Goal: Task Accomplishment & Management: Use online tool/utility

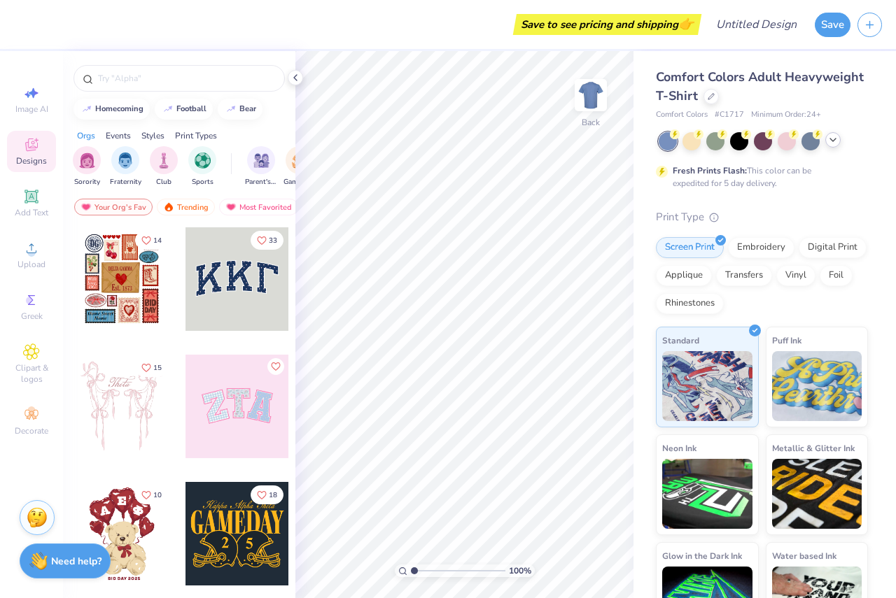
click at [828, 137] on icon at bounding box center [832, 139] width 11 height 11
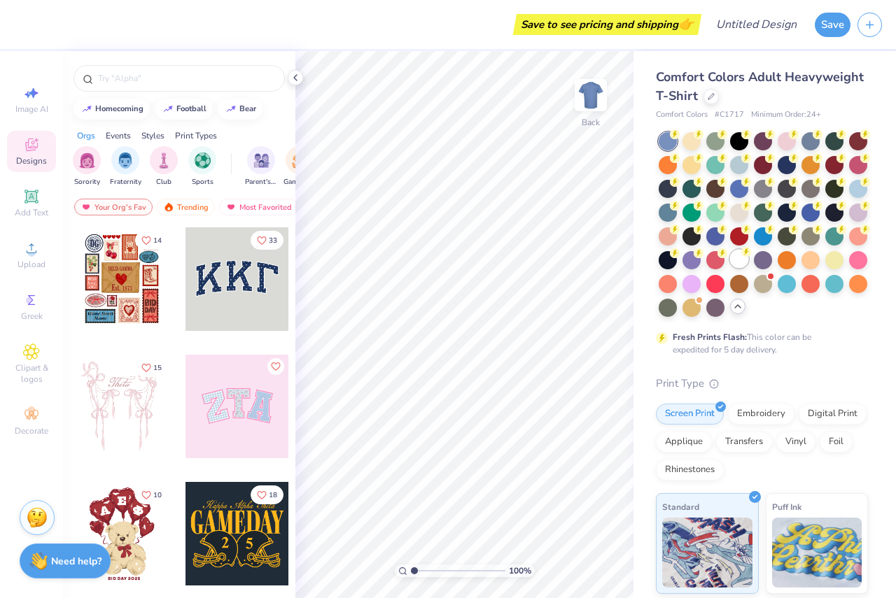
click at [730, 268] on div at bounding box center [739, 259] width 18 height 18
click at [116, 74] on input "text" at bounding box center [186, 78] width 179 height 14
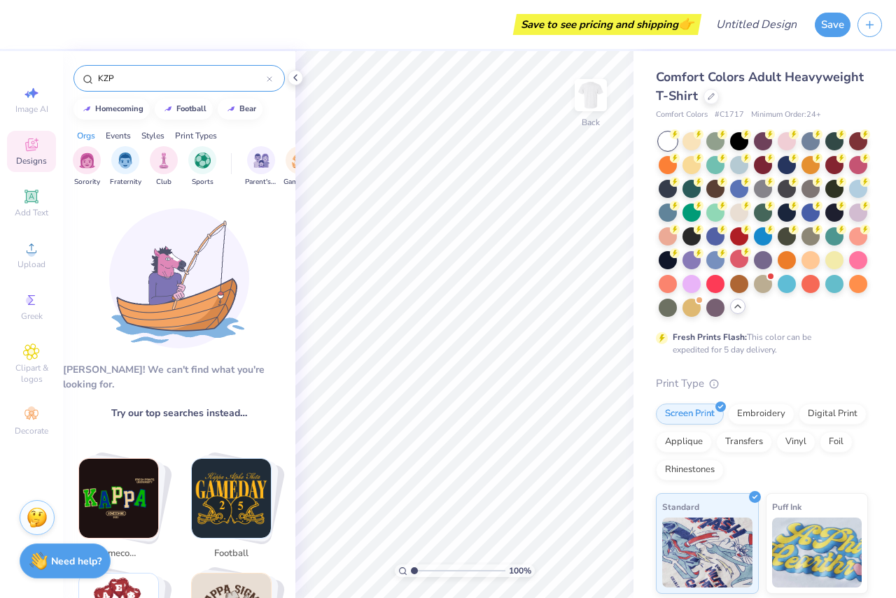
type input "KZP"
click at [25, 148] on icon at bounding box center [31, 144] width 17 height 17
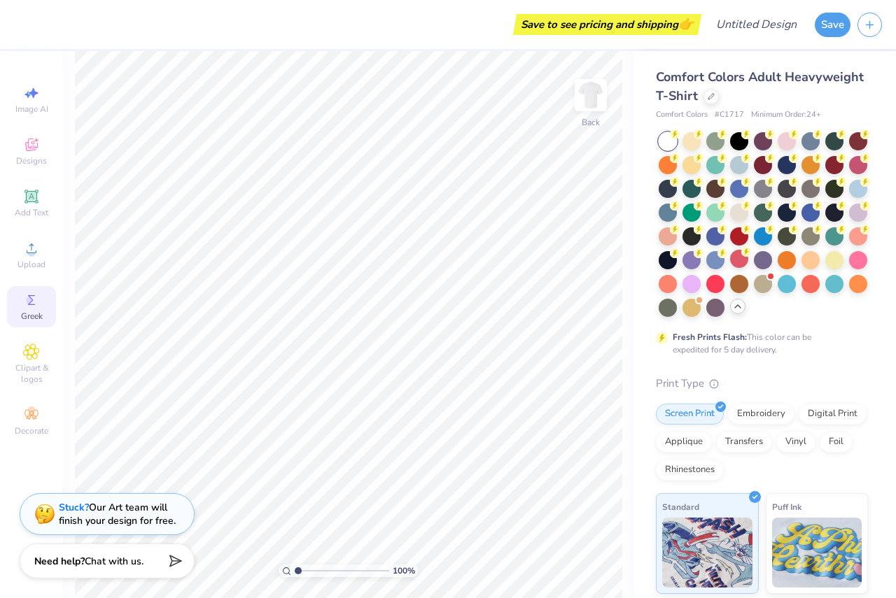
click at [31, 304] on circle at bounding box center [30, 301] width 8 height 8
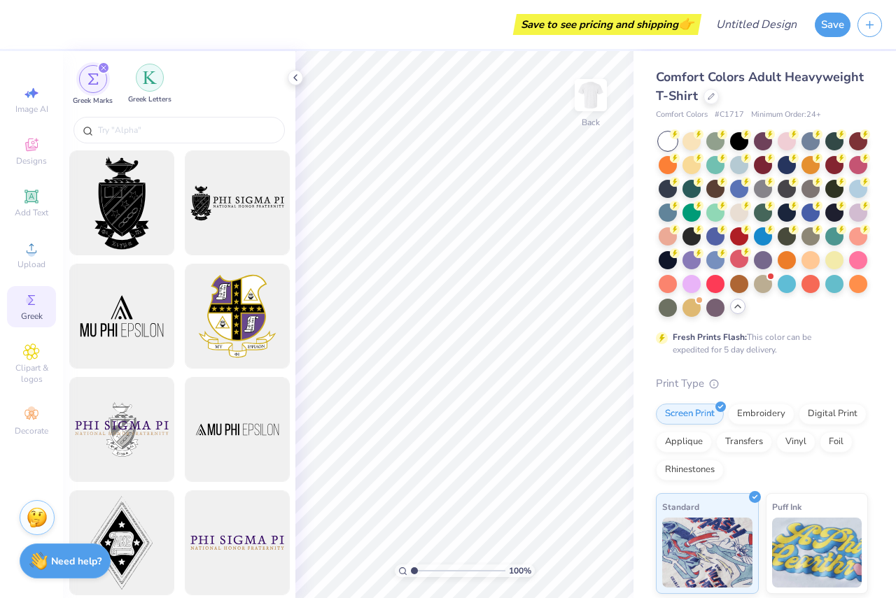
click at [140, 80] on div "filter for Greek Letters" at bounding box center [150, 78] width 28 height 28
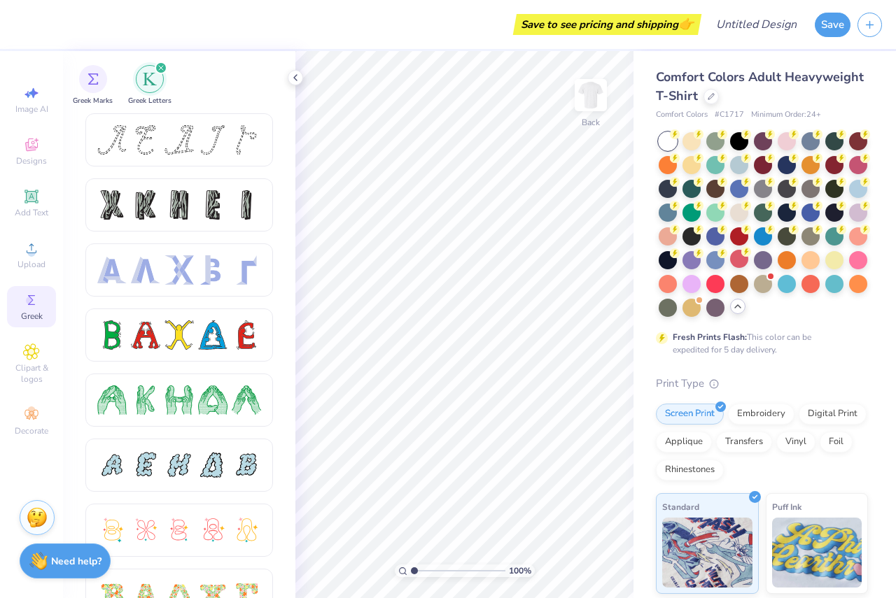
scroll to position [14, 0]
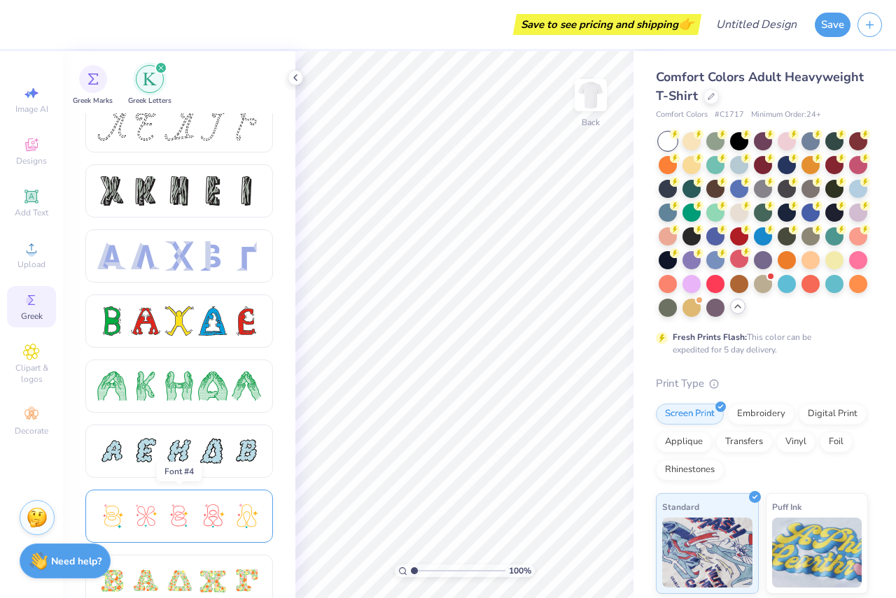
click at [160, 515] on div at bounding box center [145, 516] width 29 height 29
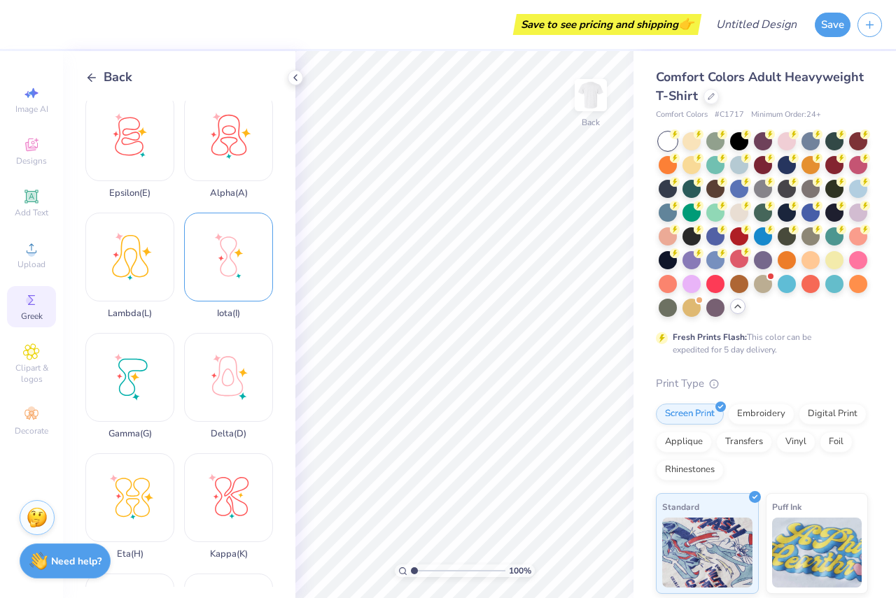
scroll to position [140, 0]
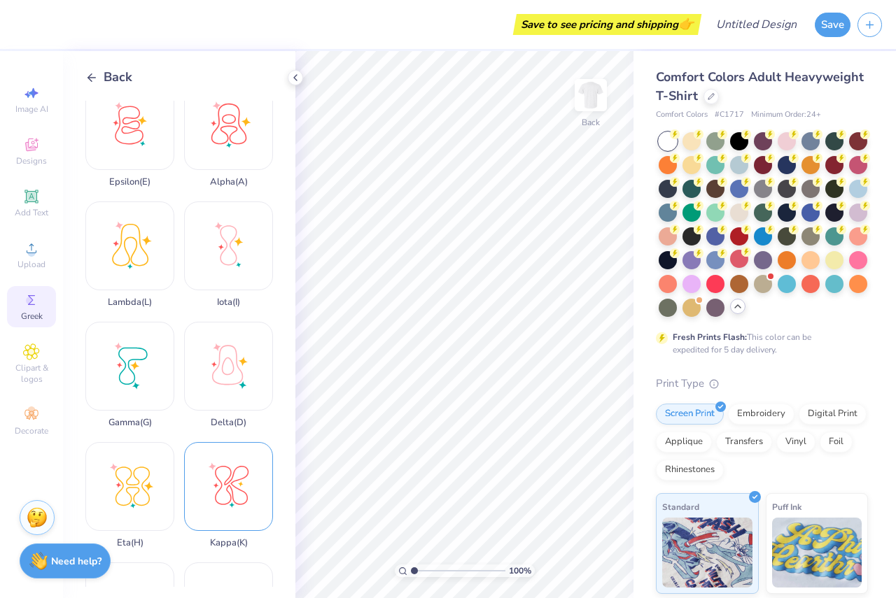
click at [229, 464] on div "Kappa ( K )" at bounding box center [228, 495] width 89 height 106
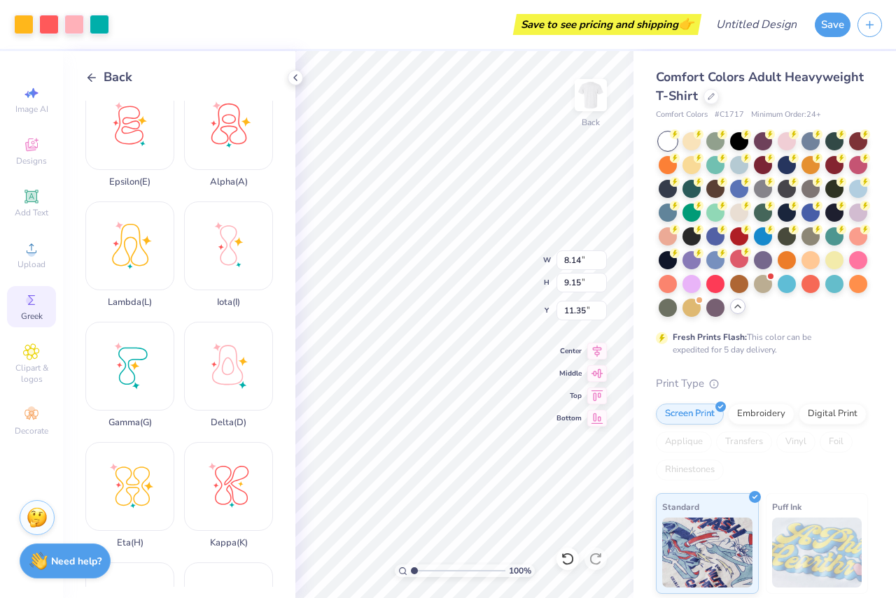
type input "8.14"
type input "9.15"
type input "5.05"
type input "11.29"
type input "12.70"
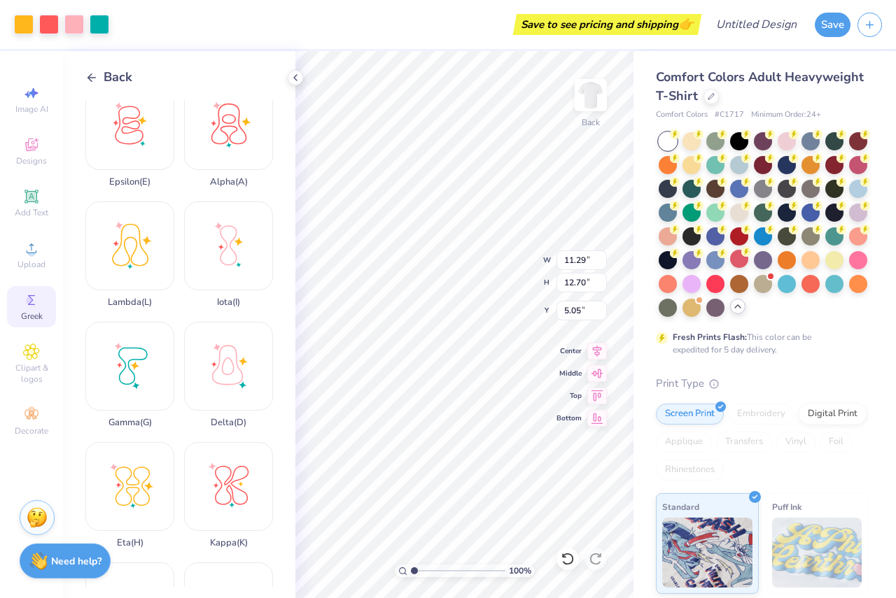
type input "0.69"
type input "11.87"
type input "13.35"
type input "0.85"
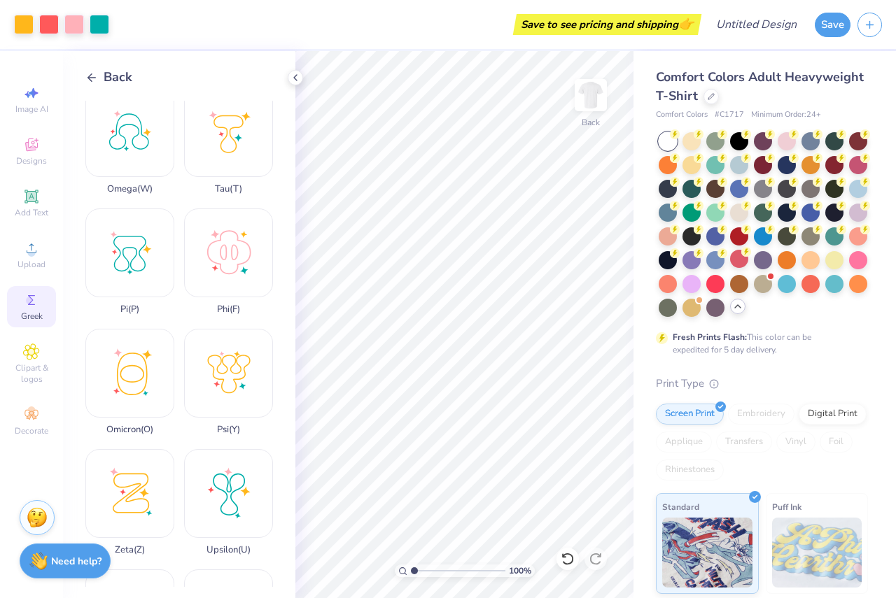
scroll to position [891, 0]
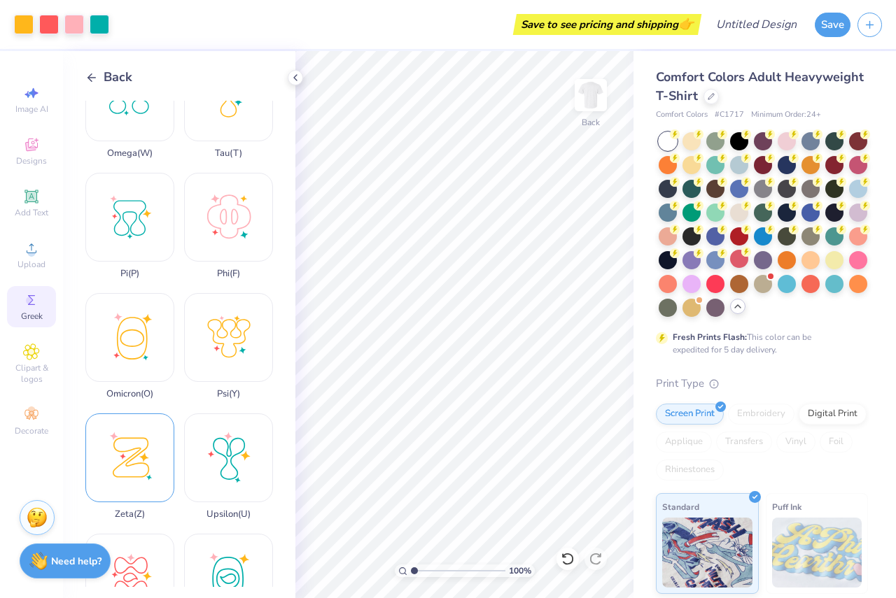
click at [123, 414] on div "Zeta ( Z )" at bounding box center [129, 467] width 89 height 106
type input "11.87"
type input "13.35"
type input "0.85"
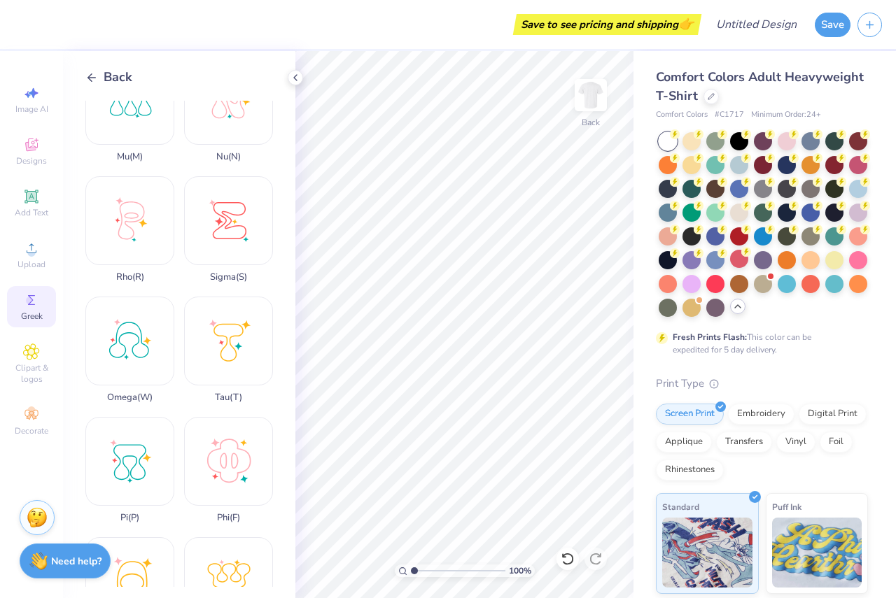
scroll to position [611, 0]
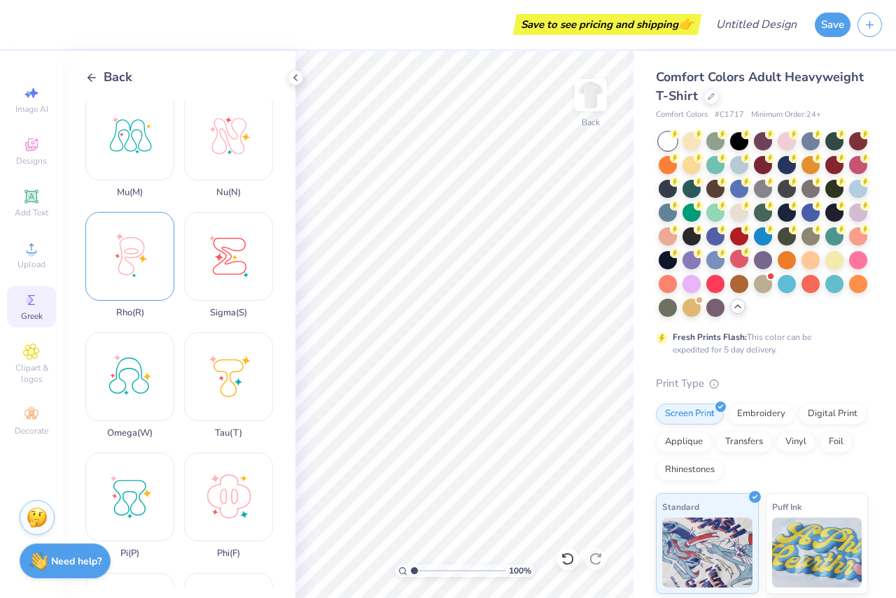
click at [134, 215] on div "Rho ( R )" at bounding box center [129, 265] width 89 height 106
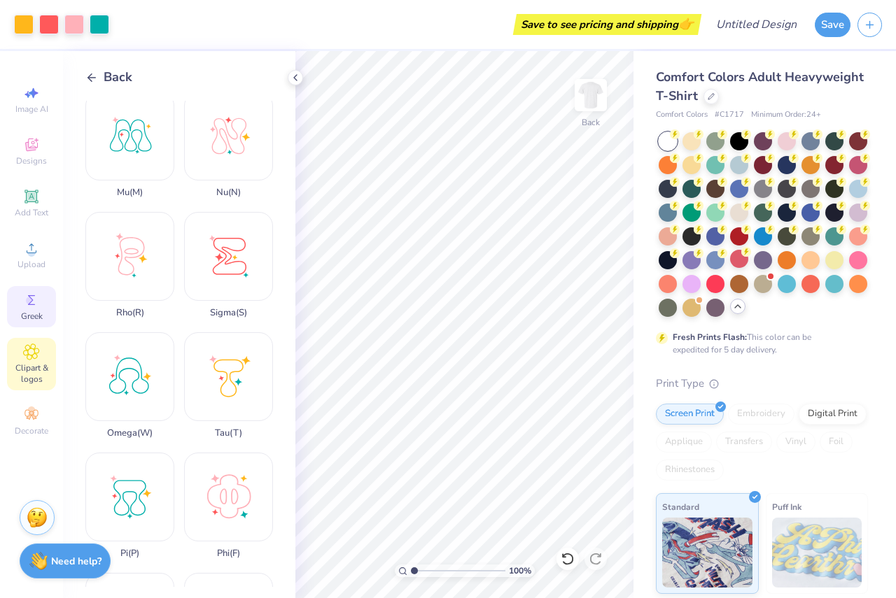
click at [29, 358] on icon at bounding box center [31, 352] width 16 height 17
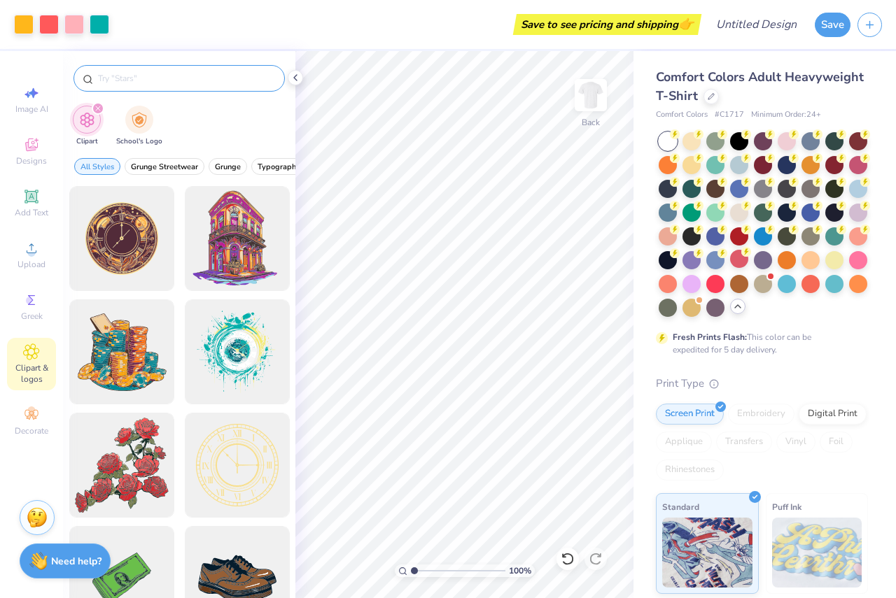
click at [111, 78] on input "text" at bounding box center [186, 78] width 179 height 14
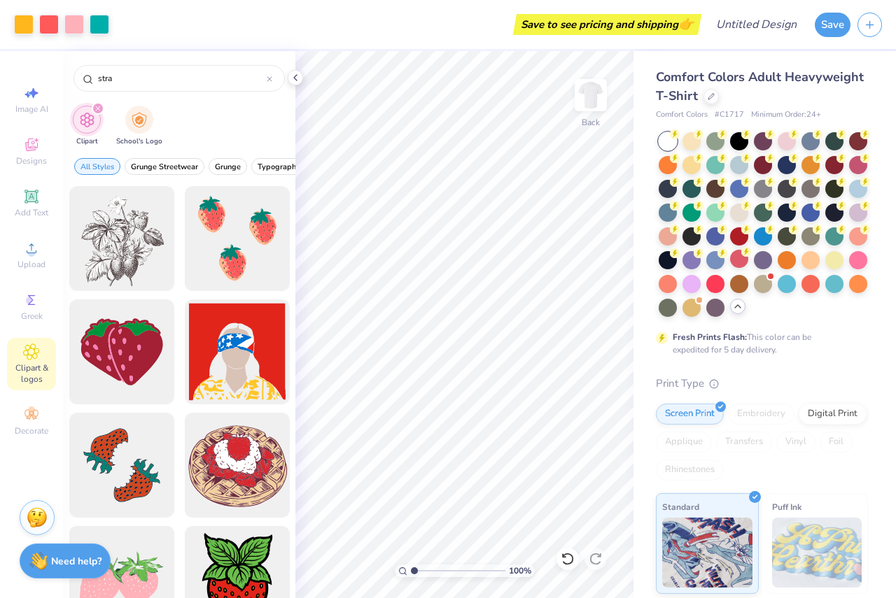
type input "stra"
click at [118, 565] on div at bounding box center [121, 578] width 115 height 115
type input "13.07"
type input "18.00"
type input "3.50"
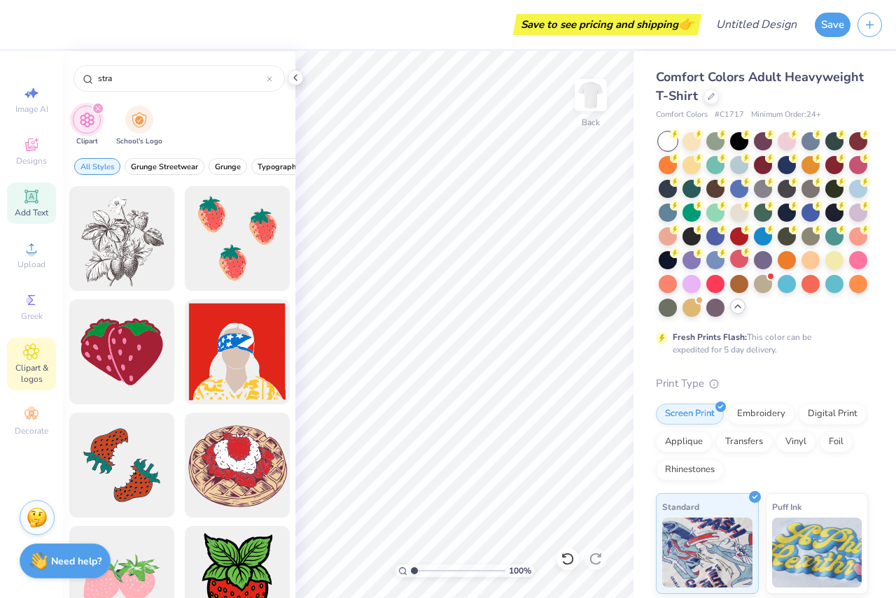
click at [29, 192] on icon at bounding box center [30, 196] width 13 height 13
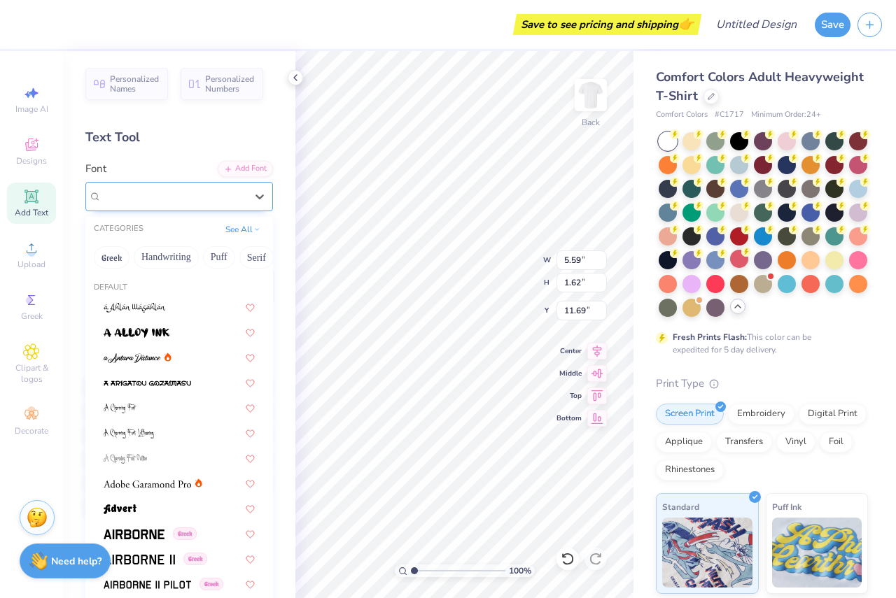
click at [178, 196] on div "Super Dream" at bounding box center [173, 196] width 147 height 22
click at [178, 196] on div "Super Dream" at bounding box center [173, 196] width 144 height 16
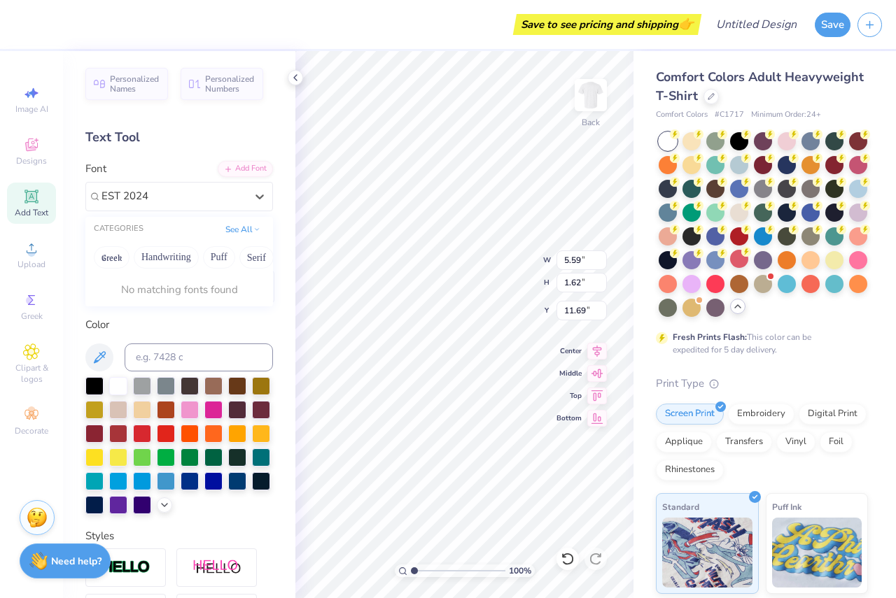
type input "EST 2024"
click at [169, 260] on button "Handwriting" at bounding box center [166, 257] width 65 height 22
click at [253, 196] on icon at bounding box center [260, 197] width 14 height 14
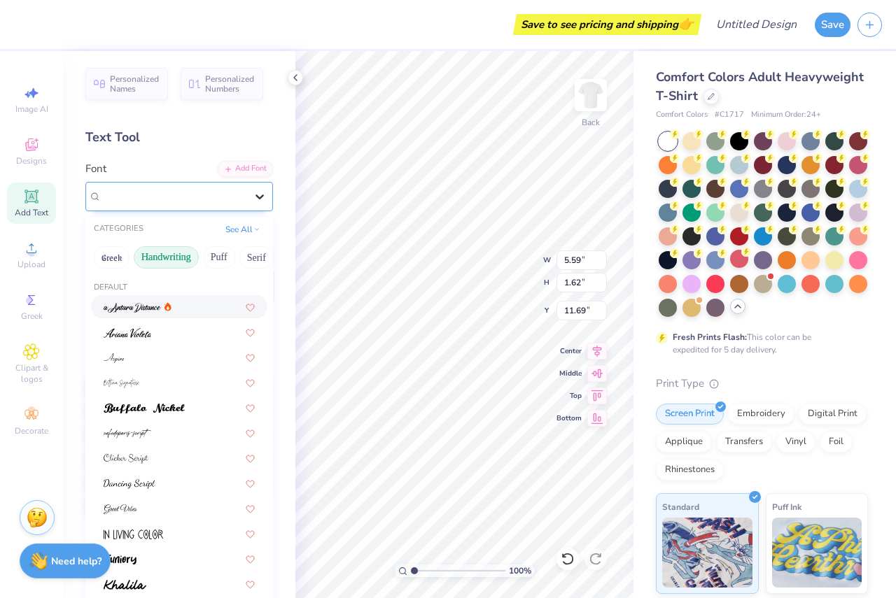
click at [253, 195] on icon at bounding box center [260, 197] width 14 height 14
click at [111, 188] on div at bounding box center [173, 196] width 144 height 19
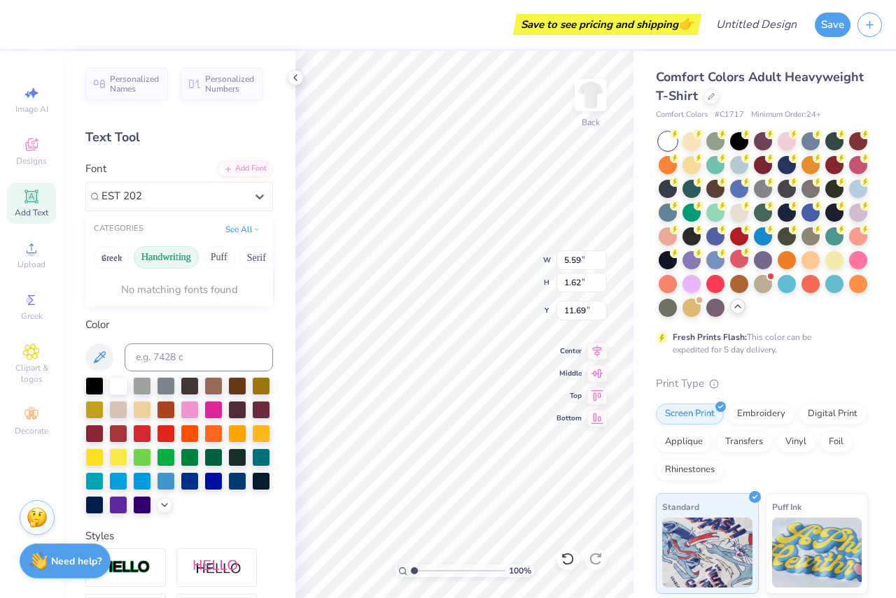
type input "EST 2024"
click at [253, 195] on icon at bounding box center [260, 197] width 14 height 14
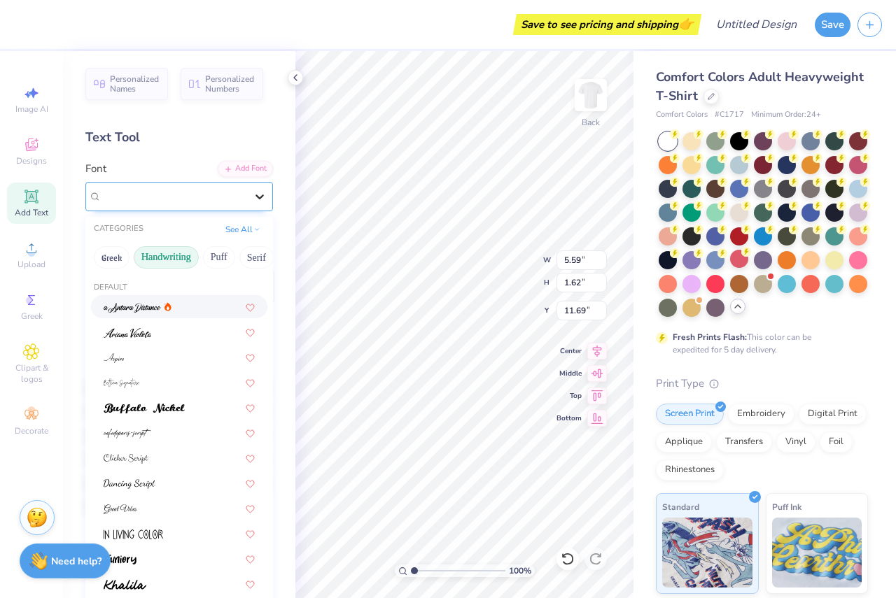
click at [253, 195] on icon at bounding box center [260, 197] width 14 height 14
click at [123, 306] on img at bounding box center [132, 308] width 57 height 10
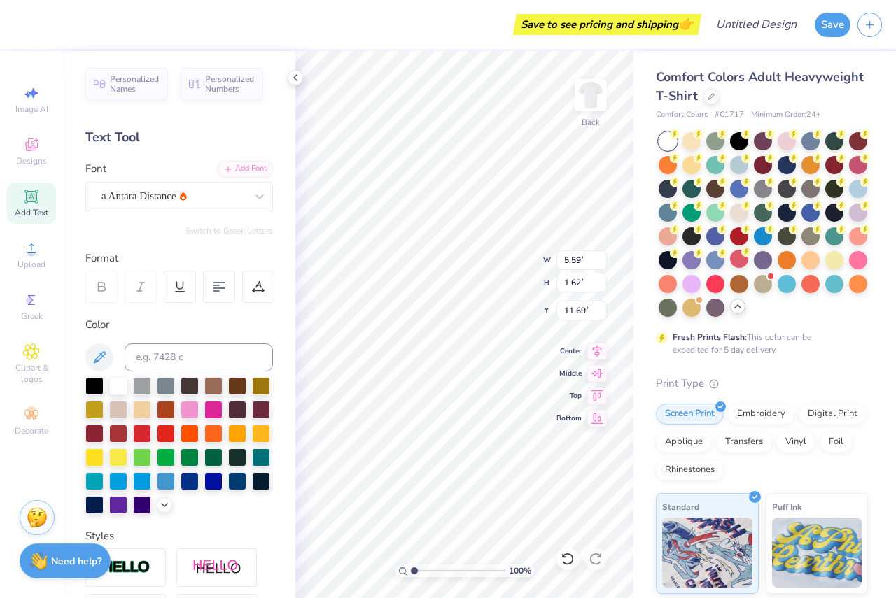
type input "6.42"
type input "2.11"
type input "9.77"
drag, startPoint x: 204, startPoint y: 354, endPoint x: 127, endPoint y: 354, distance: 76.3
click at [127, 354] on input at bounding box center [199, 358] width 148 height 28
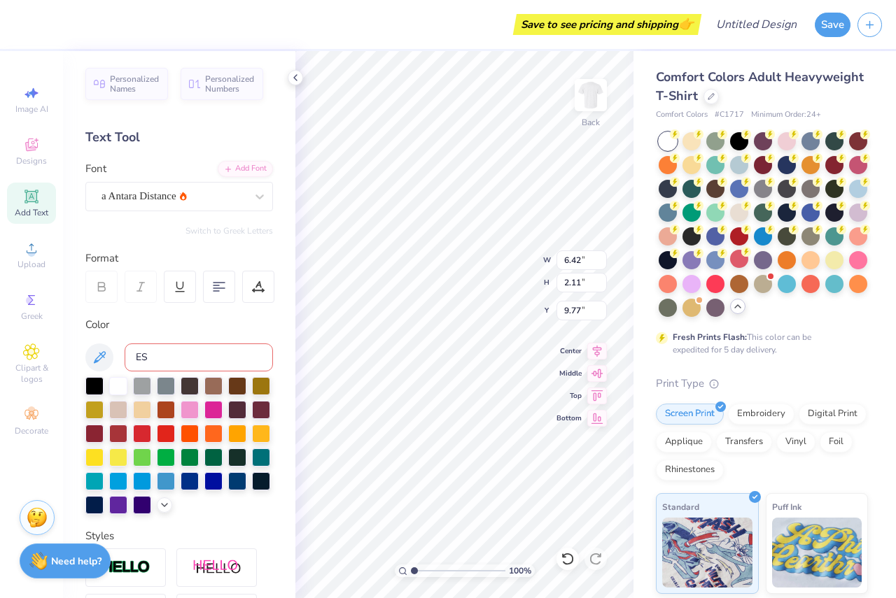
type input "E"
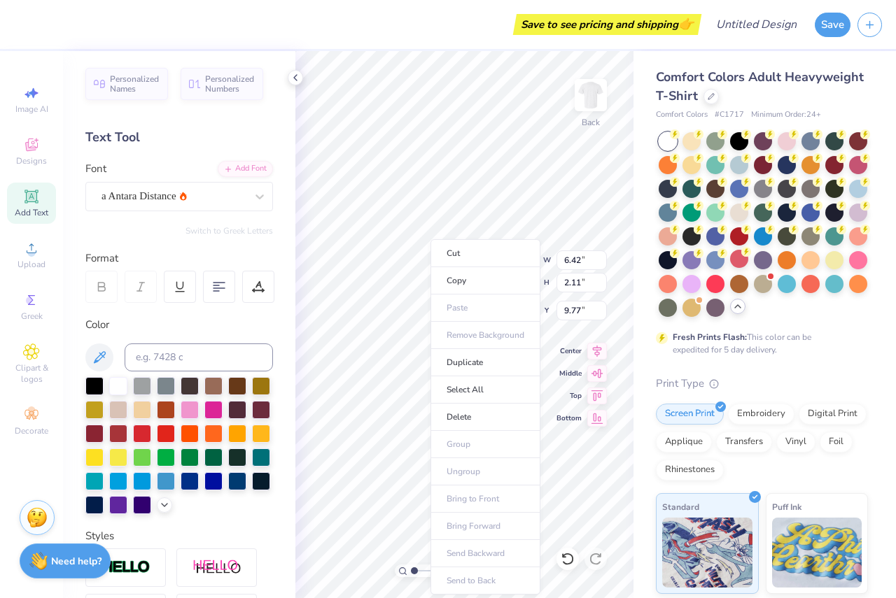
click at [436, 312] on ul "Cut Copy Paste Remove Background Duplicate Select All Delete Group Ungroup Brin…" at bounding box center [485, 416] width 110 height 355
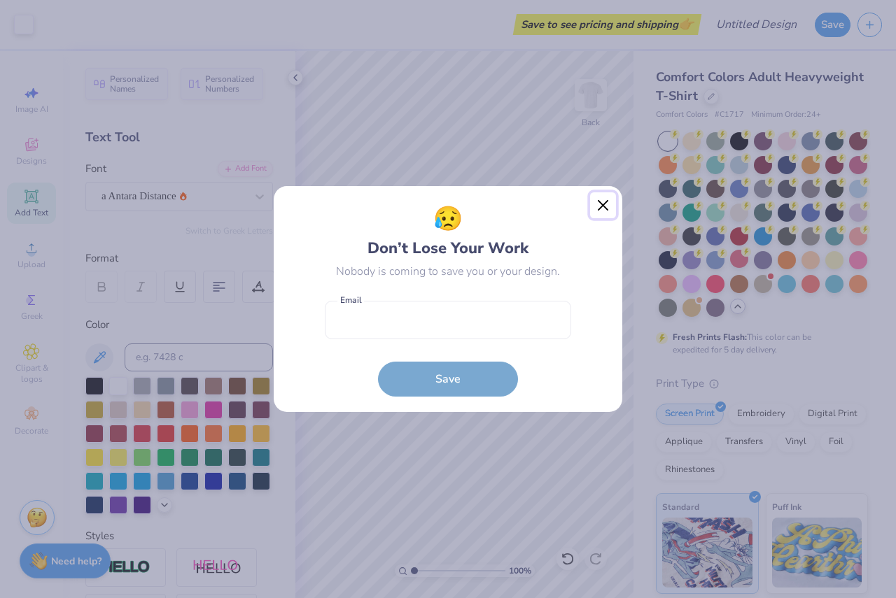
click at [602, 207] on button "Close" at bounding box center [603, 205] width 27 height 27
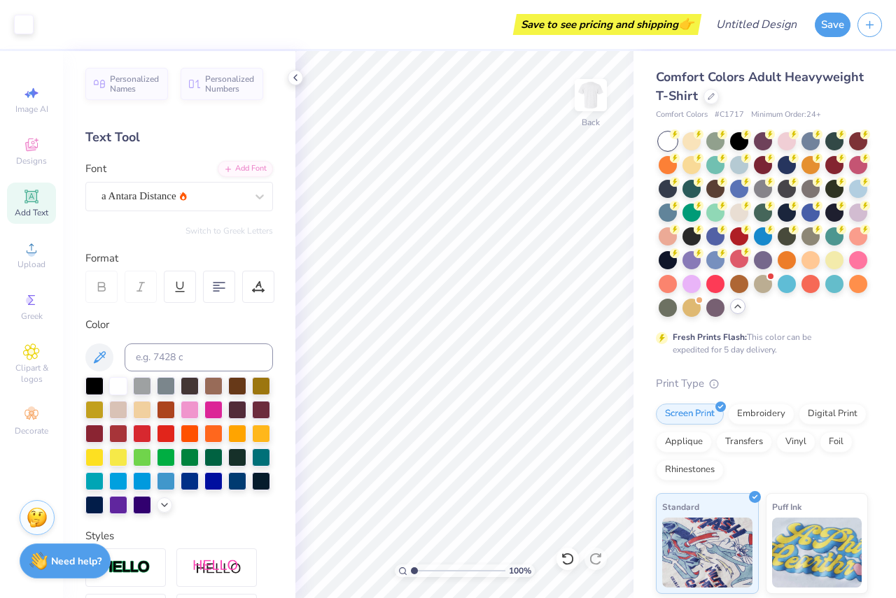
click at [29, 200] on icon at bounding box center [31, 196] width 10 height 10
click at [253, 197] on icon at bounding box center [260, 197] width 14 height 14
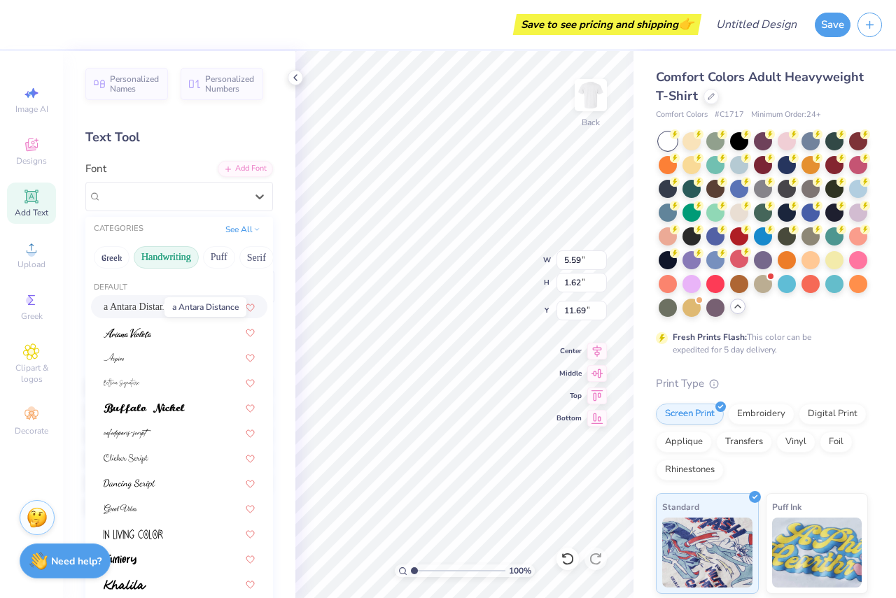
click at [151, 305] on span "a Antara Distance" at bounding box center [139, 306] width 70 height 15
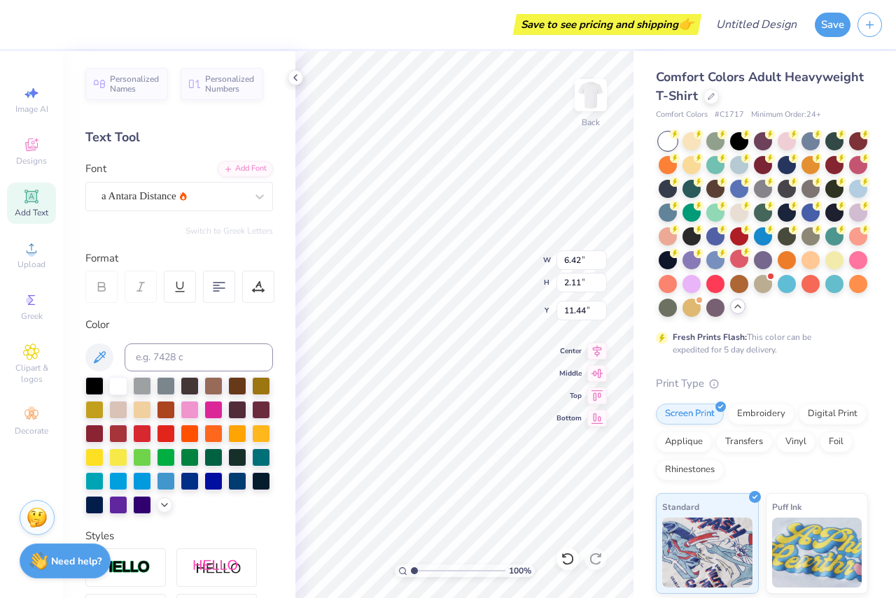
type input "6.42"
type input "2.11"
type input "11.44"
click at [139, 137] on div "Text Tool" at bounding box center [179, 137] width 188 height 19
click at [122, 80] on span "Personalized Names" at bounding box center [135, 82] width 50 height 20
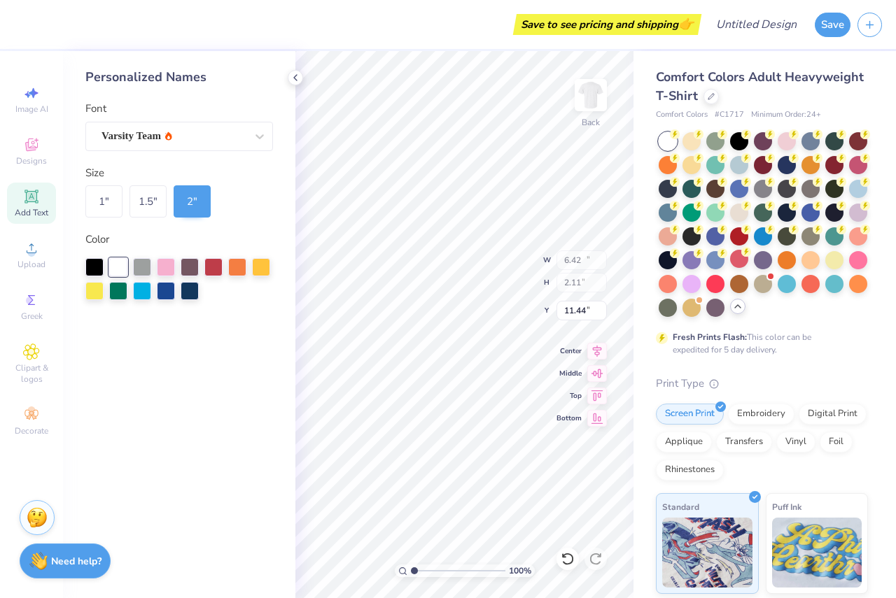
type input "12.43"
type input "2.00"
type input "11.50"
click at [262, 135] on icon at bounding box center [259, 136] width 8 height 5
click at [218, 174] on div at bounding box center [179, 174] width 151 height 15
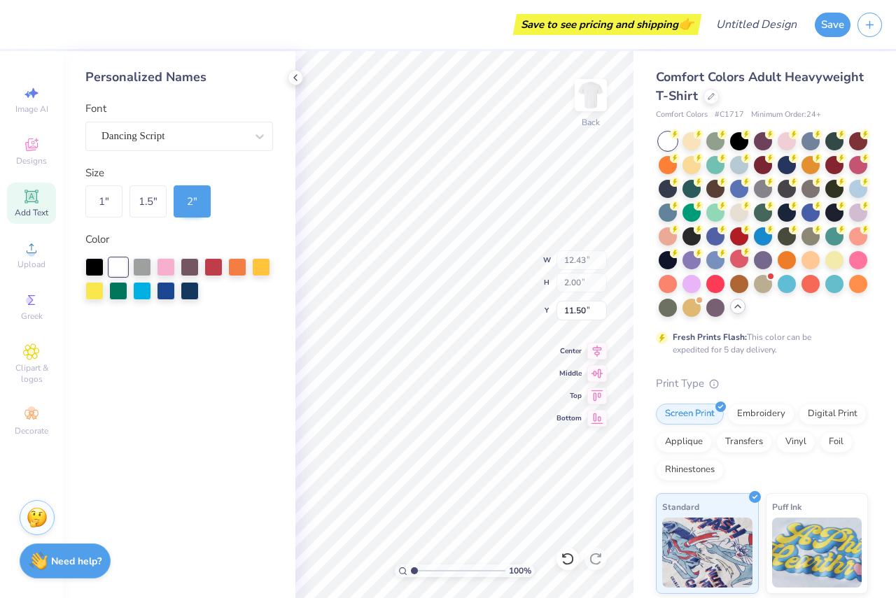
type input "9.76"
click at [260, 139] on icon at bounding box center [259, 136] width 8 height 5
click at [294, 78] on icon at bounding box center [295, 77] width 11 height 11
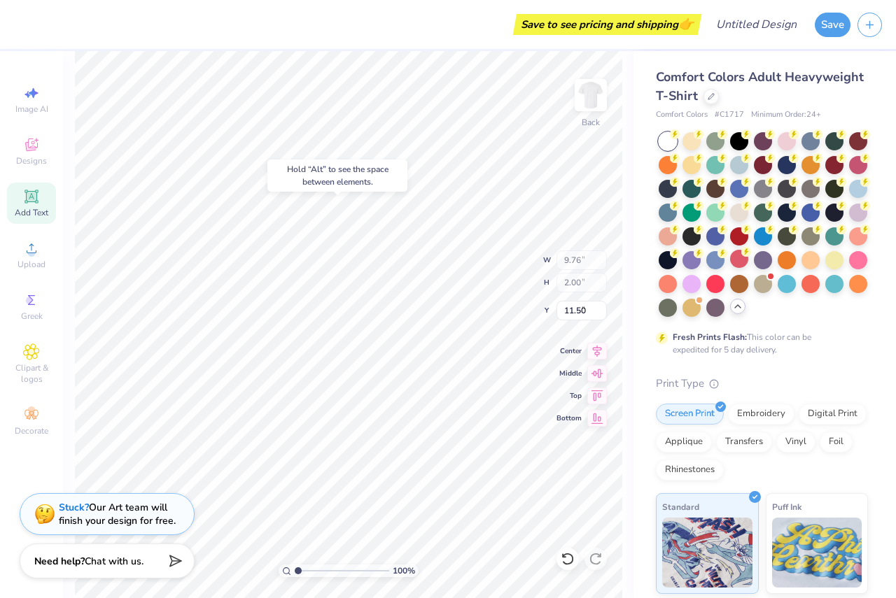
type input "4.85"
type input "6.42"
type input "2.11"
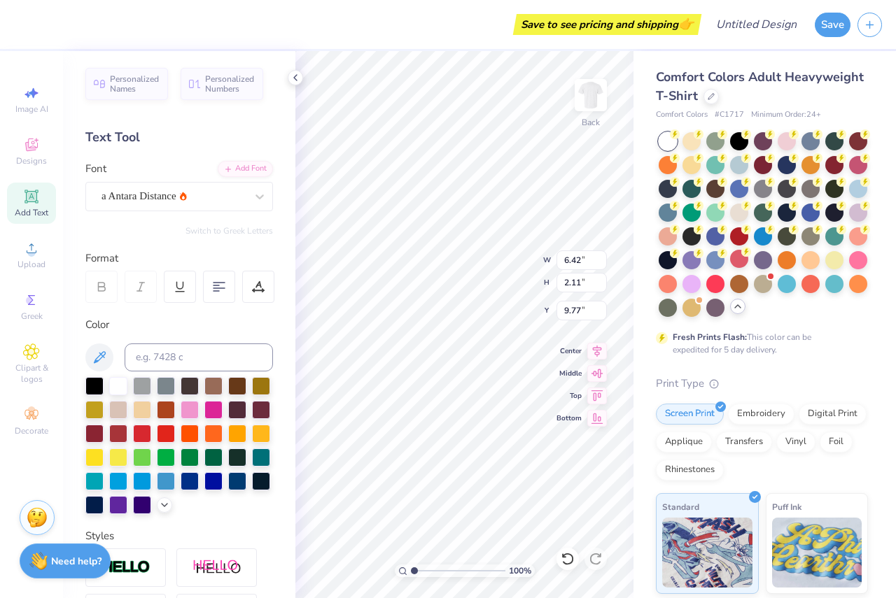
type input "8.06"
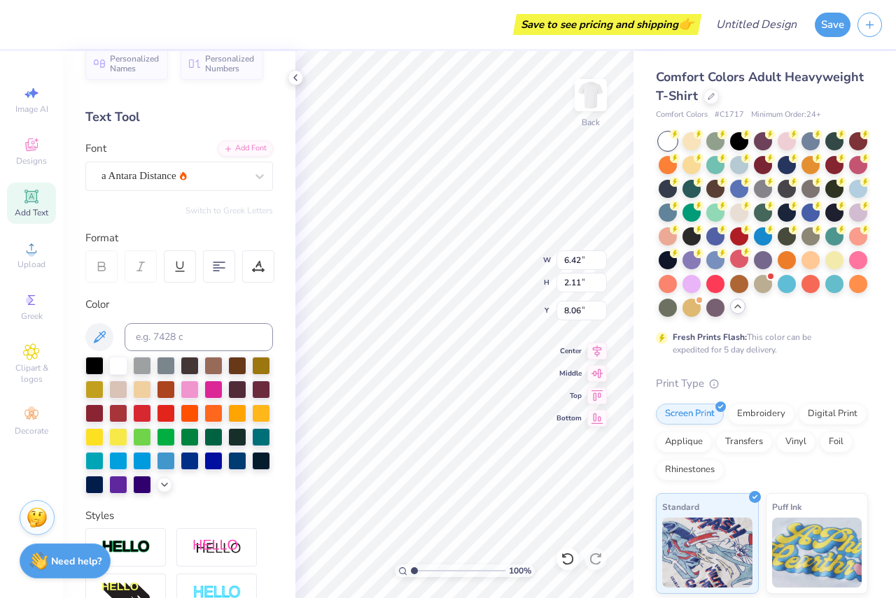
scroll to position [0, 0]
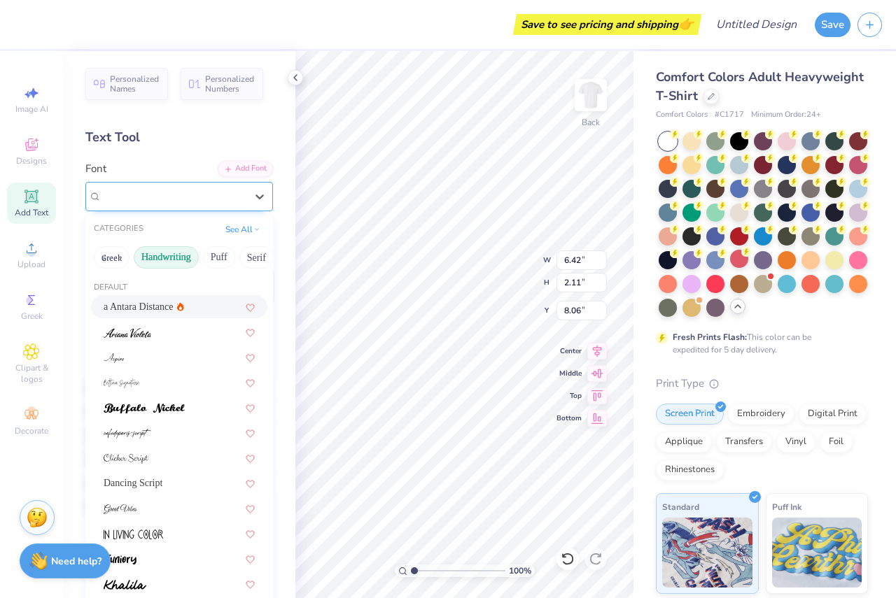
click at [192, 194] on div "a Antara Distance" at bounding box center [173, 196] width 147 height 22
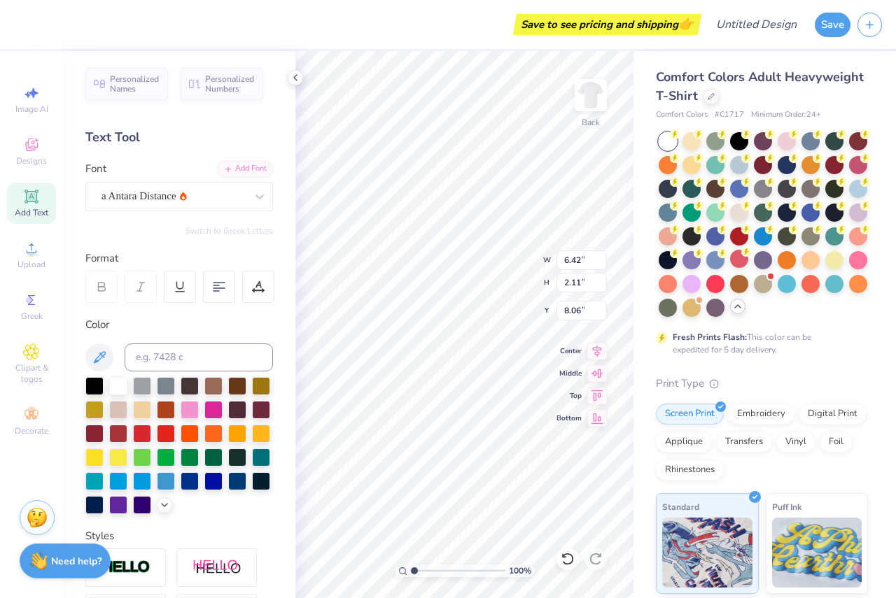
scroll to position [12, 2]
click at [27, 195] on icon at bounding box center [30, 196] width 13 height 13
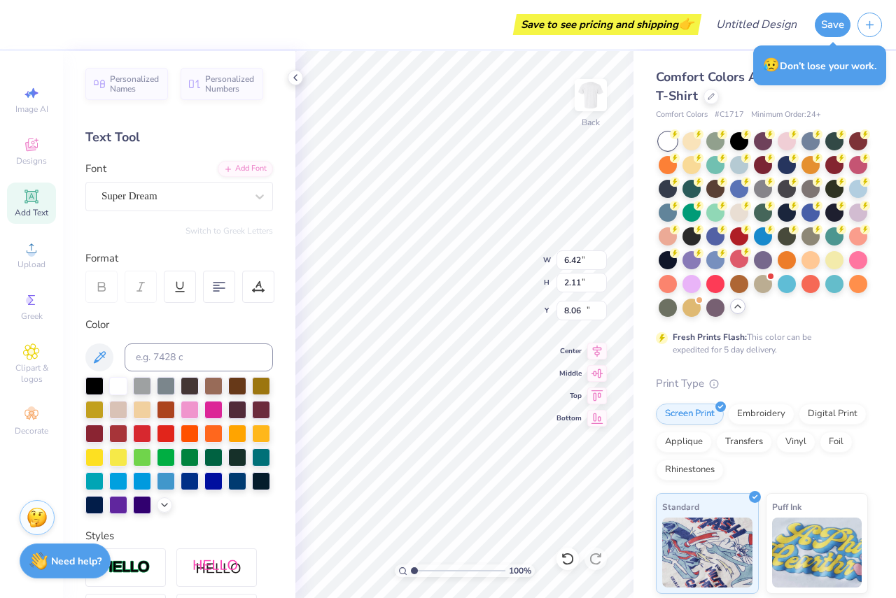
type input "5.59"
type input "1.62"
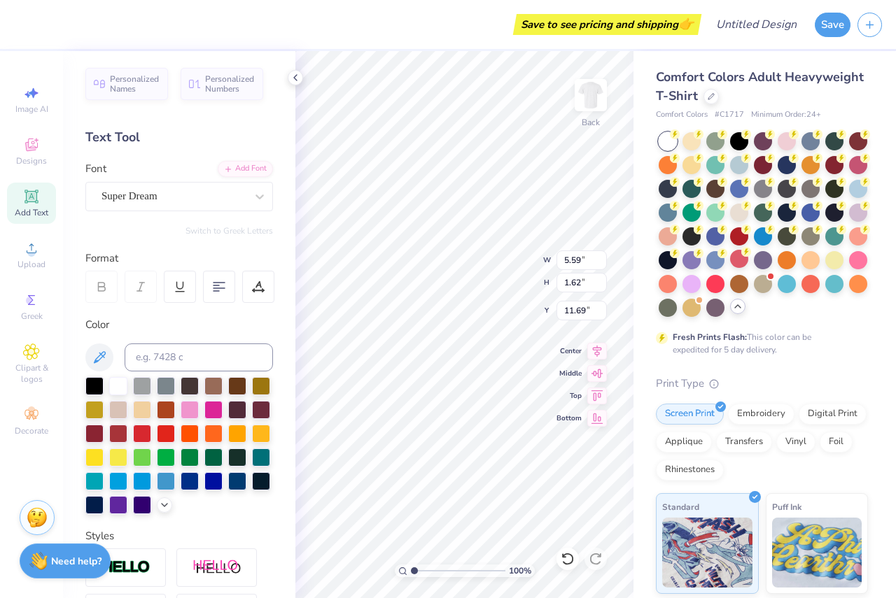
type input "16.36"
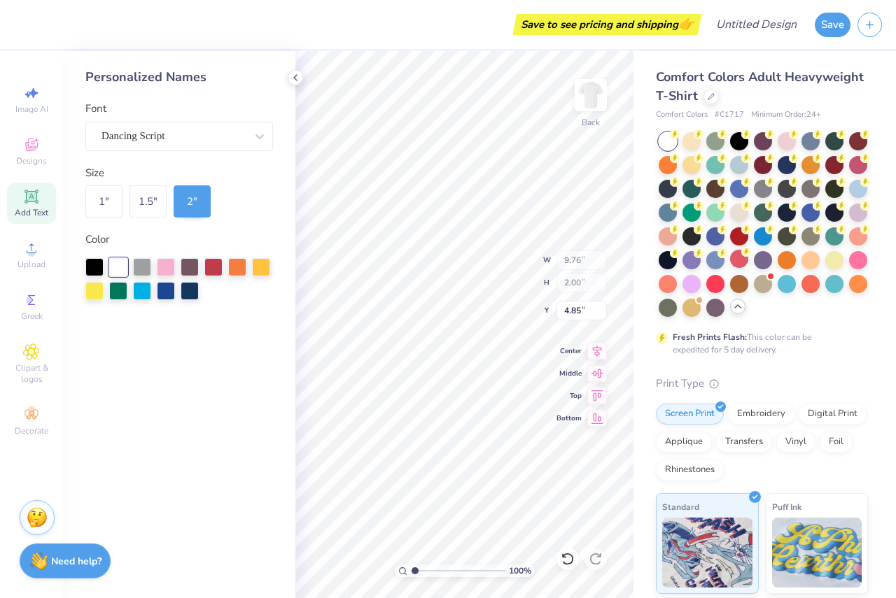
type input "1.63"
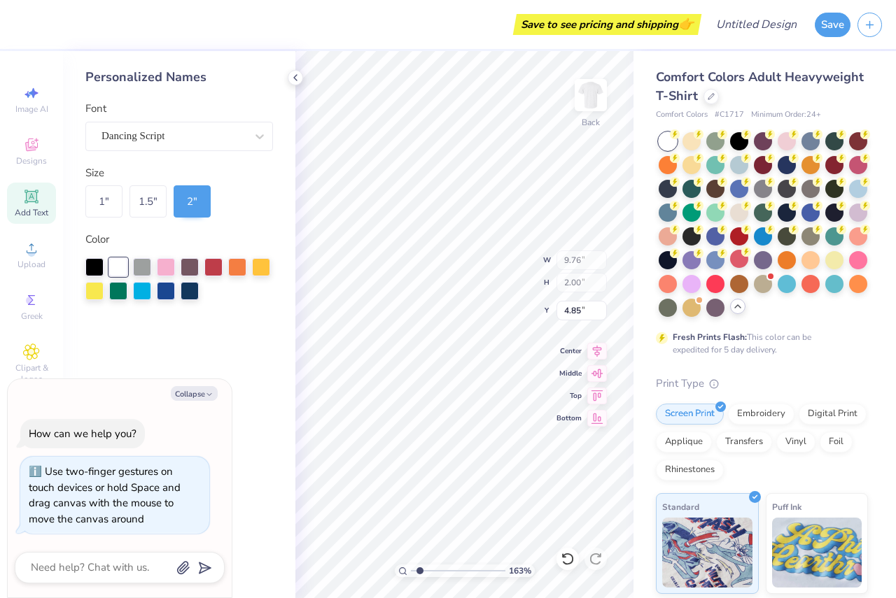
type textarea "x"
type input "1"
click at [411, 569] on input "range" at bounding box center [458, 571] width 94 height 13
click at [48, 566] on textarea at bounding box center [100, 567] width 142 height 19
type textarea "h"
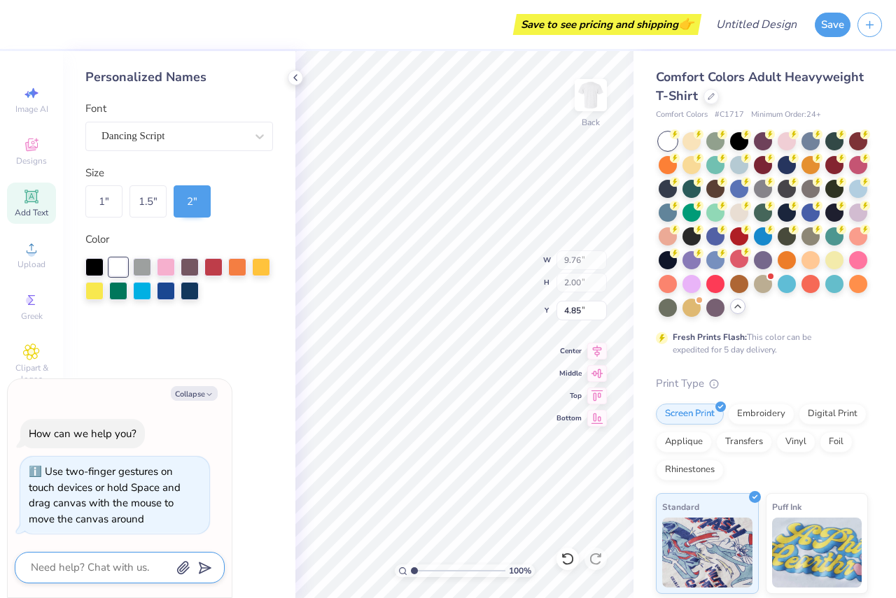
type textarea "x"
type textarea "ho"
type textarea "x"
type textarea "how"
type textarea "x"
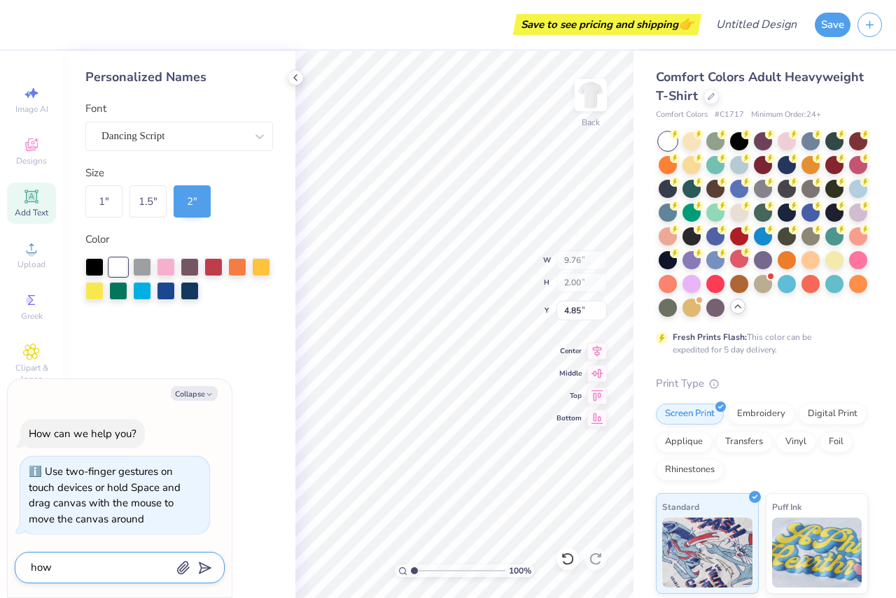
type textarea "how"
type textarea "x"
type textarea "how d"
type textarea "x"
type textarea "how do"
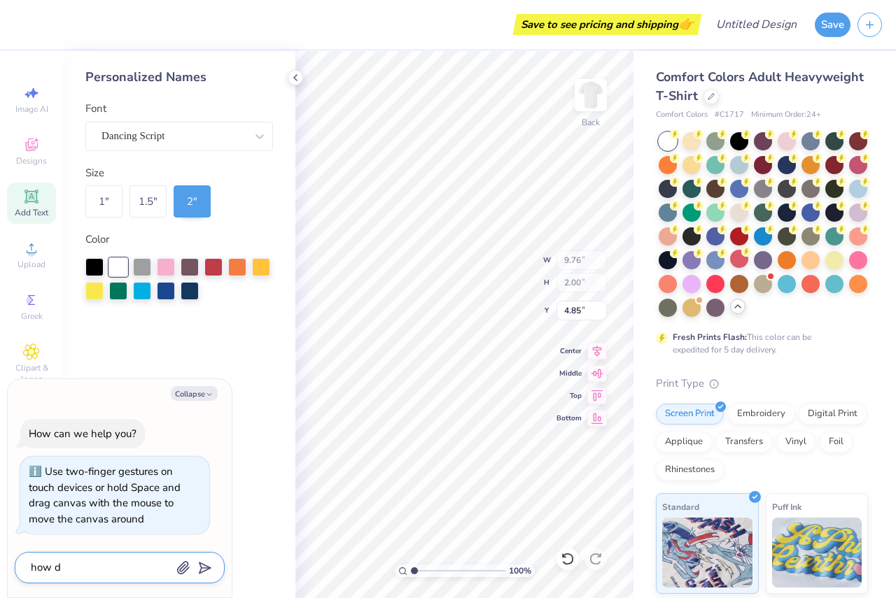
type textarea "x"
type textarea "how do"
type textarea "x"
type textarea "how do I"
type textarea "x"
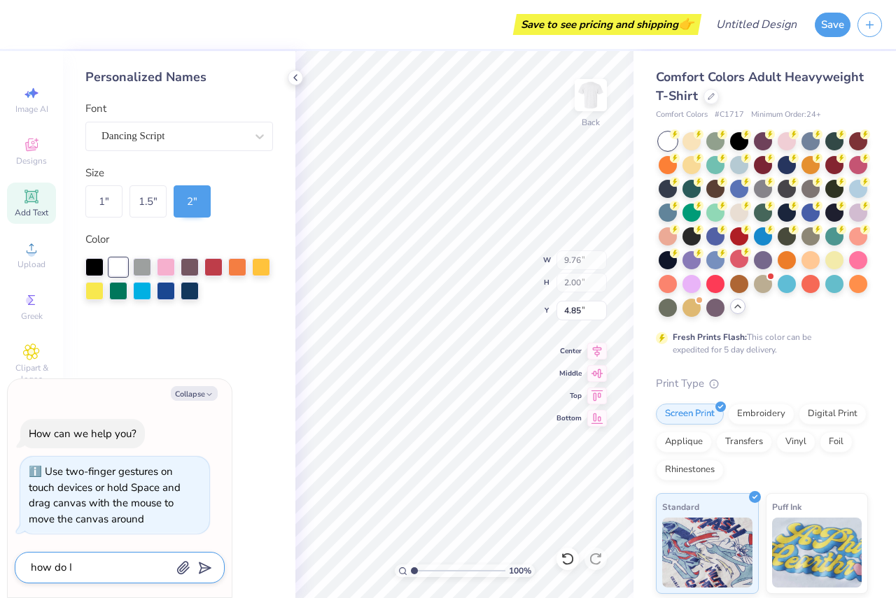
type textarea "how do I"
type textarea "x"
type textarea "how do I p"
type textarea "x"
type textarea "how do I pu"
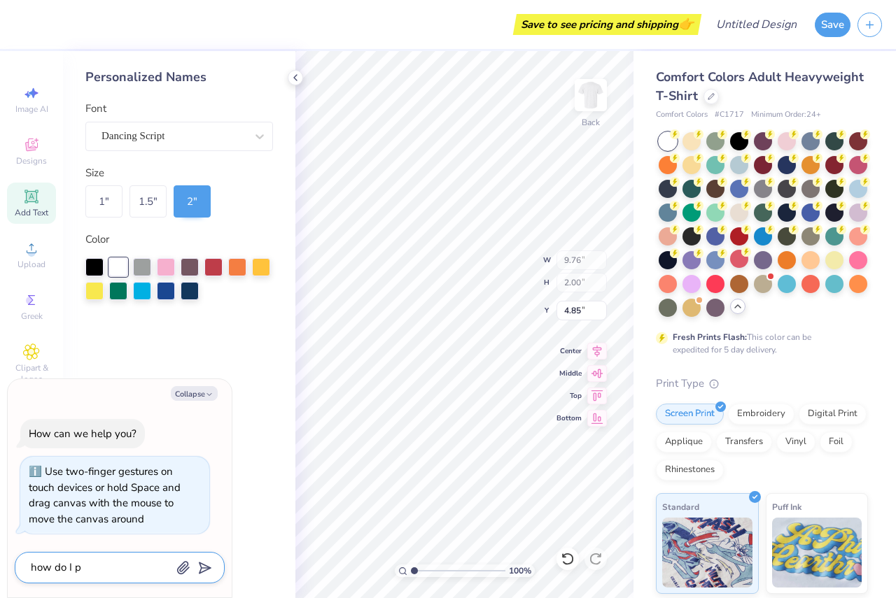
type textarea "x"
type textarea "how do I put"
type textarea "x"
type textarea "how do I put"
type textarea "x"
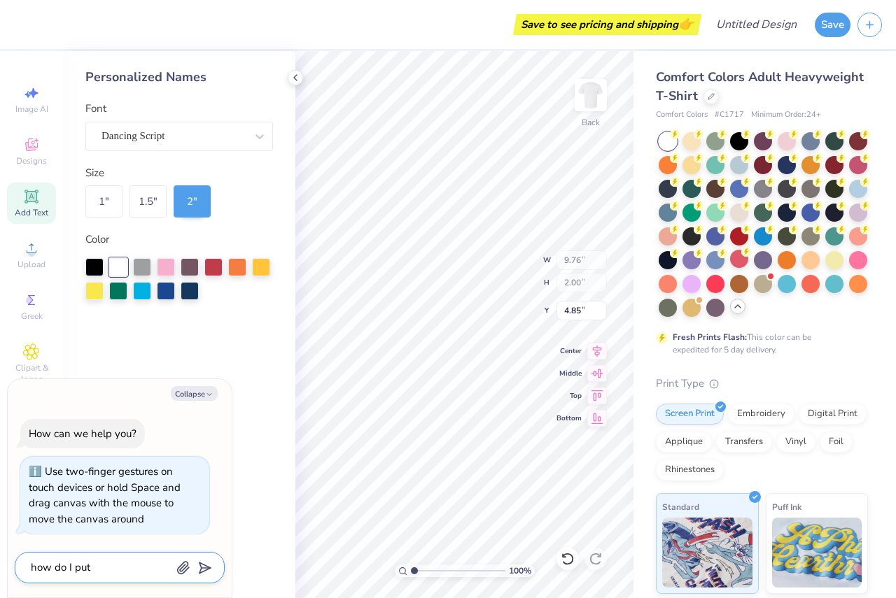
type textarea "how do I put m"
type textarea "x"
type textarea "how do I put my"
type textarea "x"
type textarea "how do I put my"
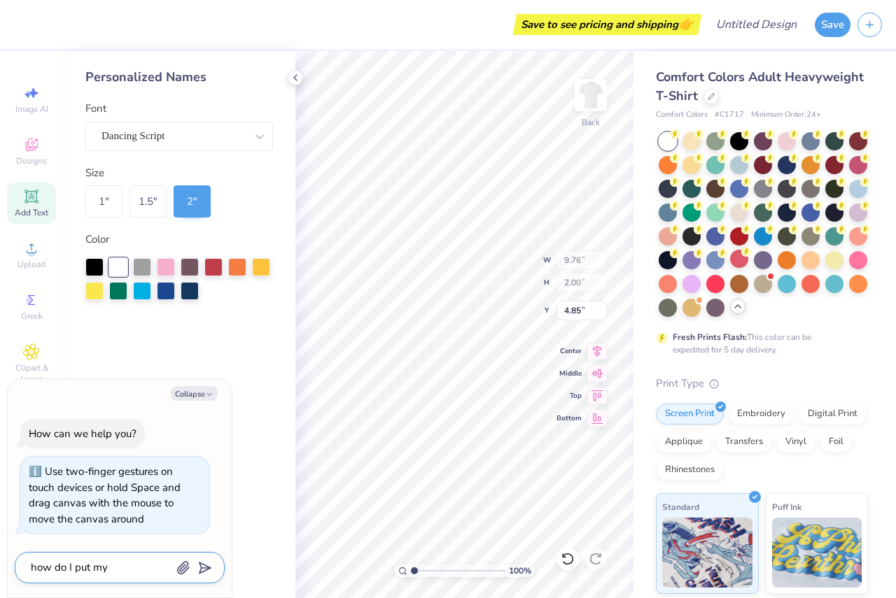
type textarea "x"
type textarea "how do I put my o"
type textarea "x"
type textarea "how do I put my ow"
type textarea "x"
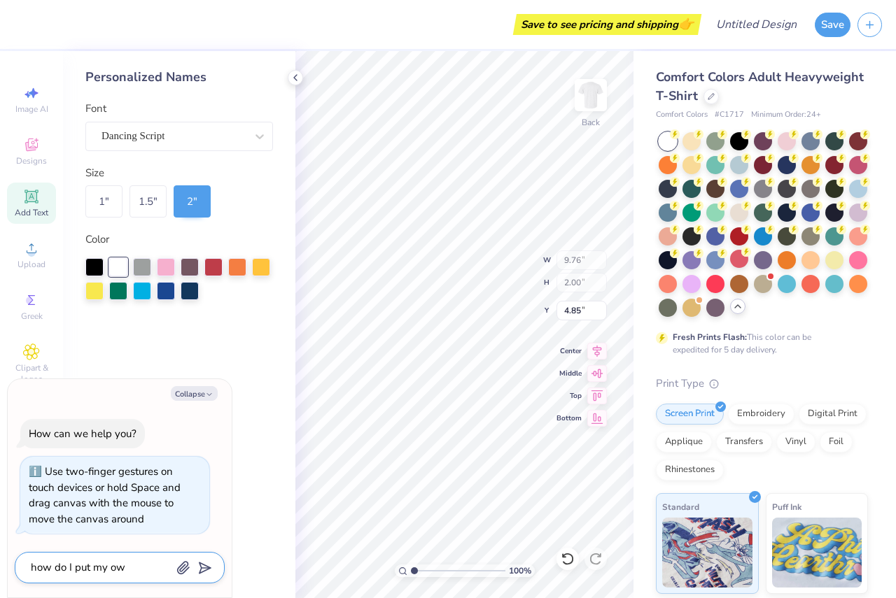
type textarea "how do I put my own"
type textarea "x"
type textarea "how do I put my own"
type textarea "x"
type textarea "how do I put my own t"
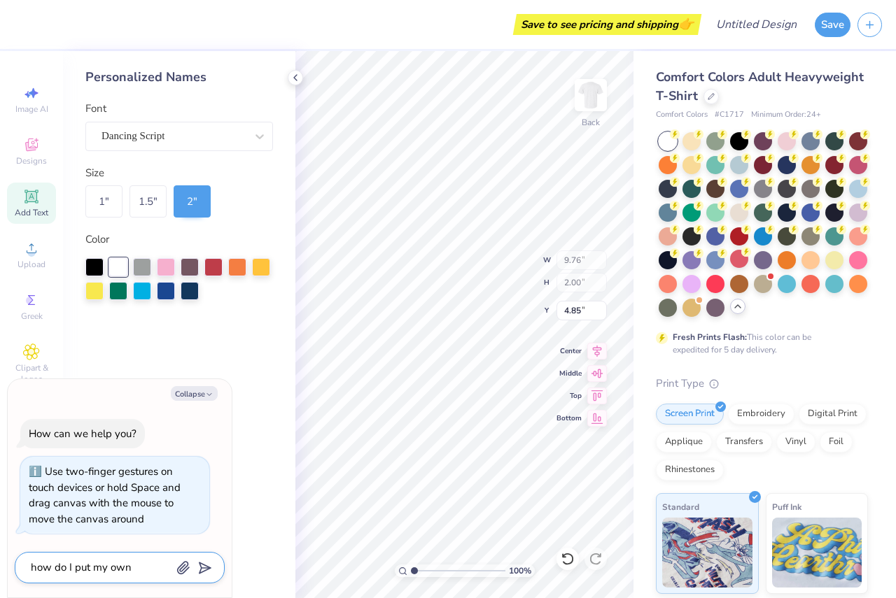
type textarea "x"
type textarea "how do I put my own te"
type textarea "x"
type textarea "how do I put my own tex"
type textarea "x"
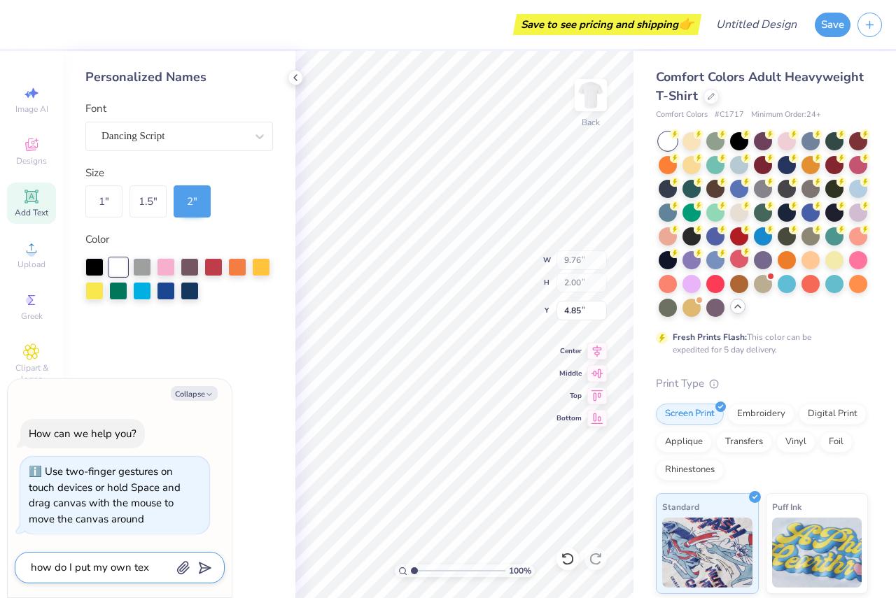
type textarea "how do I put my own text"
type textarea "x"
type textarea "how do I put my own text"
type textarea "x"
type textarea "how do I put my own text i"
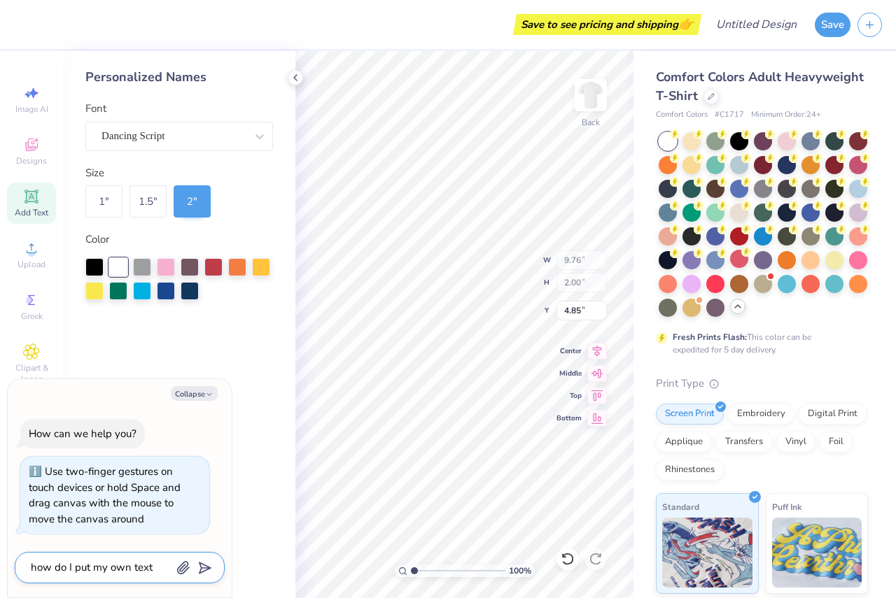
type textarea "x"
type textarea "how do I put my own text in"
type textarea "x"
type textarea "how do I put my own text in?"
type textarea "x"
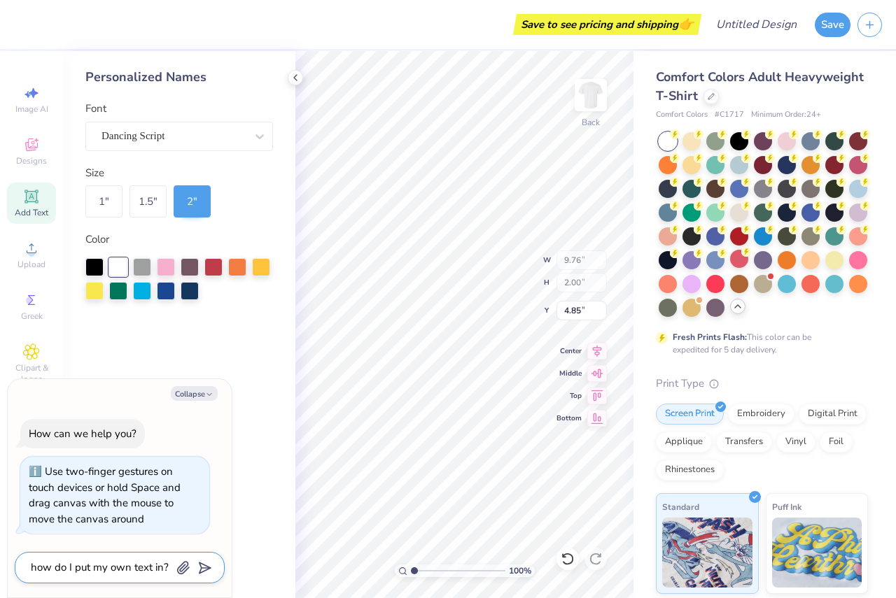
type textarea "how do I put my own text in?"
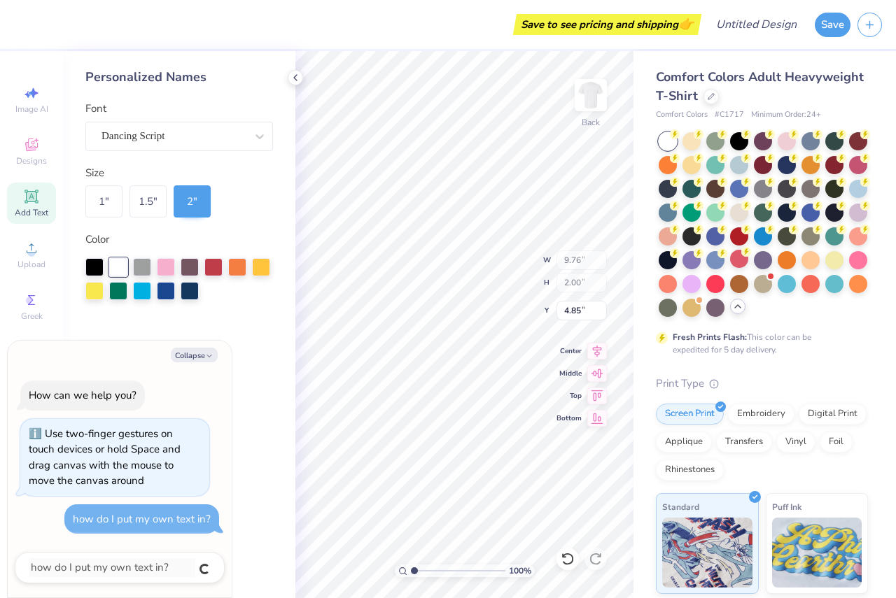
type textarea "x"
click at [295, 77] on icon at bounding box center [295, 77] width 11 height 11
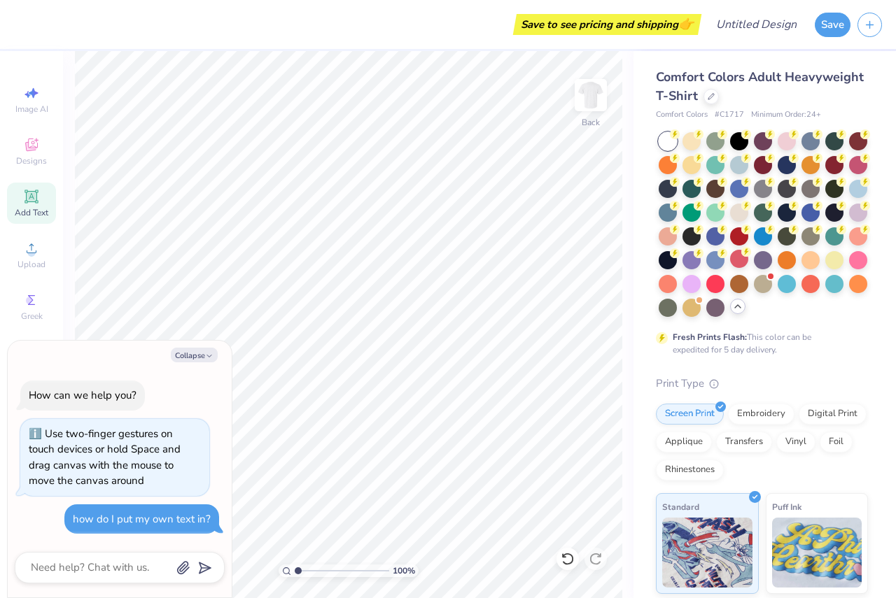
click at [25, 197] on icon at bounding box center [31, 196] width 17 height 17
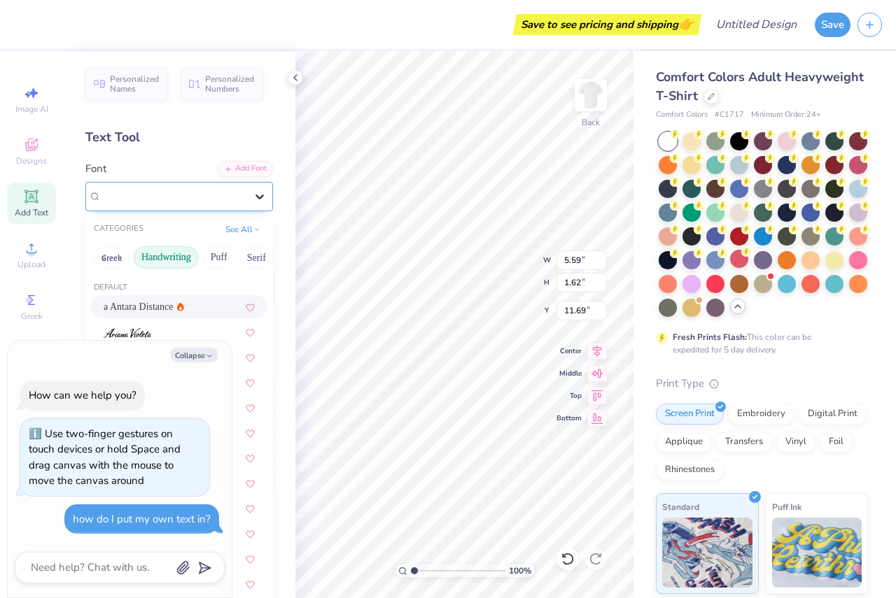
click at [253, 192] on icon at bounding box center [260, 197] width 14 height 14
click at [253, 225] on icon at bounding box center [256, 228] width 7 height 7
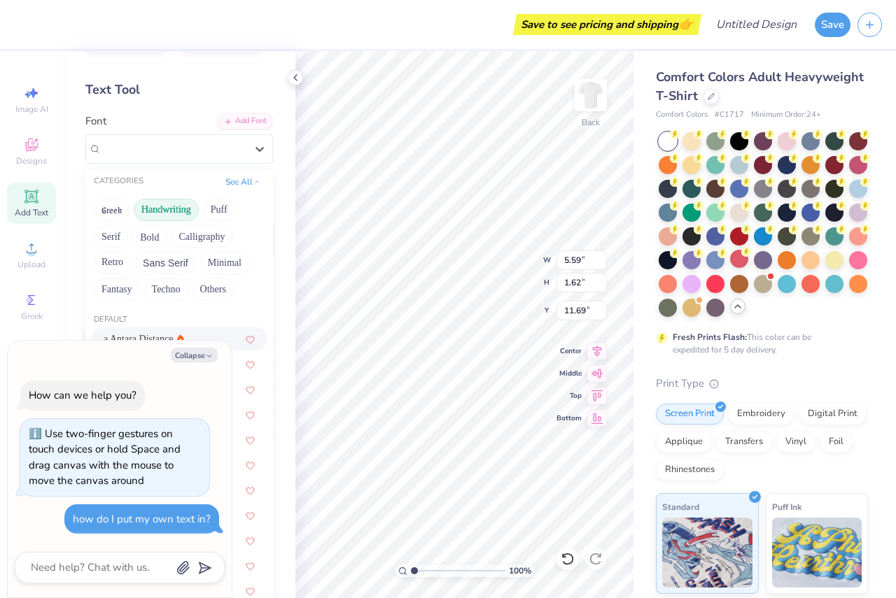
scroll to position [50, 0]
click at [169, 204] on button "Handwriting" at bounding box center [166, 208] width 65 height 22
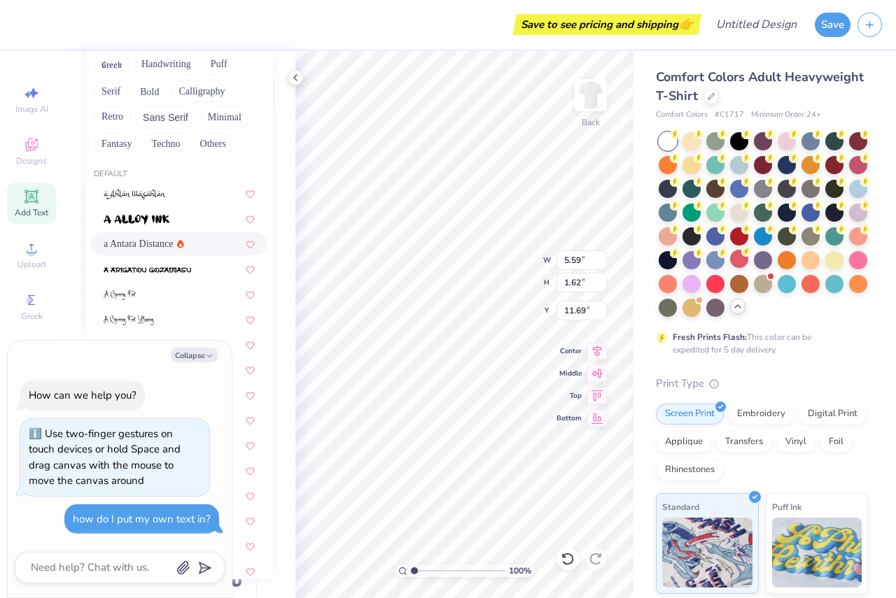
scroll to position [191, 0]
click at [136, 246] on span "a Antara Distance" at bounding box center [139, 246] width 70 height 15
type textarea "x"
type input "6.42"
type input "2.11"
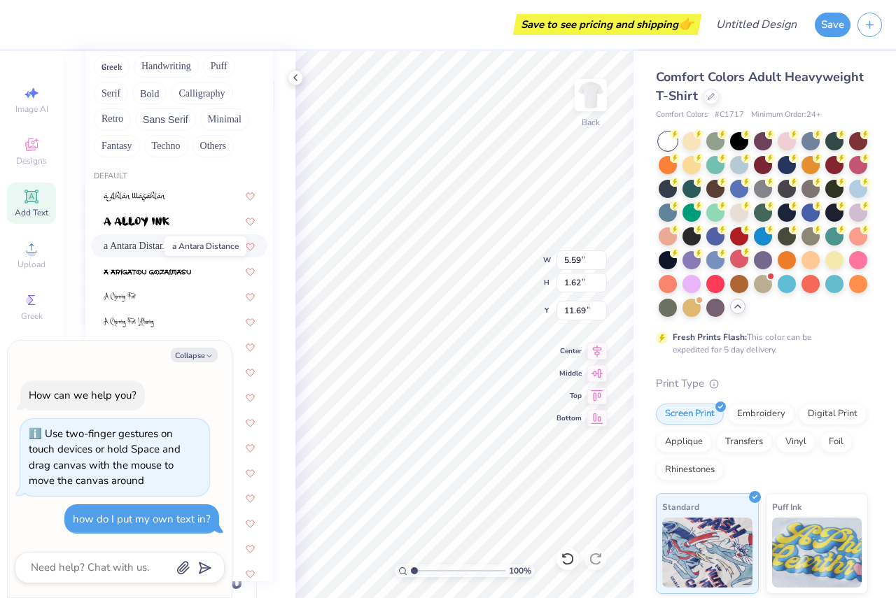
type input "11.44"
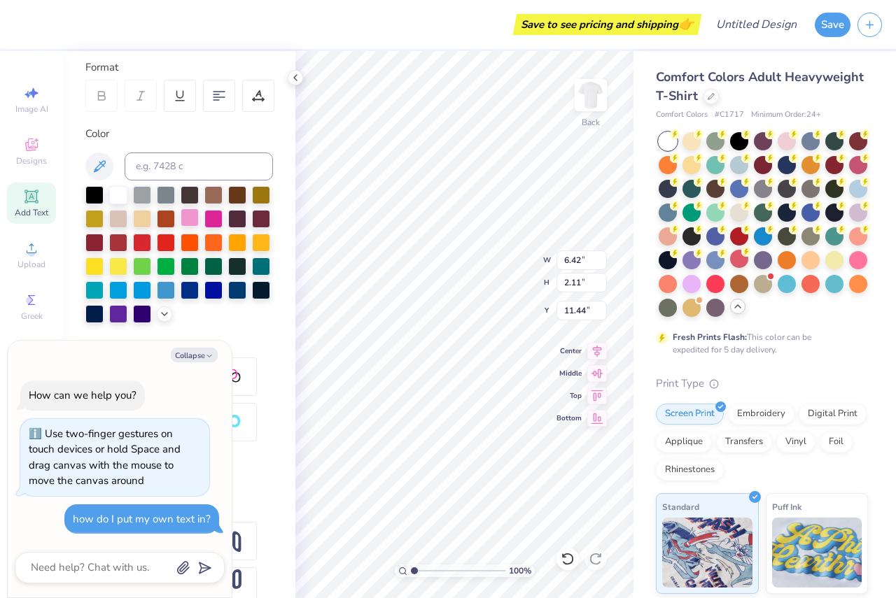
click at [199, 213] on div at bounding box center [190, 218] width 18 height 18
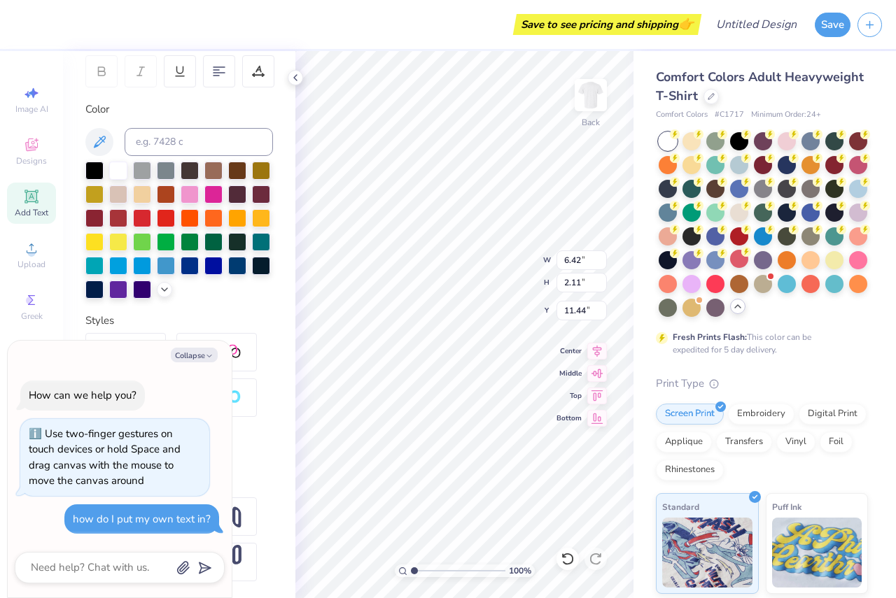
scroll to position [239, 0]
click at [199, 355] on button "Collapse" at bounding box center [194, 355] width 47 height 15
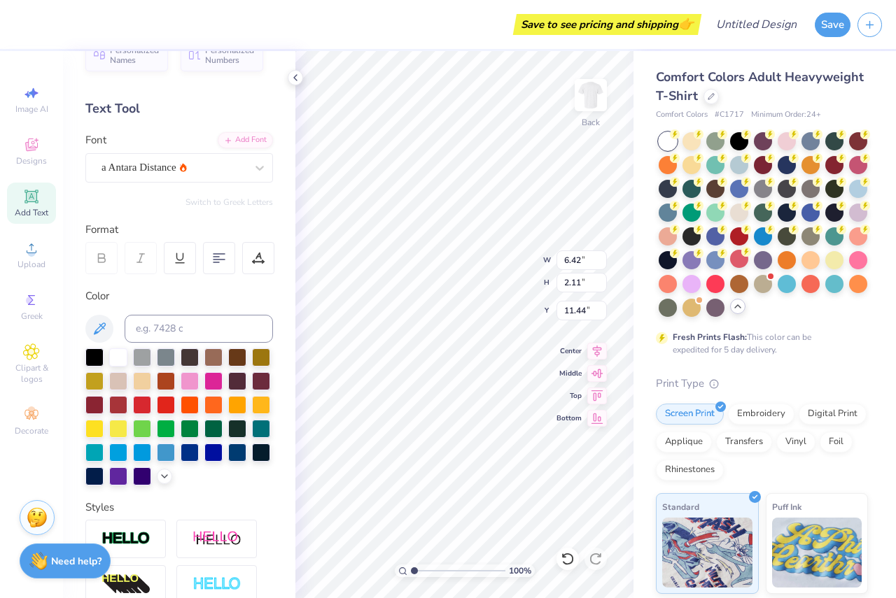
scroll to position [0, 0]
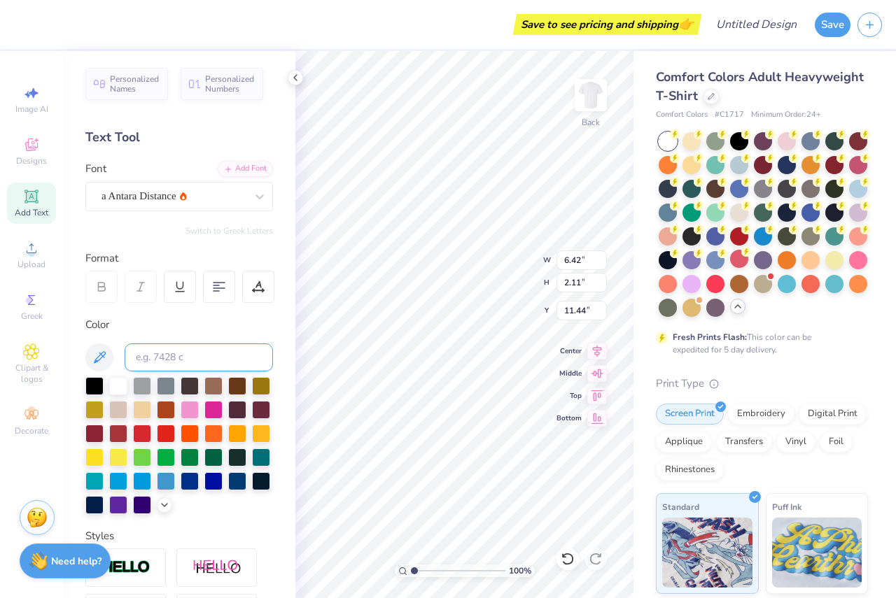
type textarea "x"
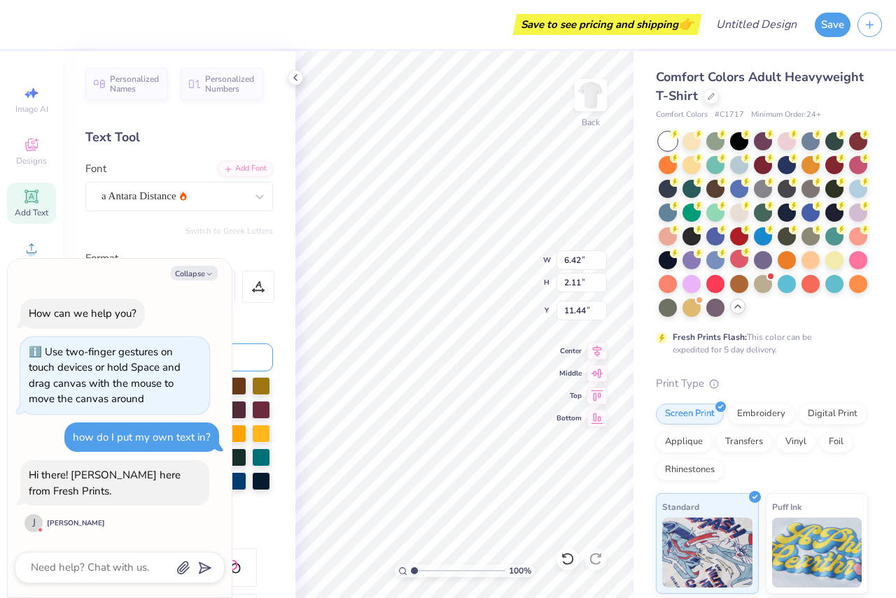
drag, startPoint x: 189, startPoint y: 354, endPoint x: 138, endPoint y: 359, distance: 51.3
click at [138, 359] on body "Save to see pricing and shipping 👉 Design Title Save Image AI Designs Add Text …" at bounding box center [448, 299] width 896 height 598
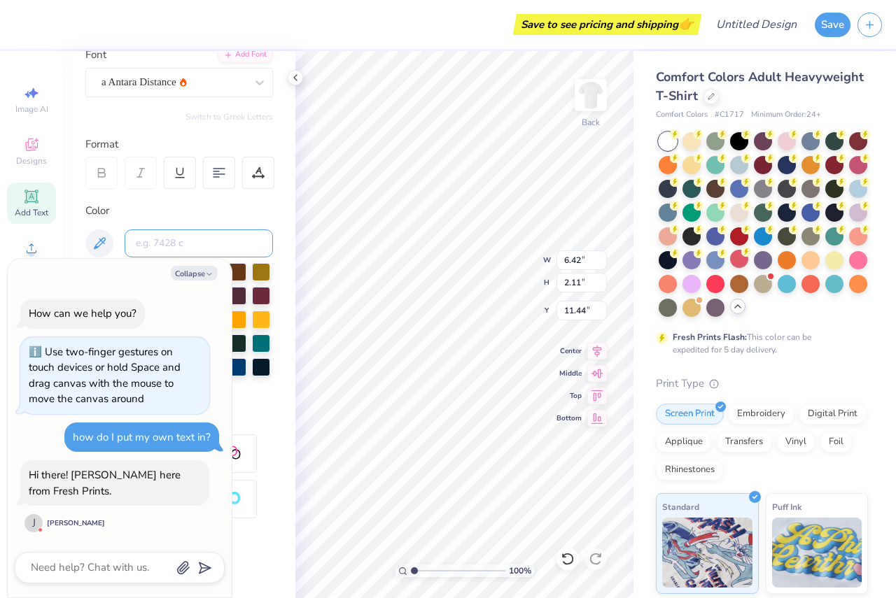
scroll to position [146, 0]
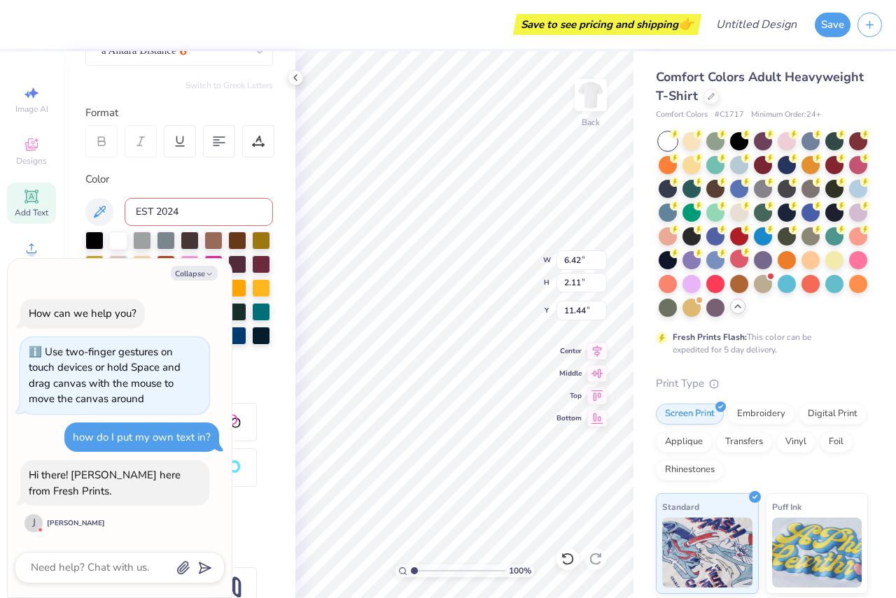
type input "EST 2024"
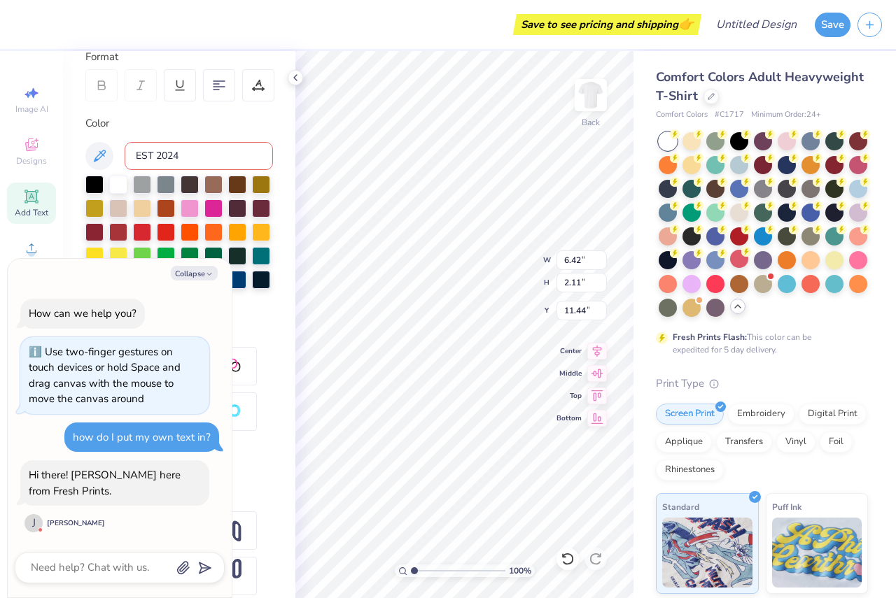
scroll to position [202, 0]
click at [81, 567] on textarea at bounding box center [100, 567] width 142 height 19
type textarea "x"
type textarea "i"
type textarea "x"
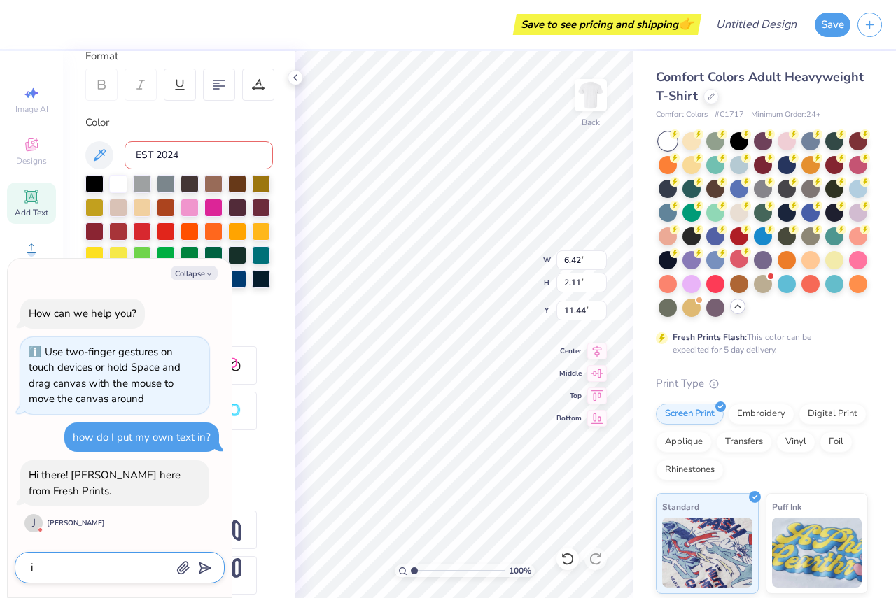
type textarea "i'"
type textarea "x"
type textarea "i'm"
type textarea "x"
type textarea "i'm"
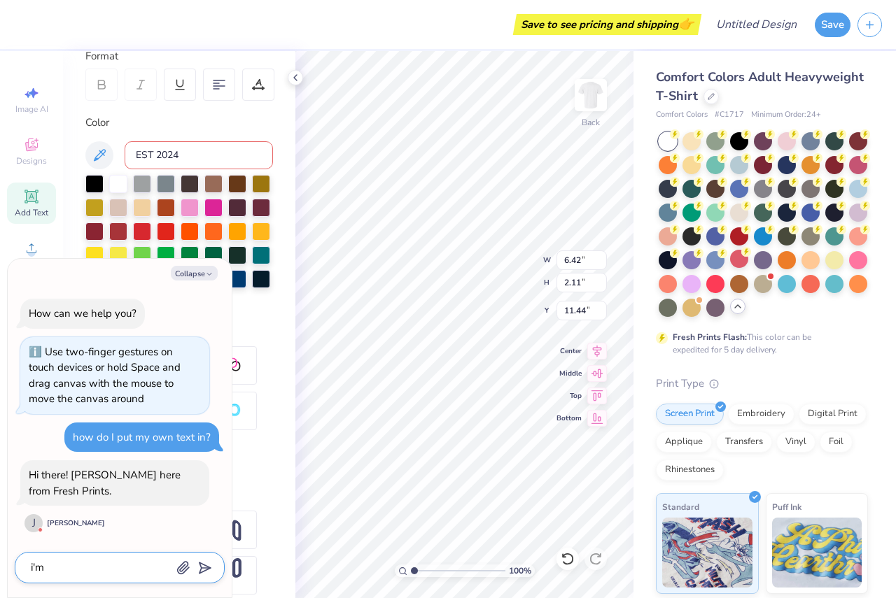
type textarea "x"
type textarea "i'm tr"
type textarea "x"
type textarea "i'm try"
type textarea "x"
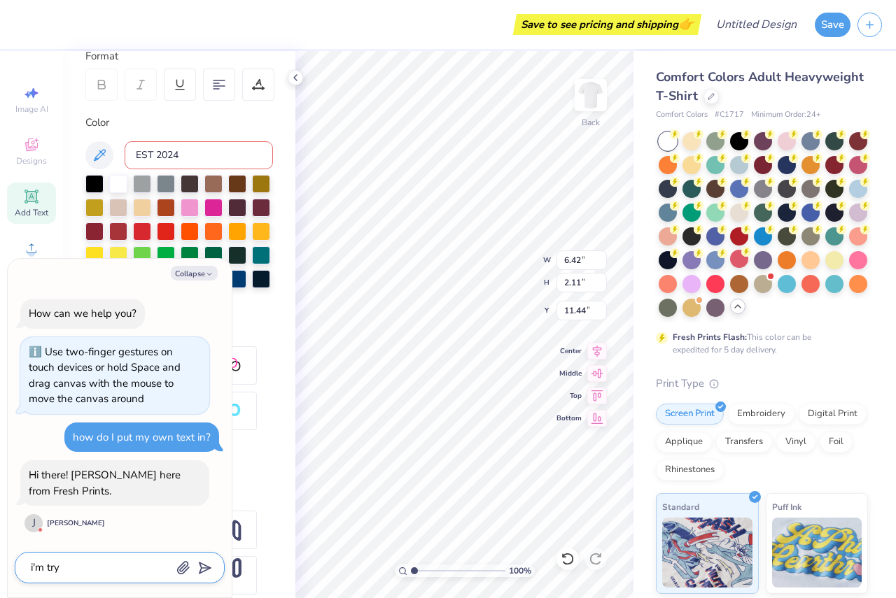
type textarea "i'm tryi"
type textarea "x"
type textarea "i'm tryin"
type textarea "x"
type textarea "i'm trying"
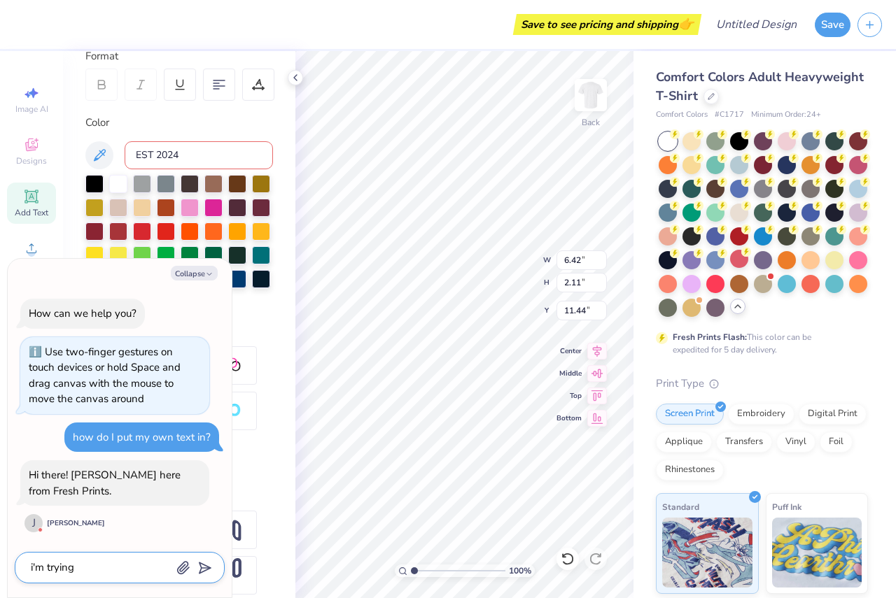
type textarea "x"
type textarea "i'm trying"
type textarea "x"
type textarea "i'm trying t"
type textarea "x"
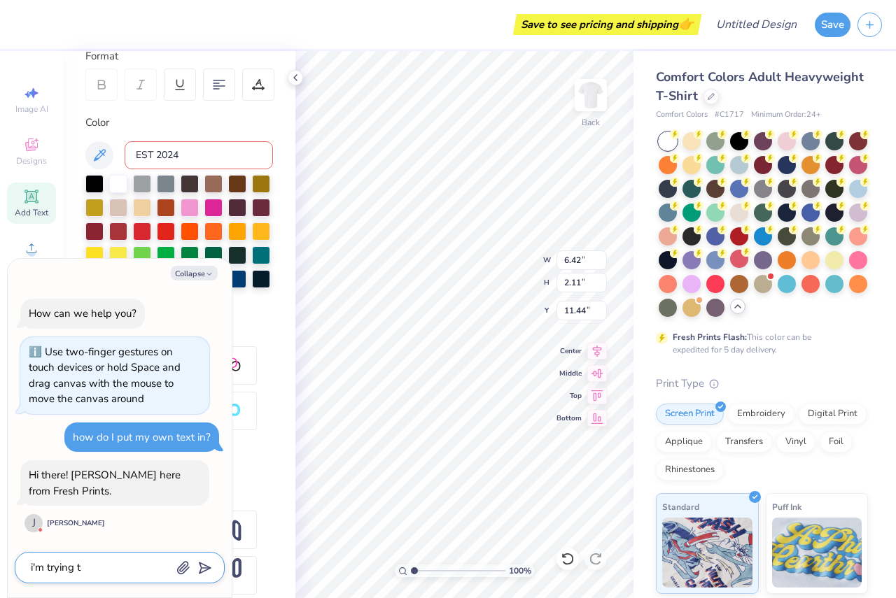
type textarea "i'm trying to"
type textarea "x"
type textarea "i'm trying to"
type textarea "x"
type textarea "i'm trying to s"
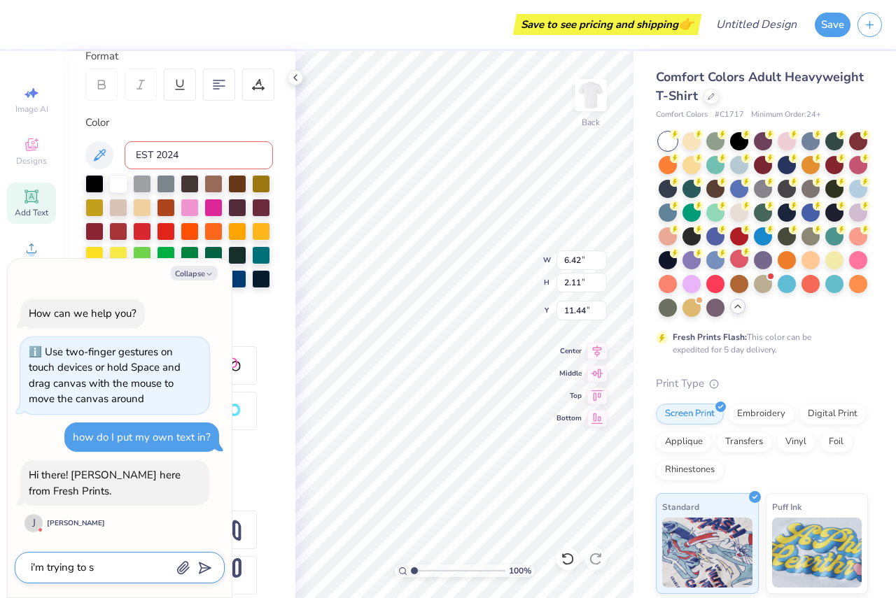
type textarea "x"
type textarea "i'm trying to se"
type textarea "x"
type textarea "i'm trying to see"
type textarea "x"
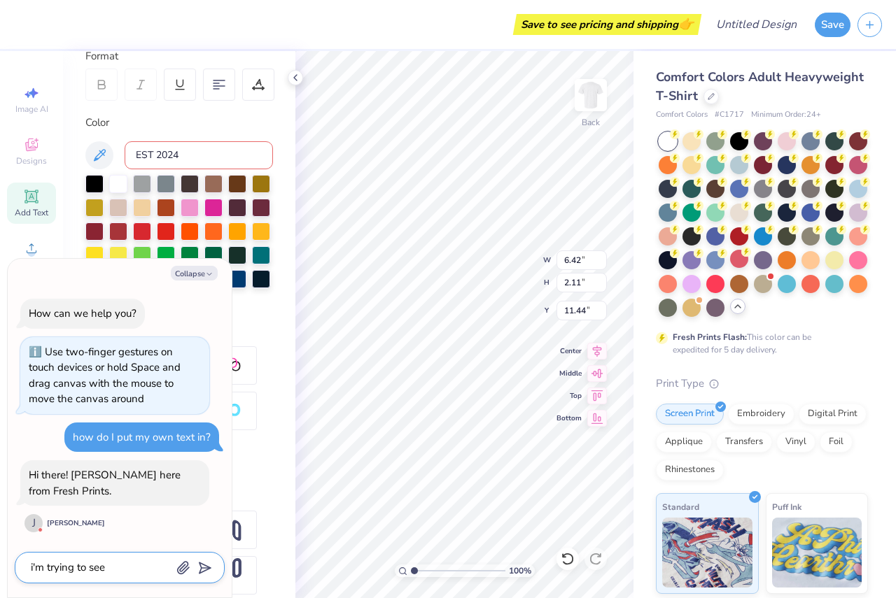
type textarea "i'm trying to see"
type textarea "x"
type textarea "i'm trying to see w"
type textarea "x"
type textarea "i'm trying to see wh"
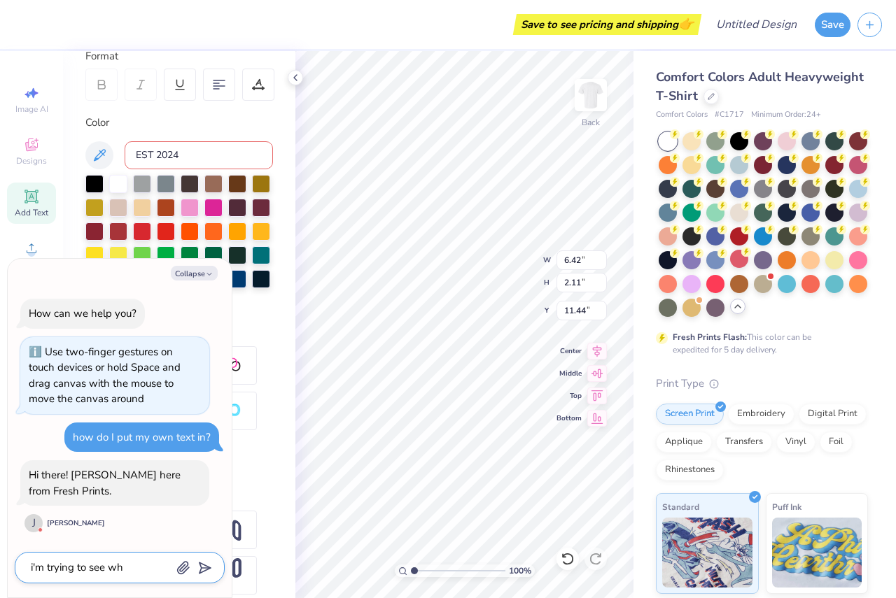
type textarea "x"
type textarea "i'm trying to see wha"
type textarea "x"
type textarea "i'm trying to see what"
type textarea "x"
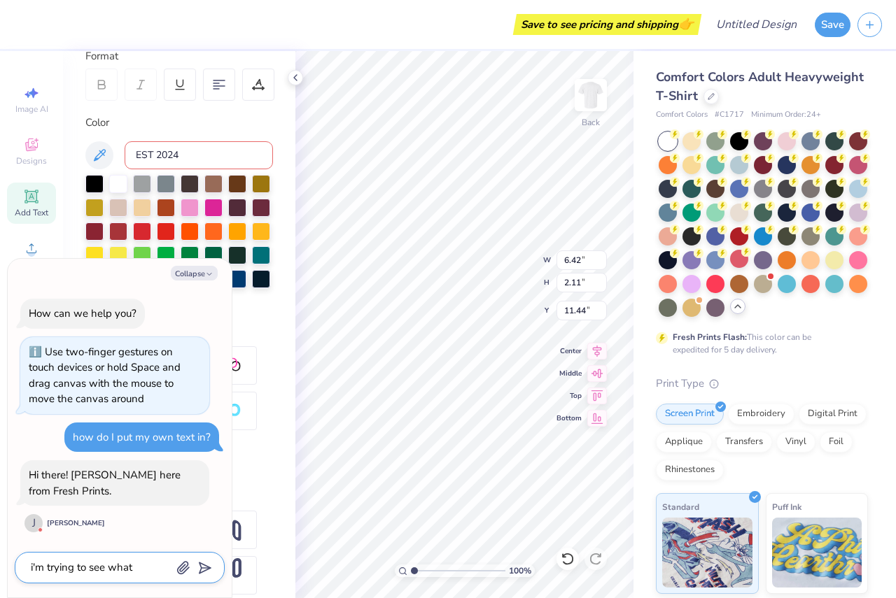
type textarea "i'm trying to see what"
type textarea "x"
type textarea "i'm trying to see what E"
type textarea "x"
type textarea "i'm trying to see what ES"
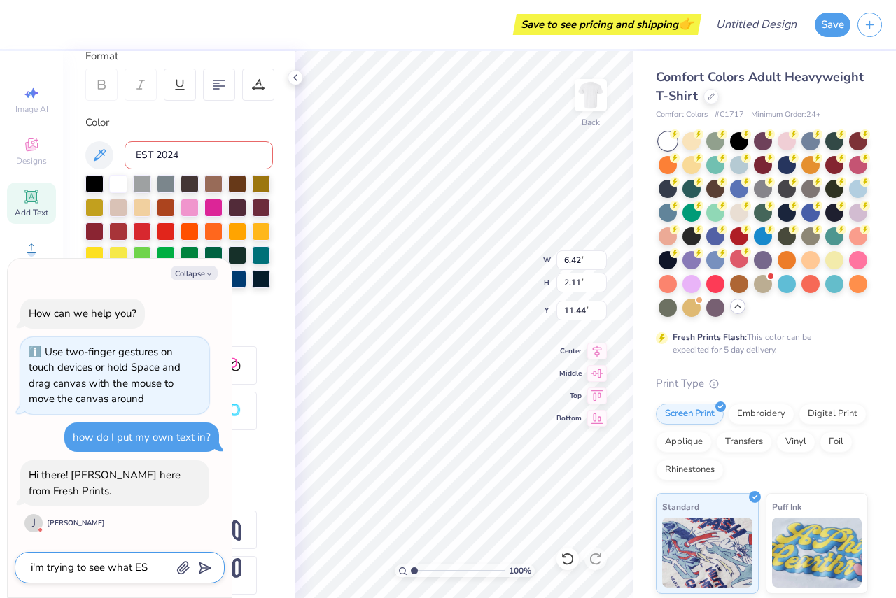
type textarea "x"
type textarea "i'm trying to see what EST"
type textarea "x"
type textarea "i'm trying to see what EST"
type textarea "x"
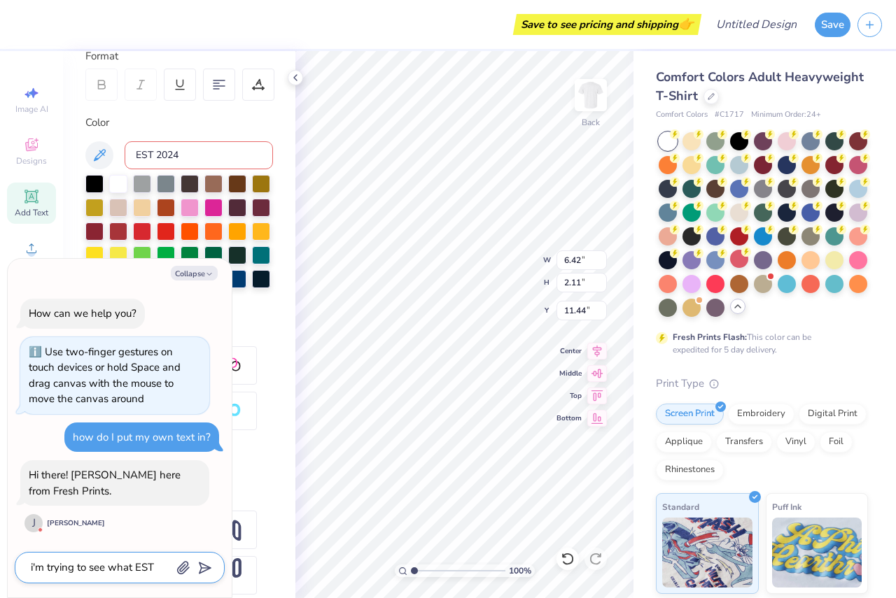
type textarea "i'm trying to see what EST 2"
type textarea "x"
type textarea "i'm trying to see what EST 20"
type textarea "x"
type textarea "i'm trying to see what EST 202"
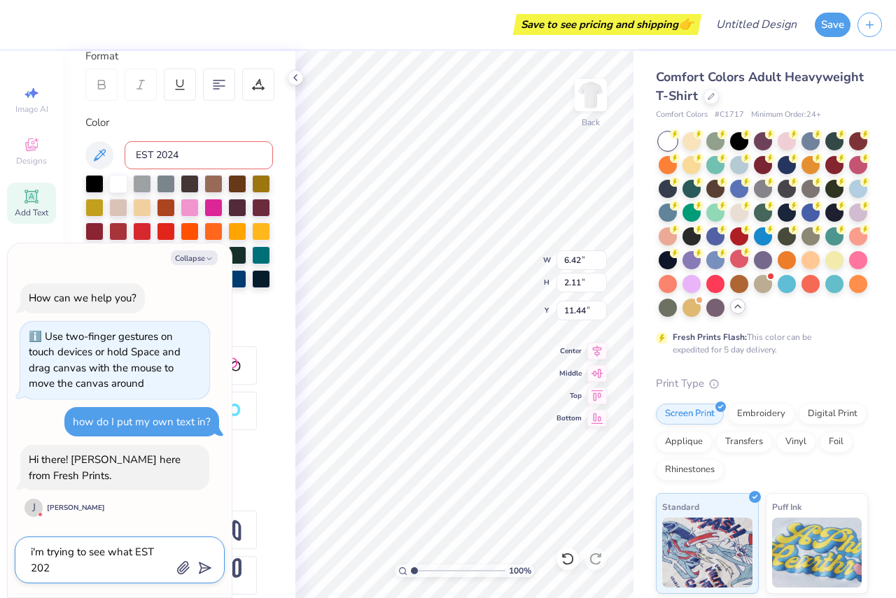
type textarea "x"
type textarea "i'm trying to see what EST 2024"
type textarea "x"
type textarea "i'm trying to see what EST 2024"
type textarea "x"
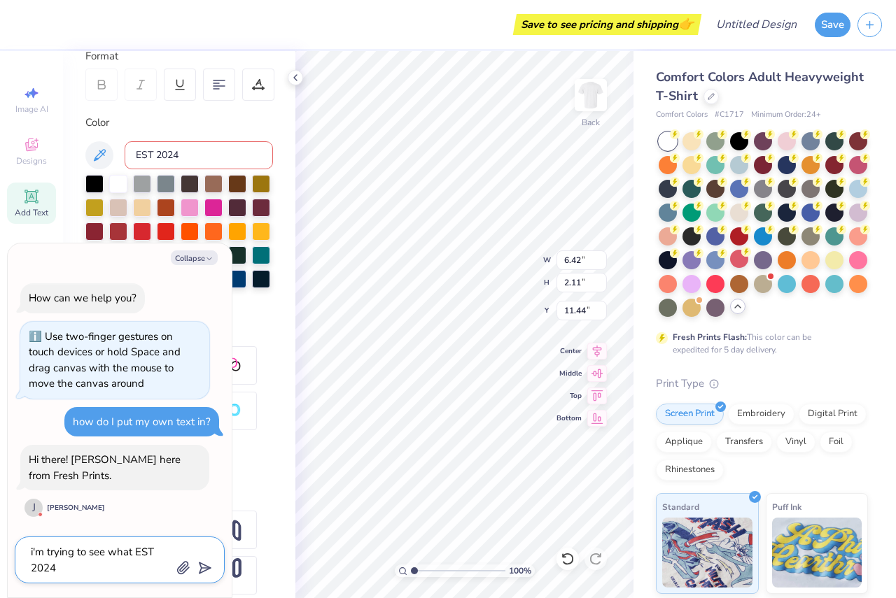
type textarea "i'm trying to see what EST 2024 w"
type textarea "x"
type textarea "i'm trying to see what EST 2024 wo"
type textarea "x"
type textarea "i'm trying to see what EST 2024 wou"
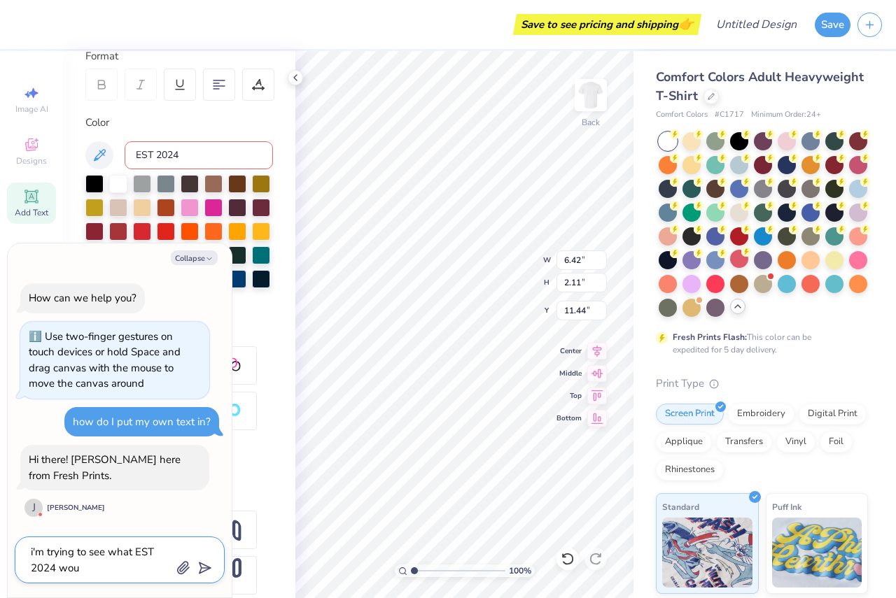
type textarea "x"
type textarea "i'm trying to see what EST 2024 woul"
type textarea "x"
type textarea "i'm trying to see what EST 2024 would"
type textarea "x"
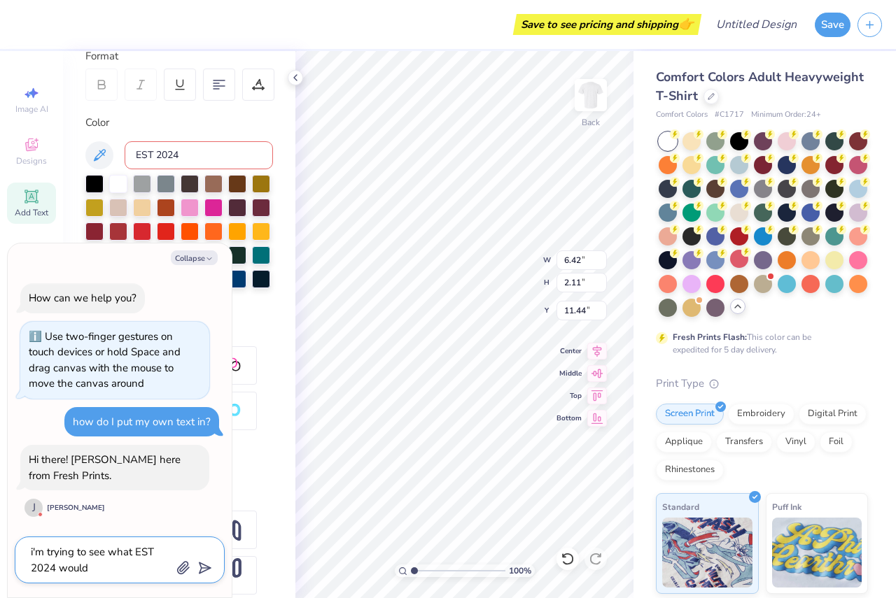
type textarea "i'm trying to see what EST 2024 would"
type textarea "x"
type textarea "i'm trying to see what EST 2024 would l"
type textarea "x"
type textarea "i'm trying to see what EST 2024 would lo"
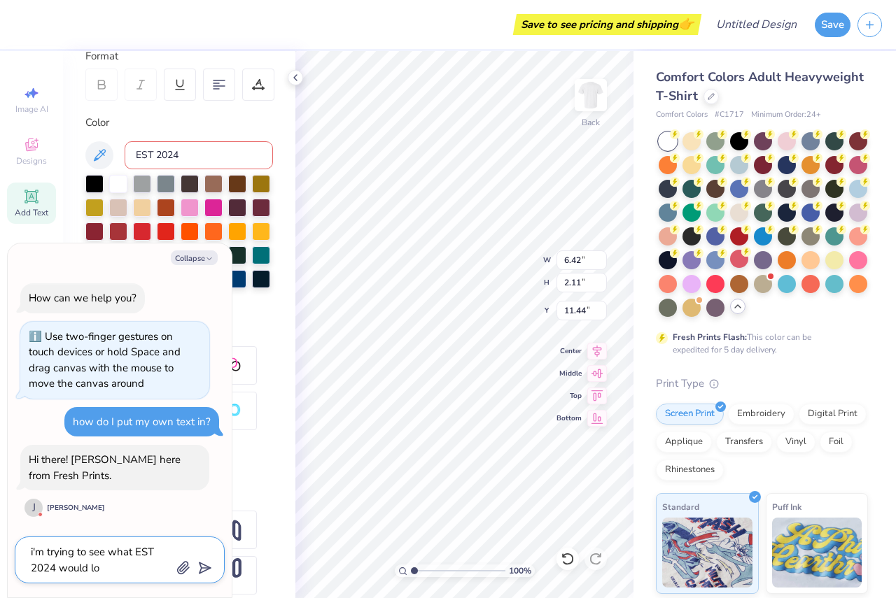
type textarea "x"
type textarea "i'm trying to see what EST 2024 would loo"
type textarea "x"
type textarea "i'm trying to see what EST 2024 would look"
type textarea "x"
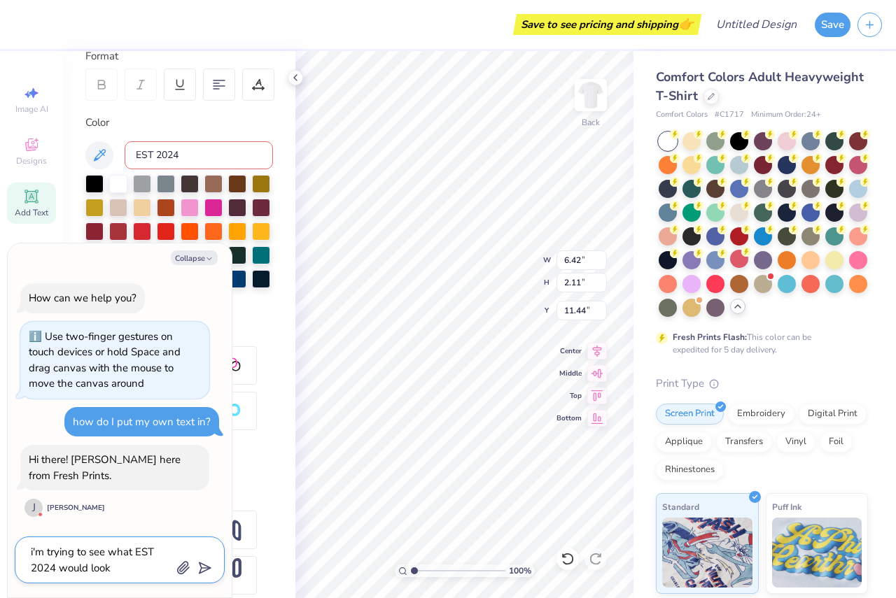
type textarea "i'm trying to see what EST 2024 would look"
type textarea "x"
type textarea "i'm trying to see what EST 2024 would look l"
type textarea "x"
type textarea "i'm trying to see what EST 2024 would look li"
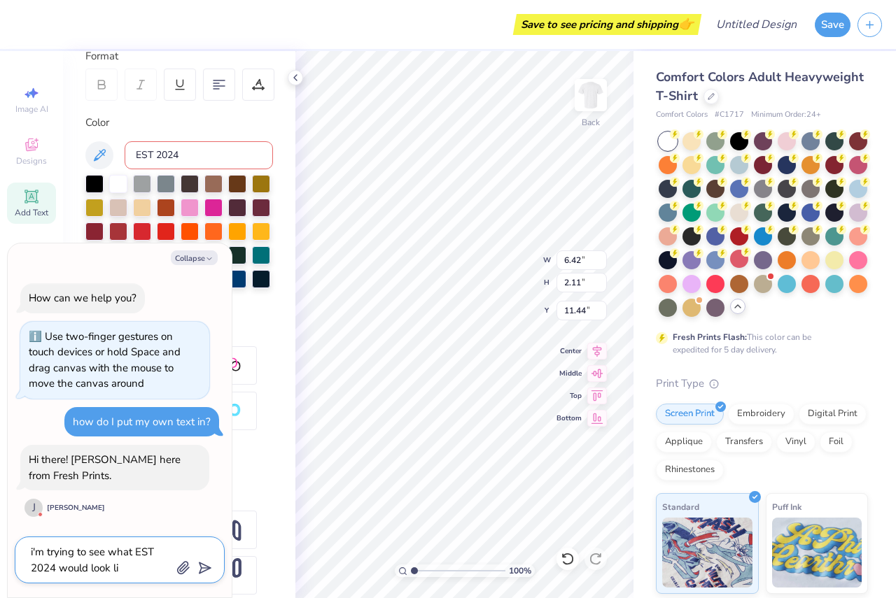
type textarea "x"
type textarea "i'm trying to see what EST 2024 would look lik"
type textarea "x"
type textarea "i'm trying to see what EST 2024 would look like"
type textarea "x"
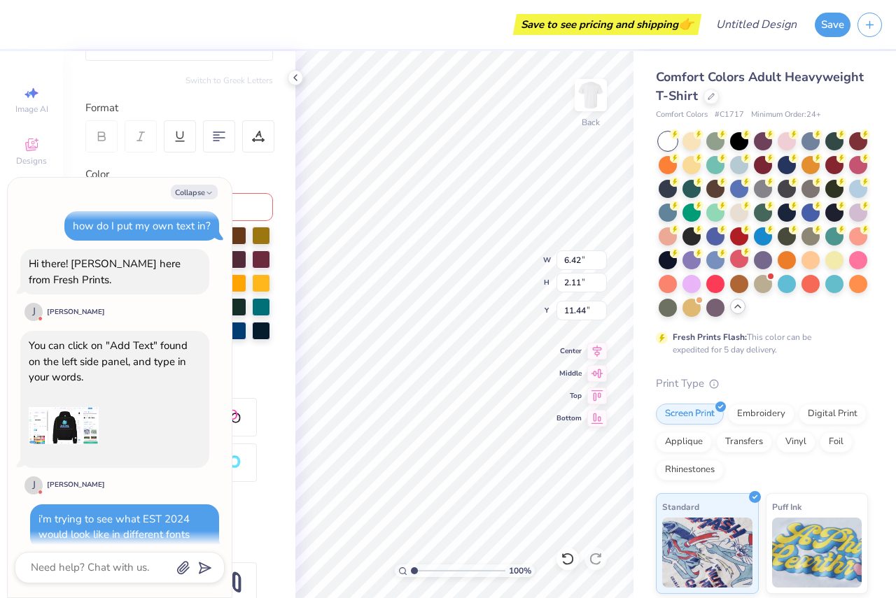
scroll to position [158, 0]
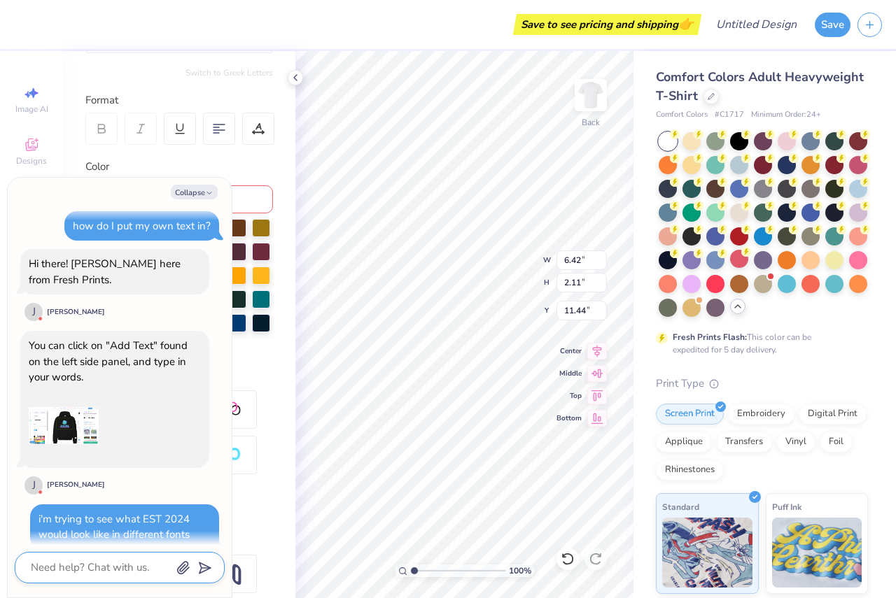
click at [52, 573] on textarea at bounding box center [100, 567] width 142 height 19
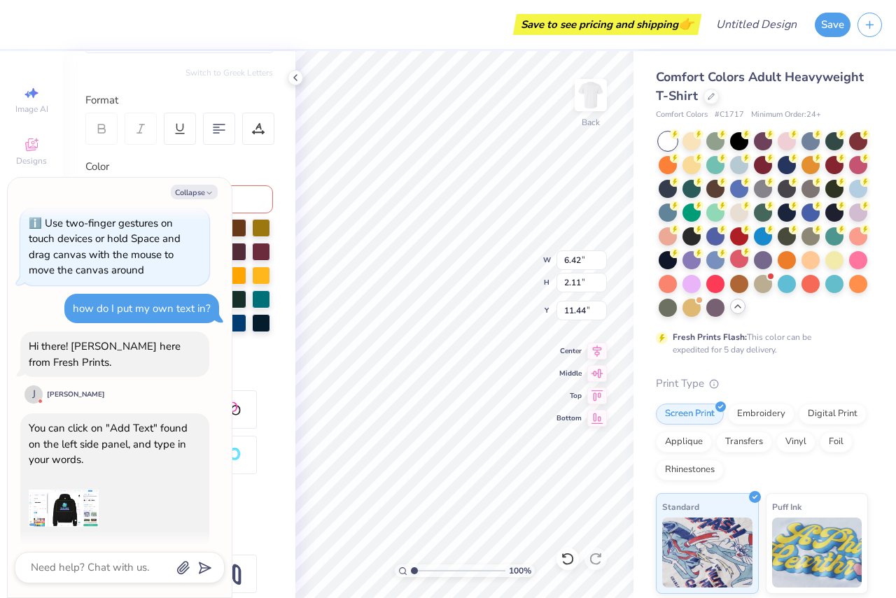
scroll to position [0, 0]
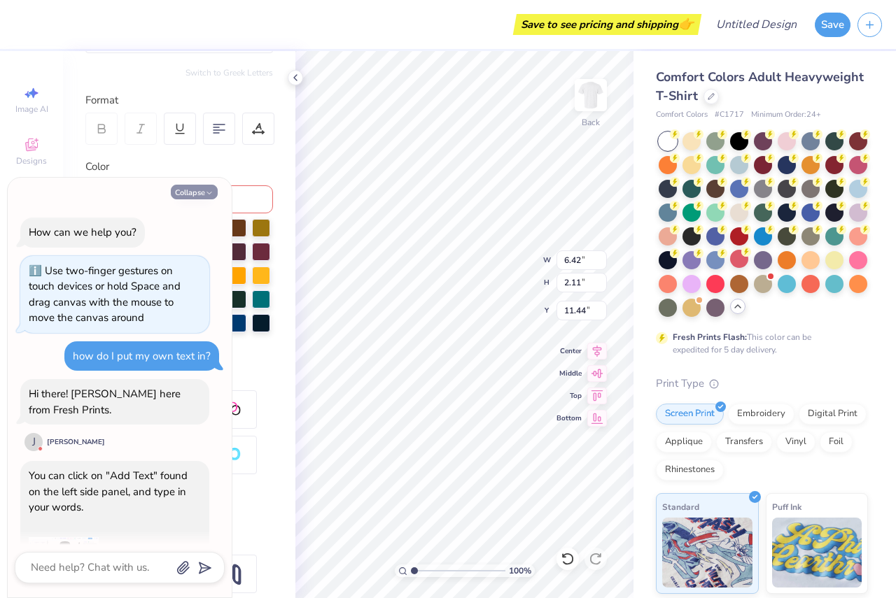
click at [211, 192] on icon "button" at bounding box center [209, 193] width 8 height 8
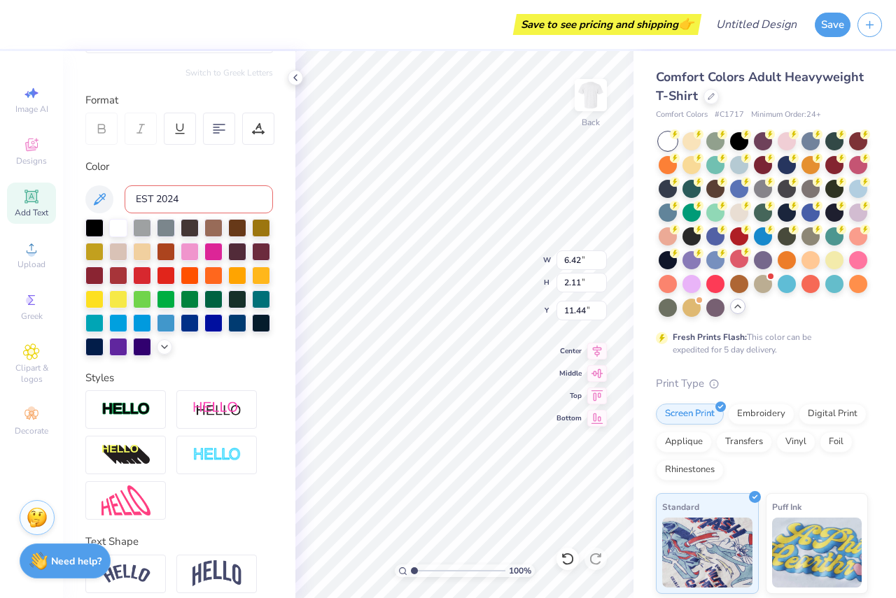
click at [30, 199] on icon at bounding box center [31, 196] width 10 height 10
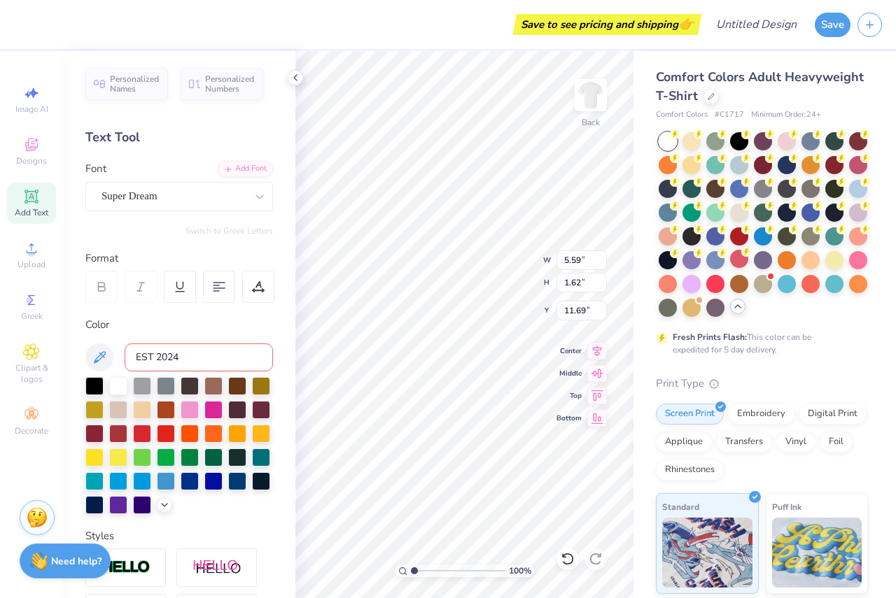
click at [105, 164] on label "Font" at bounding box center [95, 169] width 21 height 16
click at [104, 188] on input "Font" at bounding box center [102, 196] width 3 height 16
click at [107, 195] on span "Super Dream" at bounding box center [129, 196] width 56 height 16
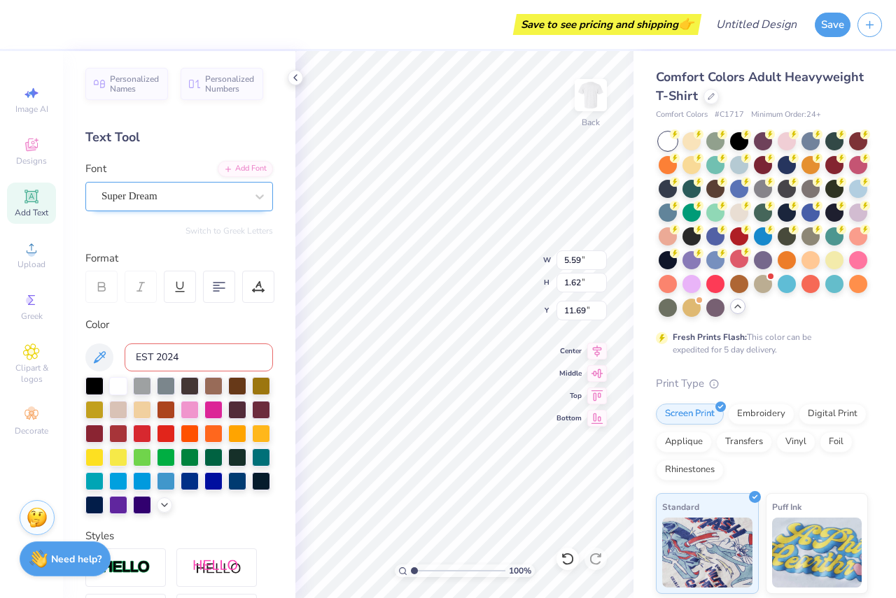
click at [81, 562] on strong "Need help?" at bounding box center [76, 559] width 50 height 13
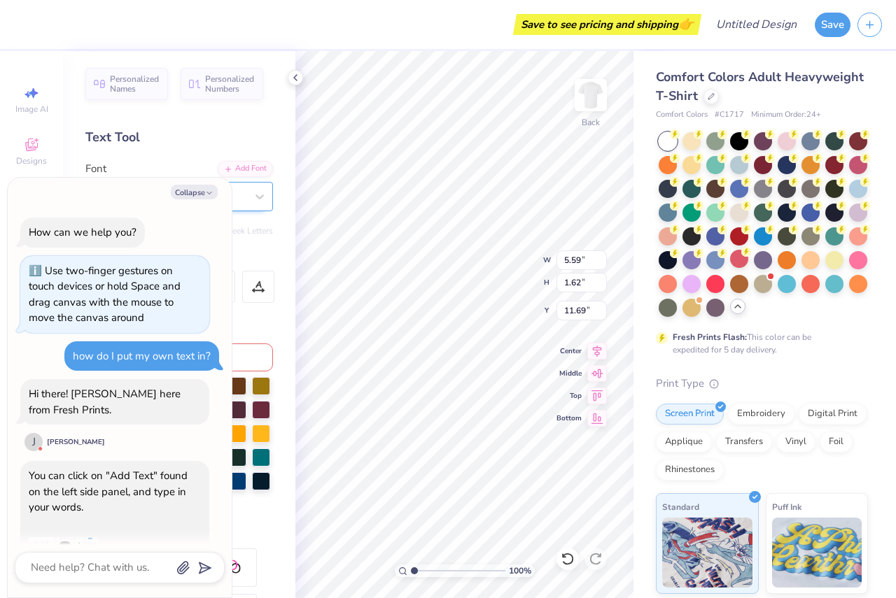
scroll to position [341, 0]
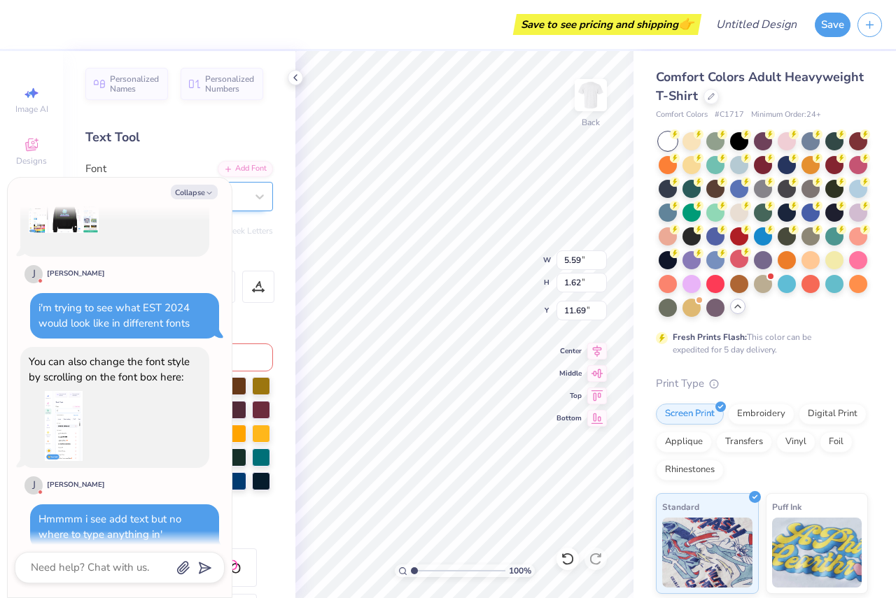
click at [71, 409] on img at bounding box center [64, 426] width 70 height 70
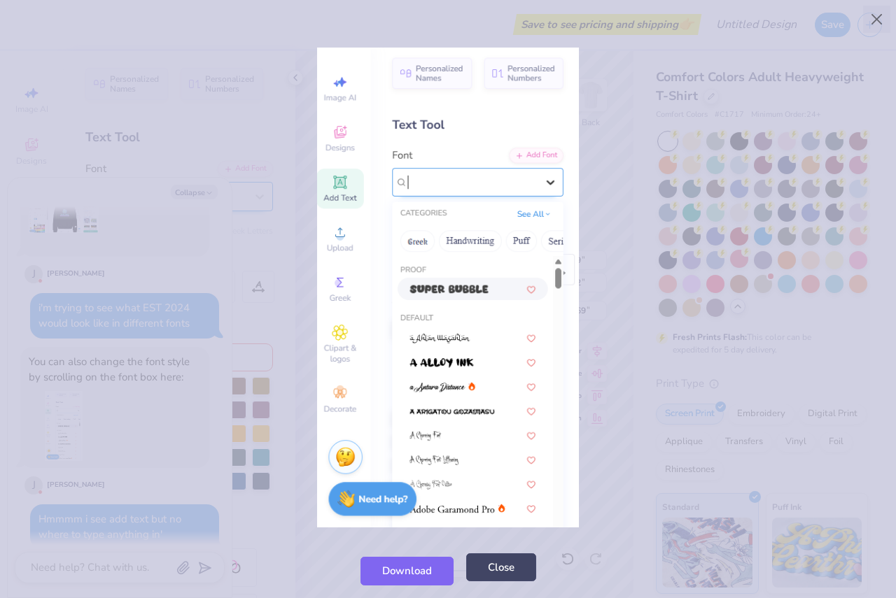
click at [503, 580] on button "Close" at bounding box center [501, 568] width 70 height 29
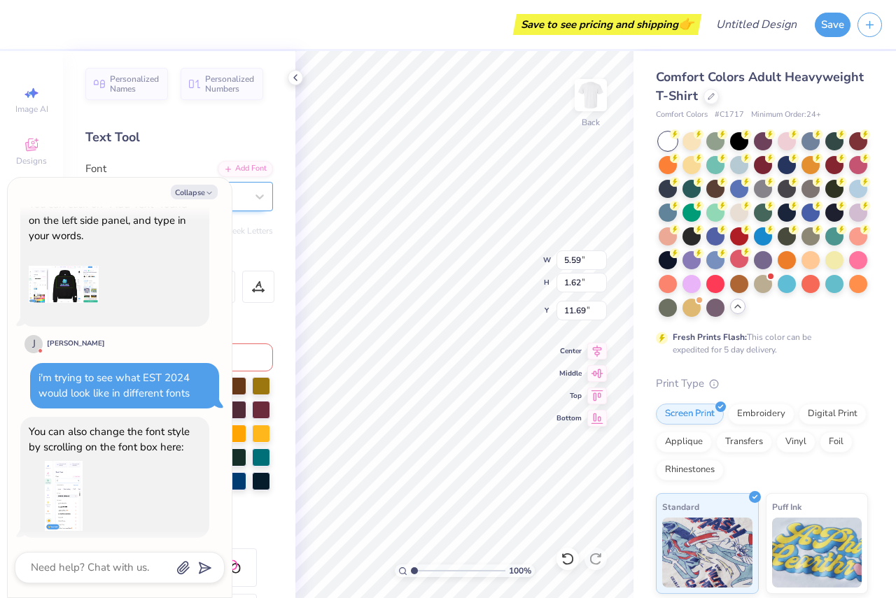
scroll to position [202, 0]
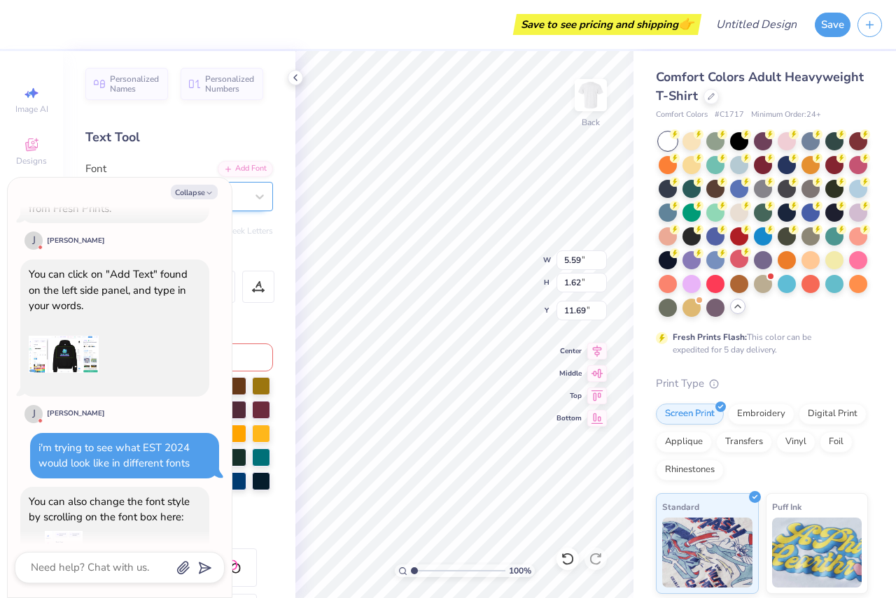
click at [134, 302] on div "You can click on "Add Text" found on the left side panel, and type in your word…" at bounding box center [114, 328] width 189 height 137
click at [76, 339] on img at bounding box center [64, 355] width 70 height 70
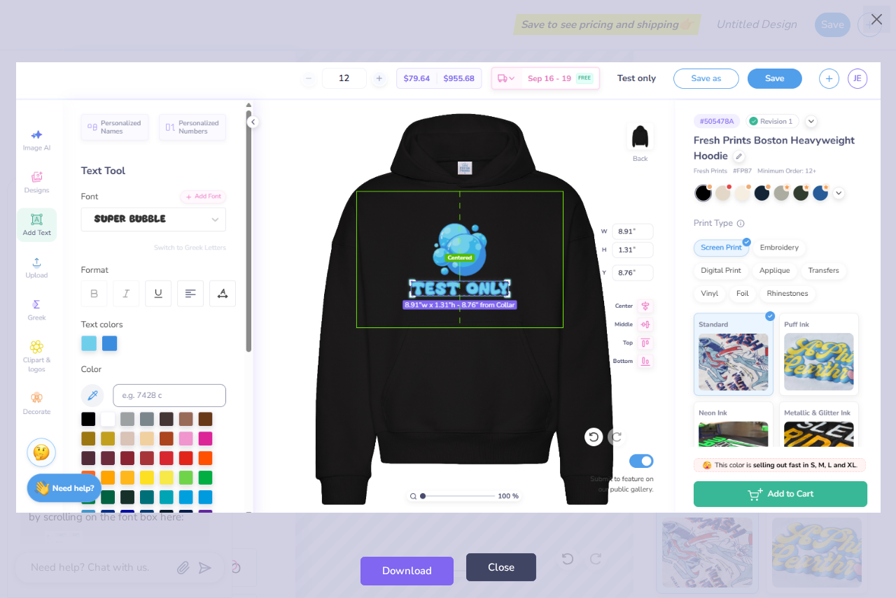
click at [500, 572] on button "Close" at bounding box center [501, 568] width 70 height 29
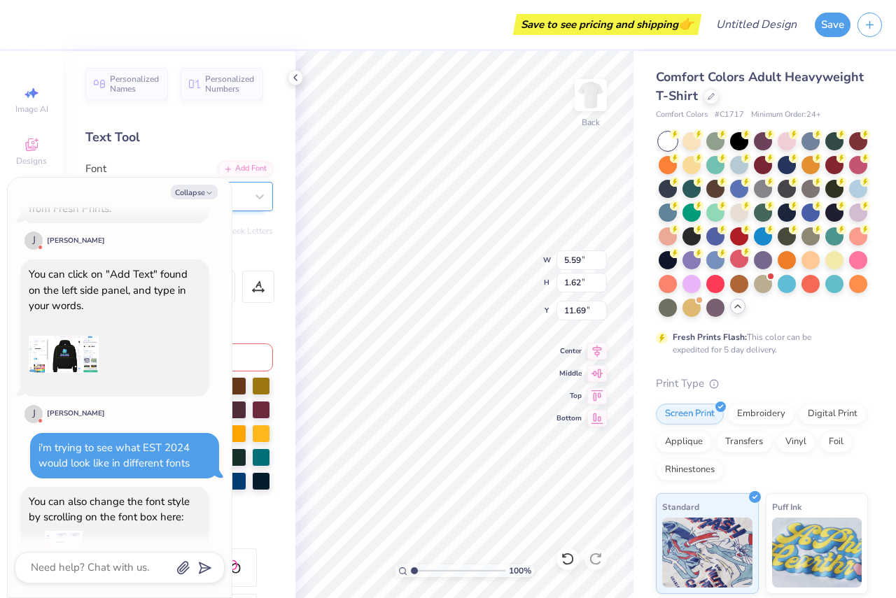
scroll to position [341, 0]
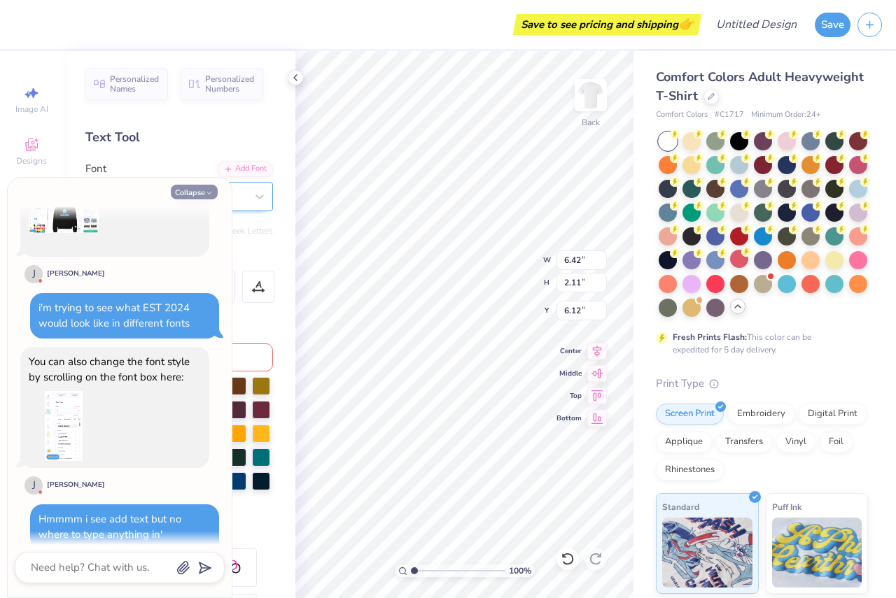
click at [208, 191] on icon "button" at bounding box center [209, 193] width 8 height 8
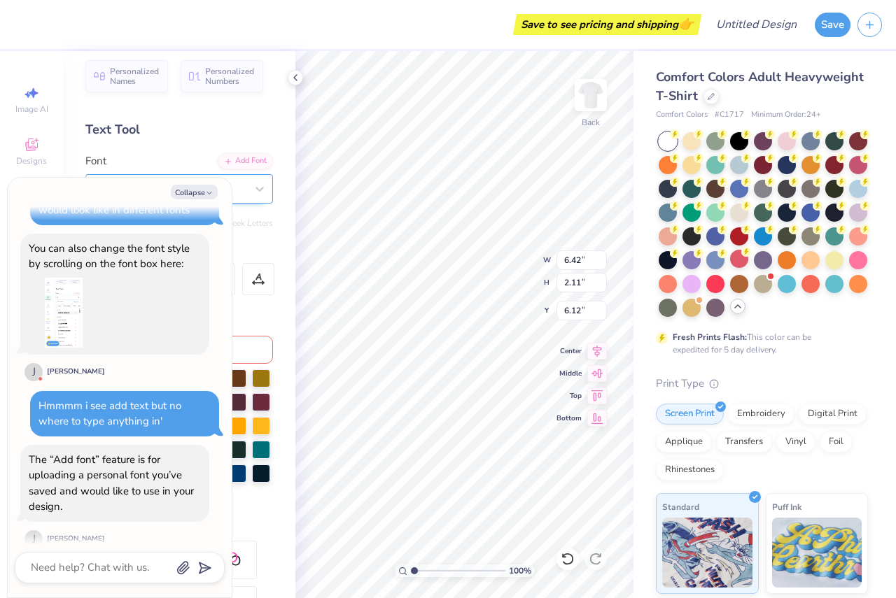
scroll to position [0, 0]
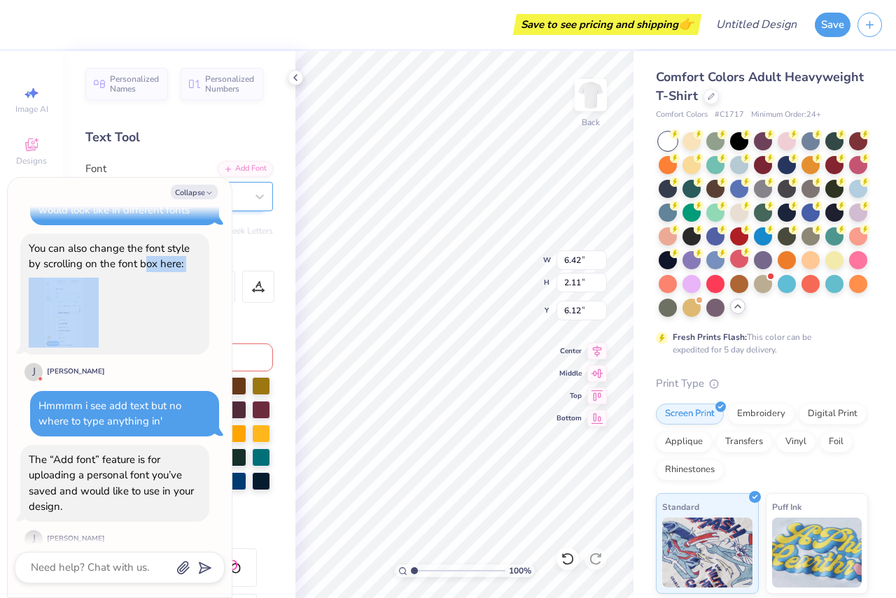
drag, startPoint x: 146, startPoint y: 258, endPoint x: 134, endPoint y: 345, distance: 87.6
click at [138, 347] on div "You can also change the font style by scrolling on the font box here: [PERSON_N…" at bounding box center [114, 308] width 189 height 149
click at [192, 194] on button "Collapse" at bounding box center [194, 192] width 47 height 15
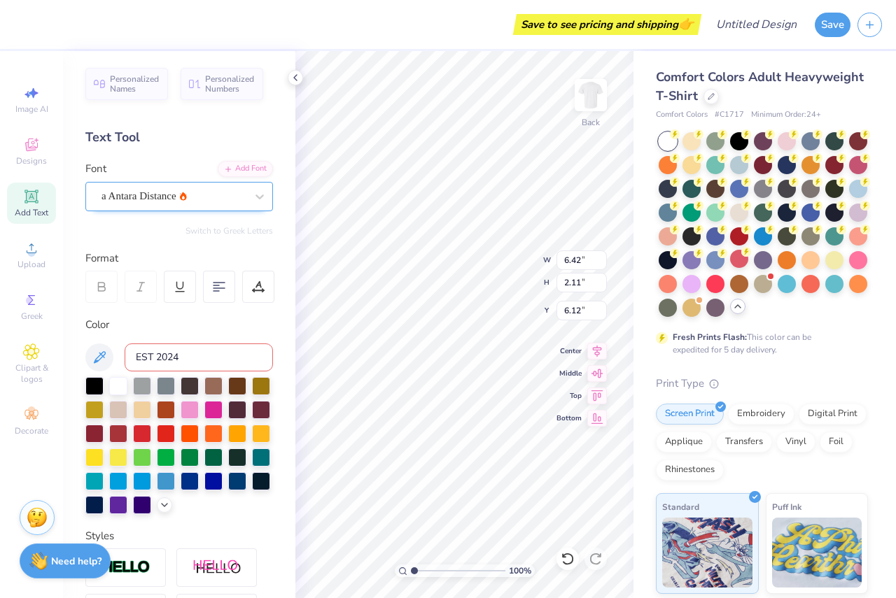
click at [181, 358] on input "EST 2024" at bounding box center [199, 358] width 148 height 28
drag, startPoint x: 183, startPoint y: 355, endPoint x: 104, endPoint y: 355, distance: 78.4
click at [104, 355] on div "EST 2024" at bounding box center [179, 358] width 188 height 28
click at [113, 136] on div "Text Tool" at bounding box center [179, 137] width 188 height 19
drag, startPoint x: 90, startPoint y: 136, endPoint x: 162, endPoint y: 136, distance: 72.1
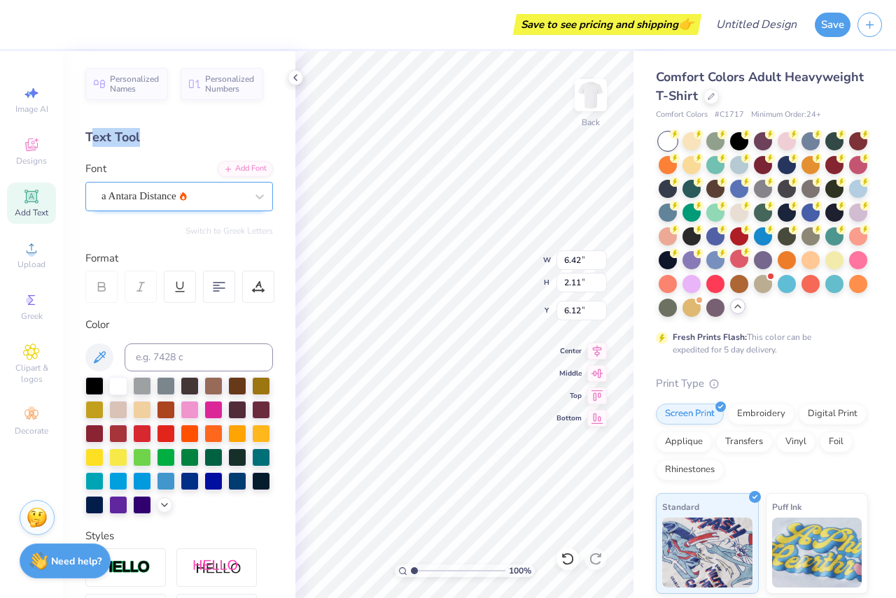
click at [162, 136] on div "Text Tool" at bounding box center [179, 137] width 188 height 19
click at [157, 134] on div "Text Tool" at bounding box center [179, 137] width 188 height 19
click at [148, 134] on div "Text Tool" at bounding box center [179, 137] width 188 height 19
drag, startPoint x: 84, startPoint y: 134, endPoint x: 166, endPoint y: 139, distance: 82.0
click at [166, 139] on div "Personalized Names Personalized Numbers Text Tool Add Font Font a Antara Distan…" at bounding box center [179, 324] width 232 height 547
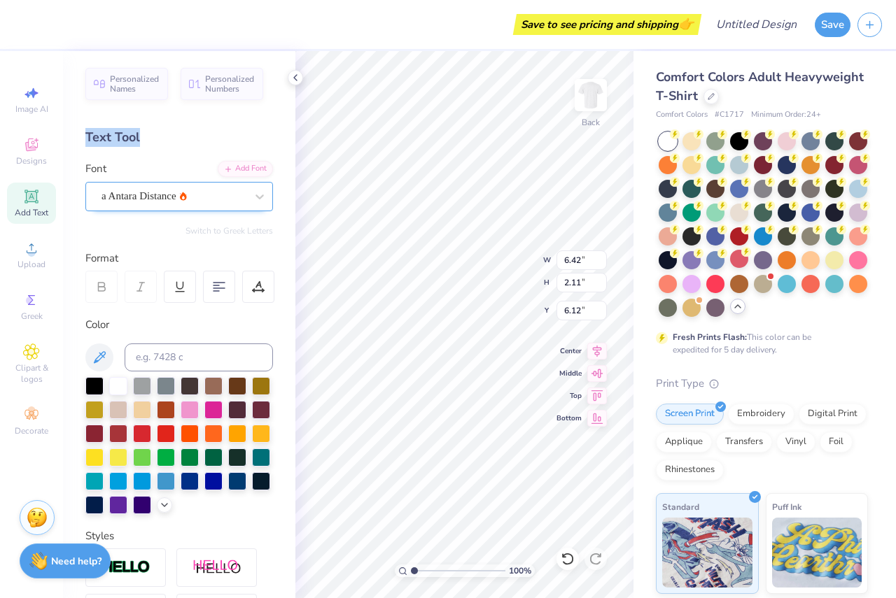
click at [160, 134] on div "Text Tool" at bounding box center [179, 137] width 188 height 19
click at [153, 134] on div "Text Tool" at bounding box center [179, 137] width 188 height 19
click at [162, 134] on div "Text Tool" at bounding box center [179, 137] width 188 height 19
click at [97, 150] on div "Personalized Names Personalized Numbers Text Tool Add Font Font a Antara Distan…" at bounding box center [179, 324] width 232 height 547
click at [93, 148] on div "Personalized Names Personalized Numbers Text Tool Add Font Font a Antara Distan…" at bounding box center [179, 324] width 232 height 547
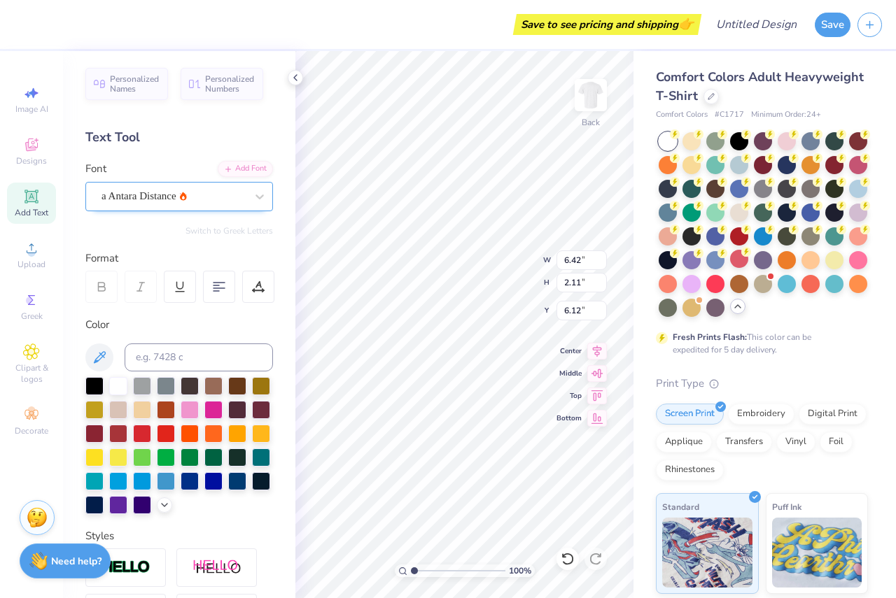
click at [113, 109] on div "Personalized Names Personalized Numbers Text Tool Add Font Font a Antara Distan…" at bounding box center [179, 324] width 232 height 547
click at [89, 557] on strong "Need help?" at bounding box center [76, 559] width 50 height 13
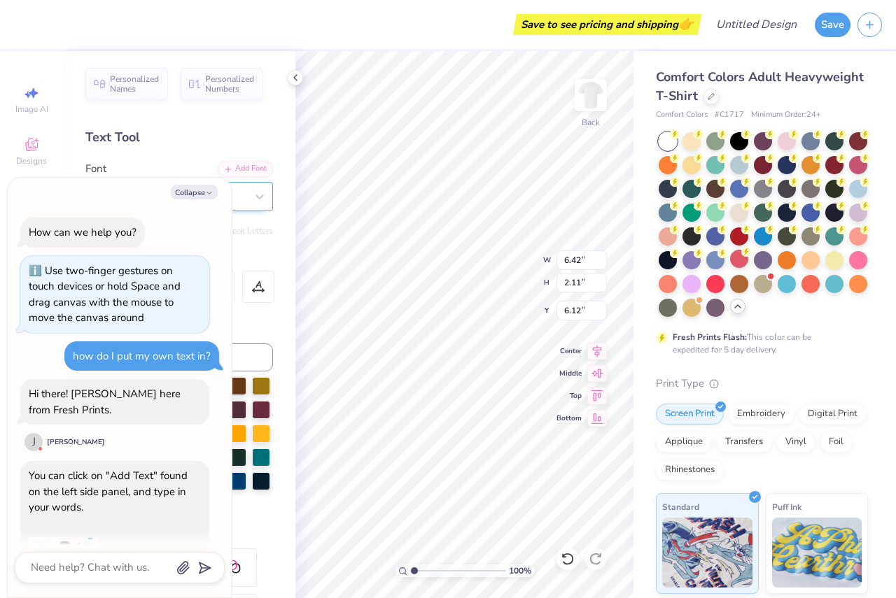
scroll to position [831, 0]
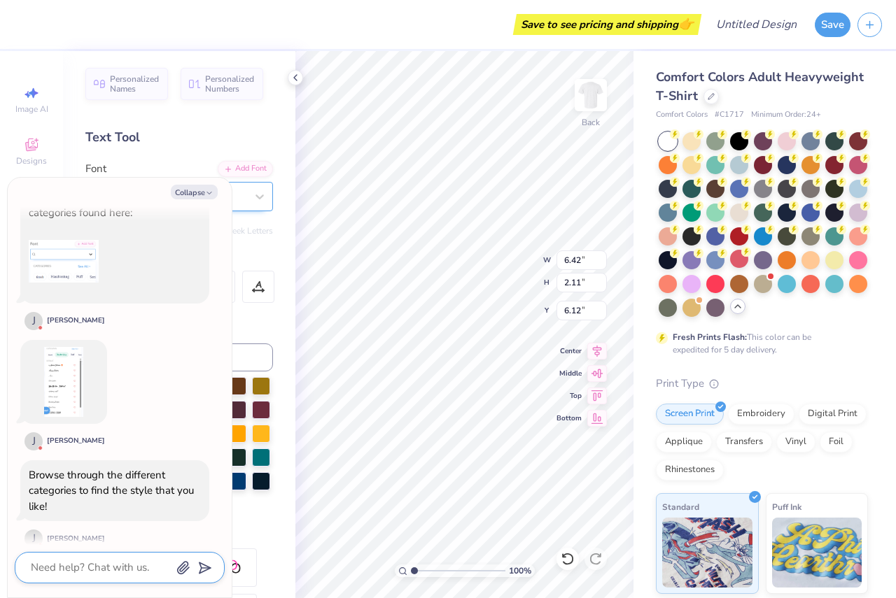
click at [44, 563] on textarea at bounding box center [100, 567] width 142 height 19
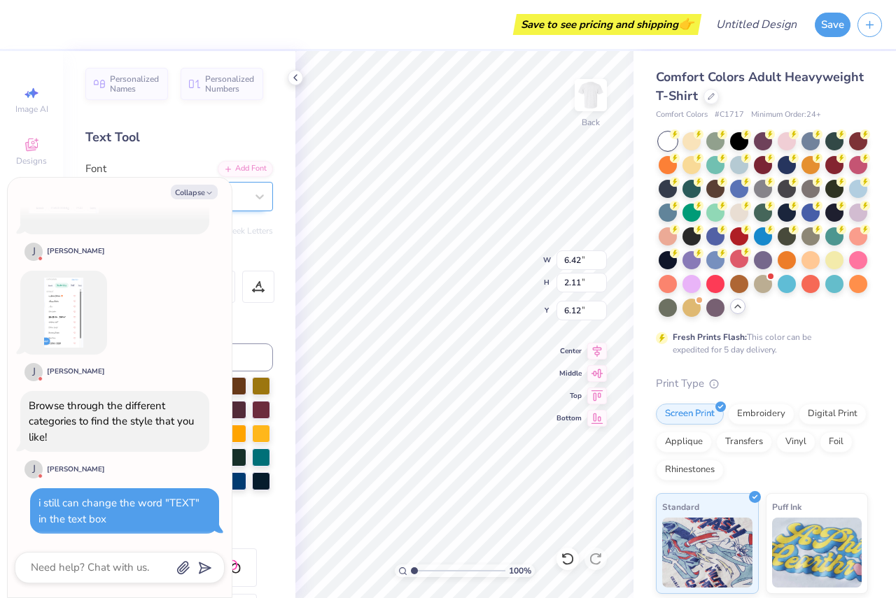
scroll to position [884, 0]
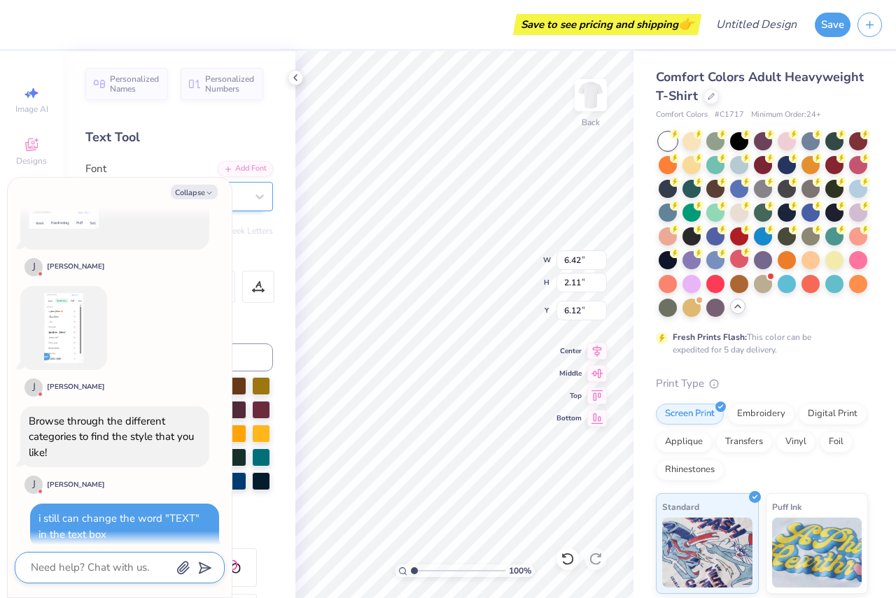
click at [38, 563] on textarea at bounding box center [100, 567] width 142 height 19
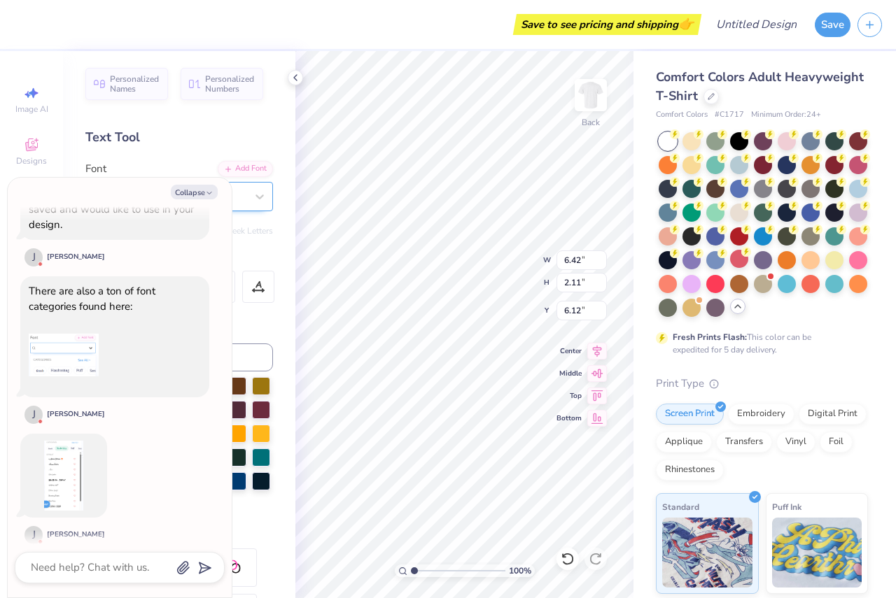
scroll to position [712, 0]
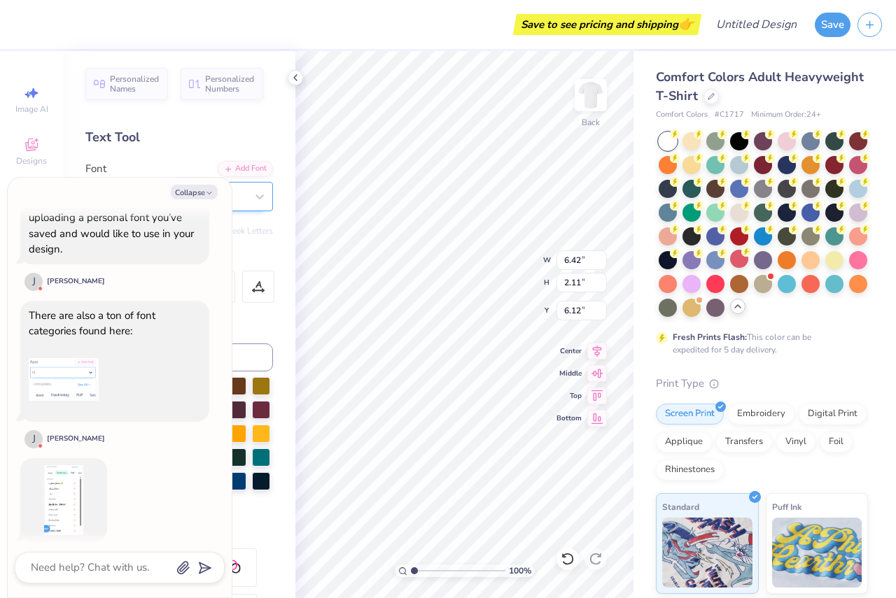
click at [66, 372] on img at bounding box center [64, 380] width 70 height 70
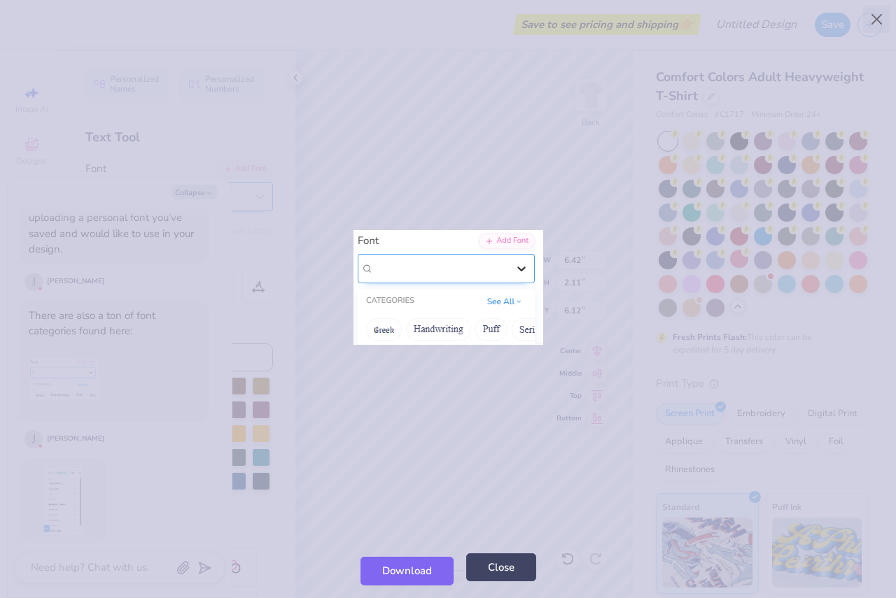
click at [490, 572] on button "Close" at bounding box center [501, 568] width 70 height 29
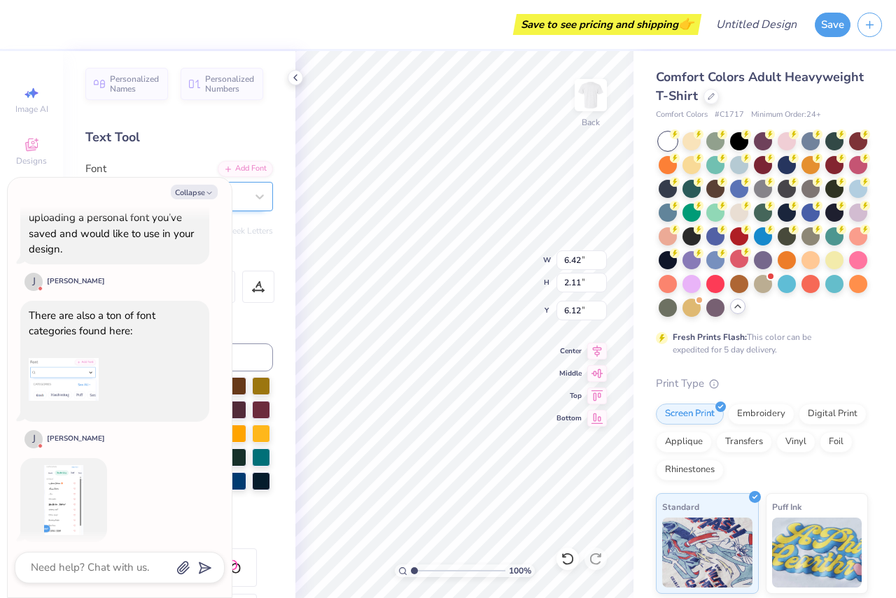
click at [69, 486] on img at bounding box center [64, 500] width 70 height 70
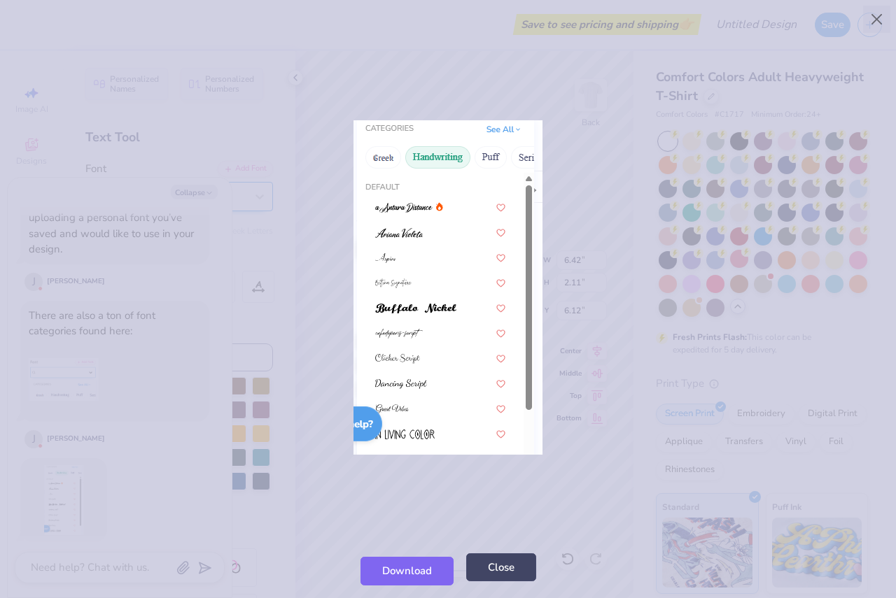
click at [491, 570] on button "Close" at bounding box center [501, 568] width 70 height 29
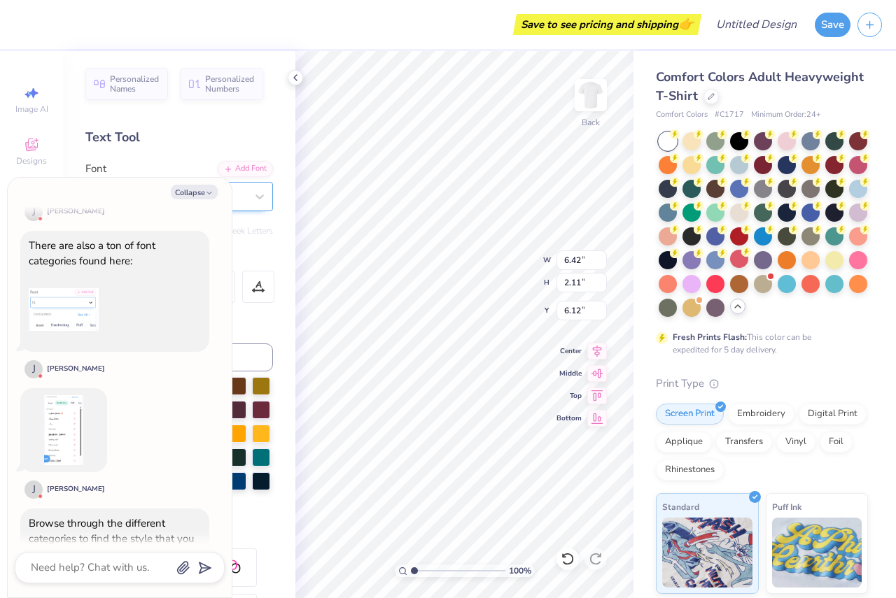
scroll to position [922, 0]
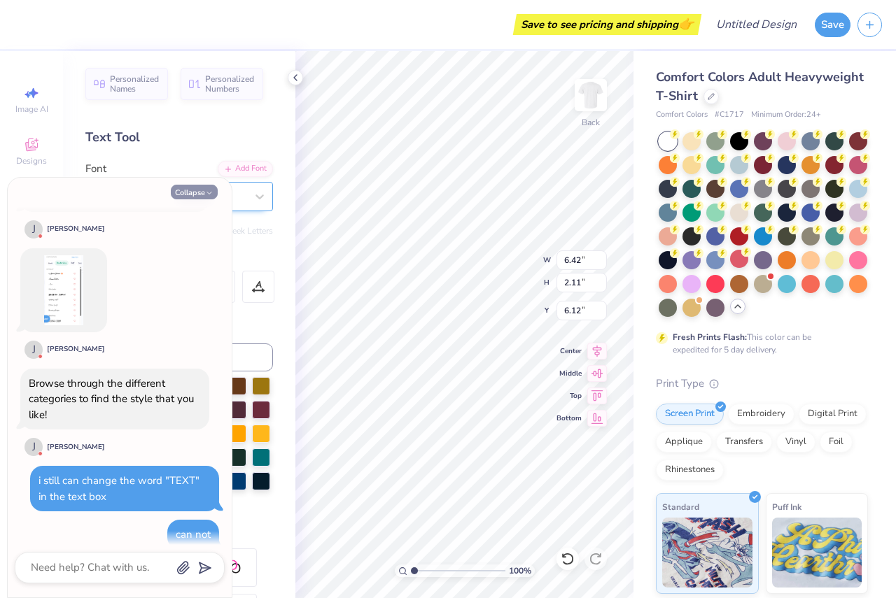
click at [206, 195] on icon "button" at bounding box center [209, 193] width 8 height 8
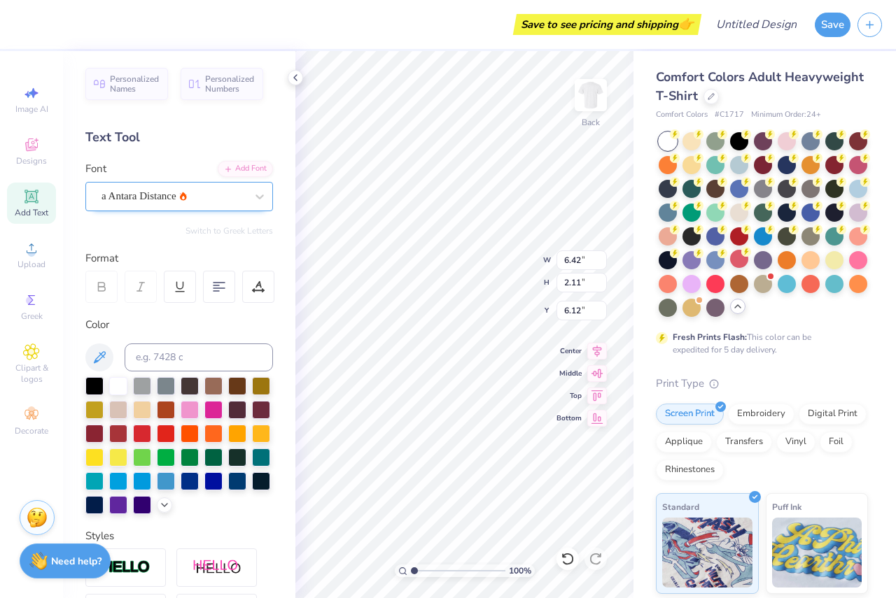
click at [30, 202] on icon at bounding box center [30, 196] width 13 height 13
drag, startPoint x: 162, startPoint y: 230, endPoint x: 261, endPoint y: 237, distance: 99.6
click at [261, 237] on div "Personalized Names Personalized Numbers Text Tool Add Font Font Super Dream Swi…" at bounding box center [179, 324] width 232 height 547
click at [124, 236] on div "Switch to Greek Letters" at bounding box center [179, 230] width 188 height 11
drag, startPoint x: 128, startPoint y: 259, endPoint x: 207, endPoint y: 263, distance: 79.2
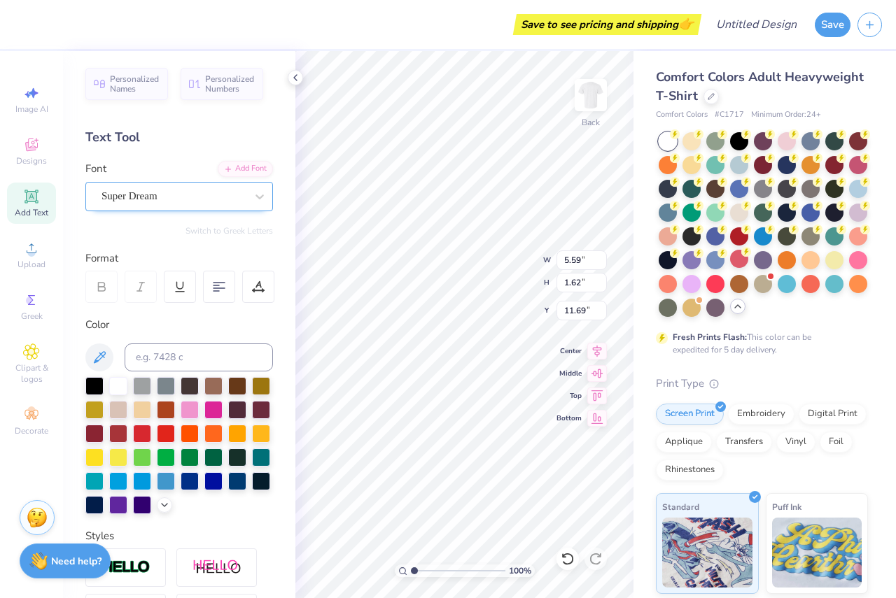
click at [207, 263] on div "Format" at bounding box center [179, 259] width 189 height 16
drag, startPoint x: 118, startPoint y: 327, endPoint x: 141, endPoint y: 327, distance: 22.4
click at [141, 327] on div "Color" at bounding box center [179, 325] width 188 height 16
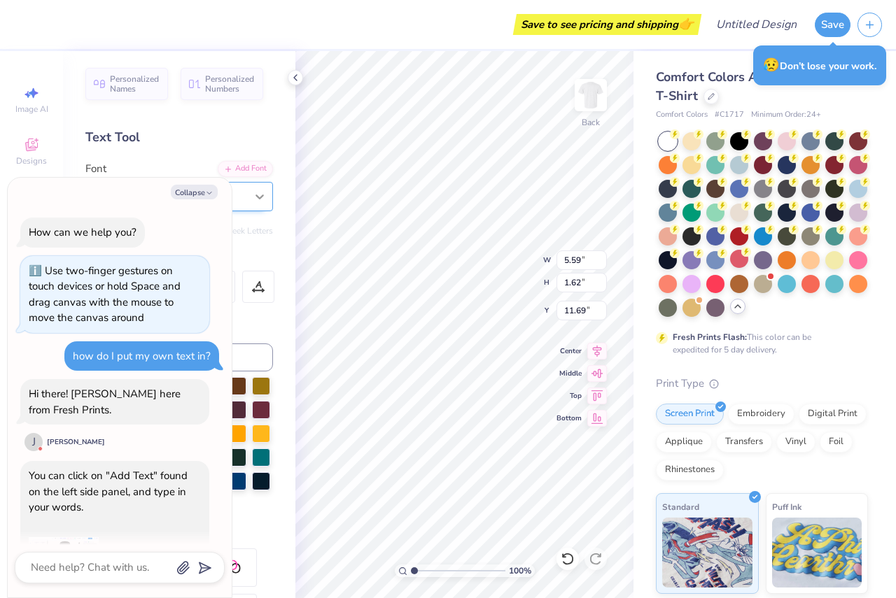
scroll to position [1232, 0]
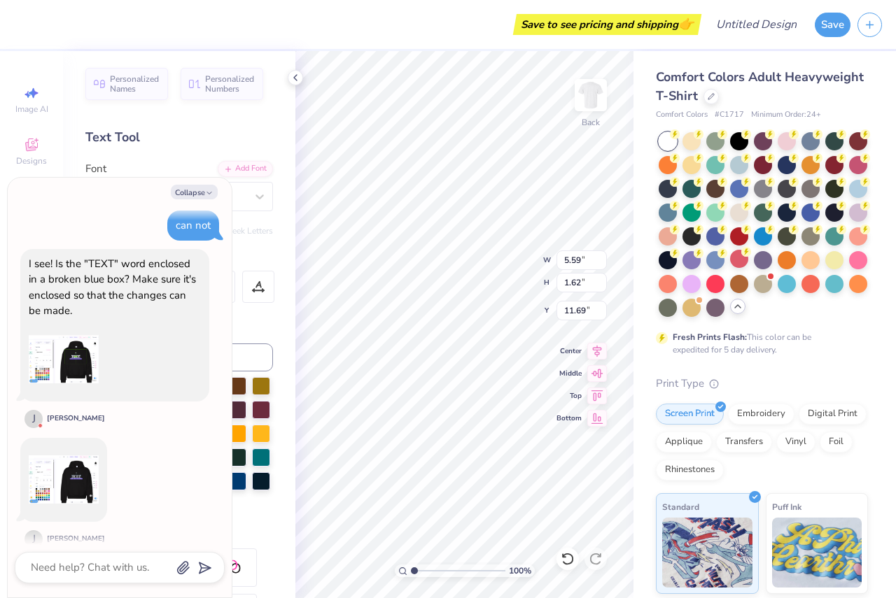
click at [79, 332] on img at bounding box center [64, 360] width 70 height 70
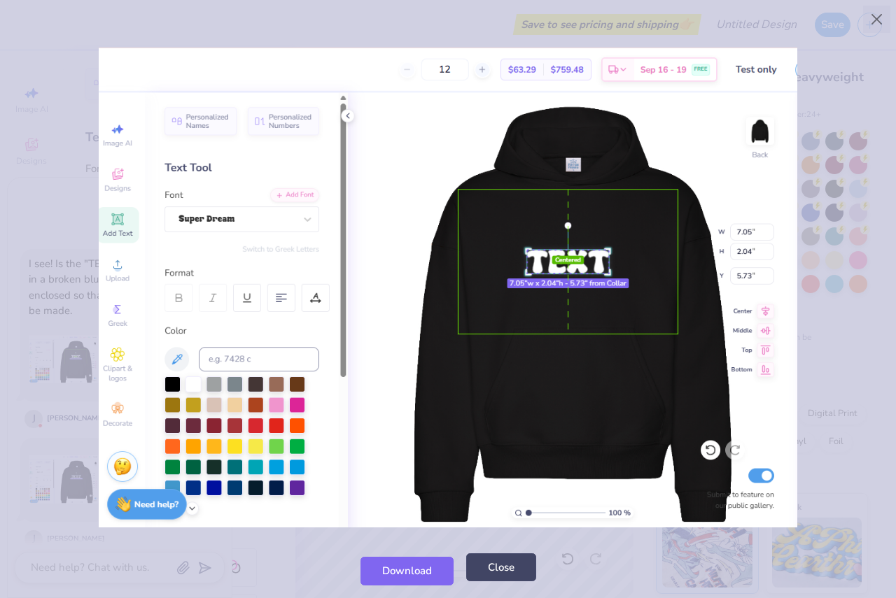
click at [499, 577] on button "Close" at bounding box center [501, 568] width 70 height 29
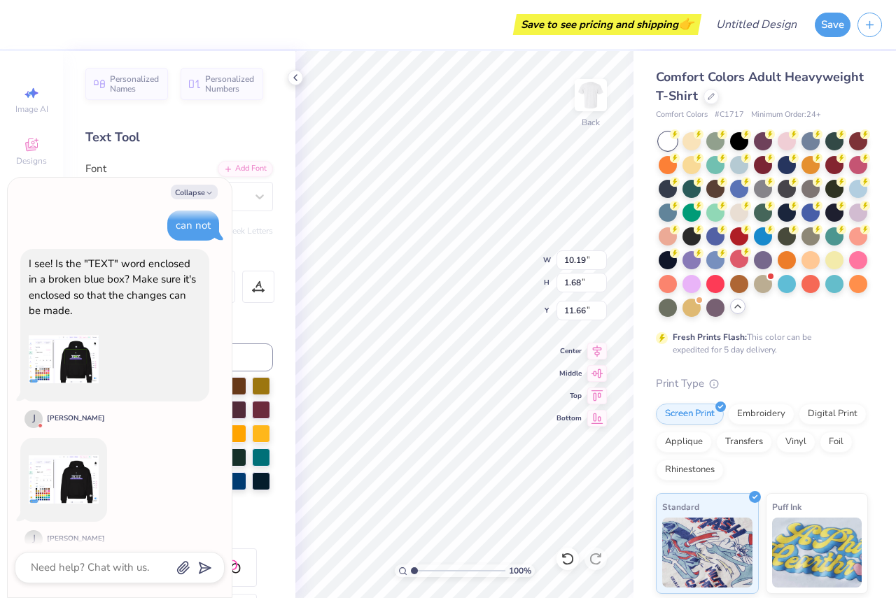
click at [75, 478] on img at bounding box center [64, 480] width 70 height 70
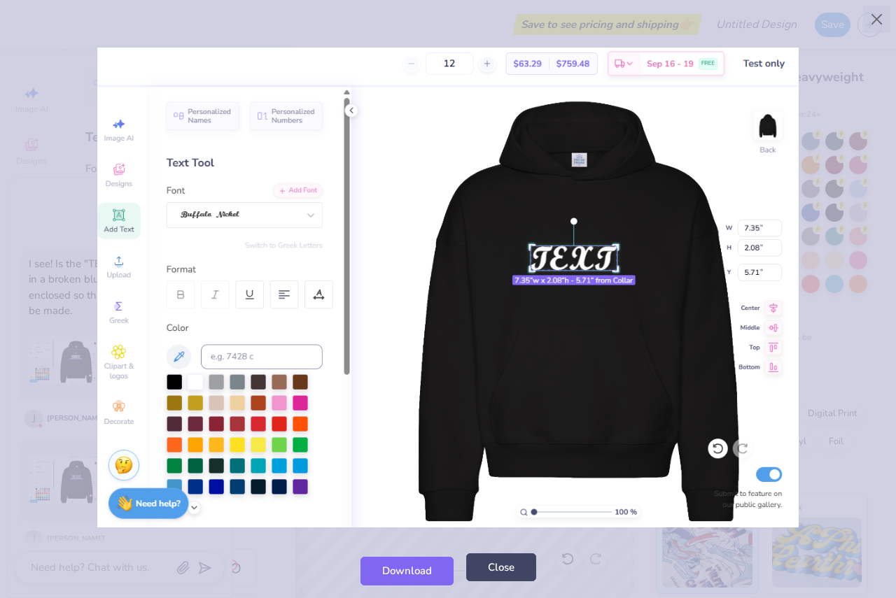
click at [491, 579] on button "Close" at bounding box center [501, 568] width 70 height 29
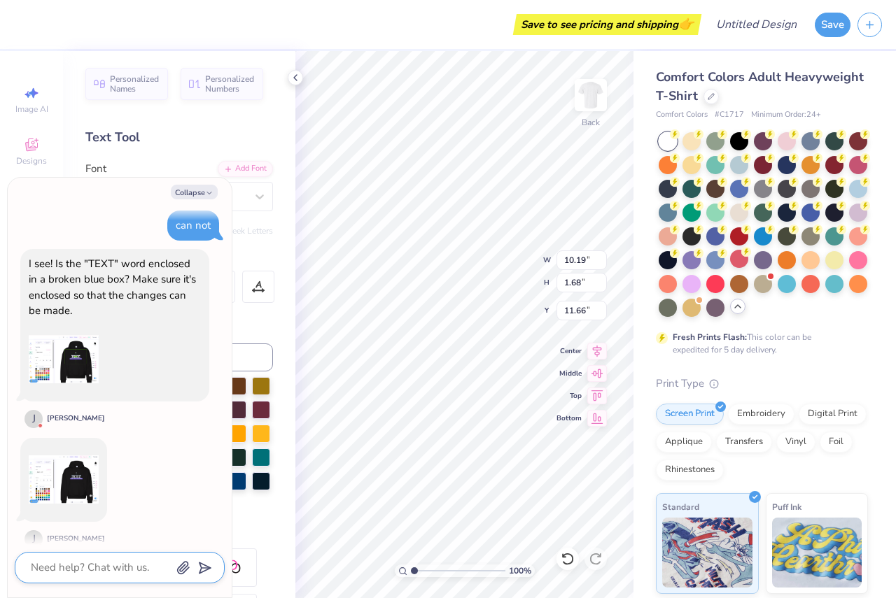
click at [56, 566] on textarea at bounding box center [100, 567] width 142 height 19
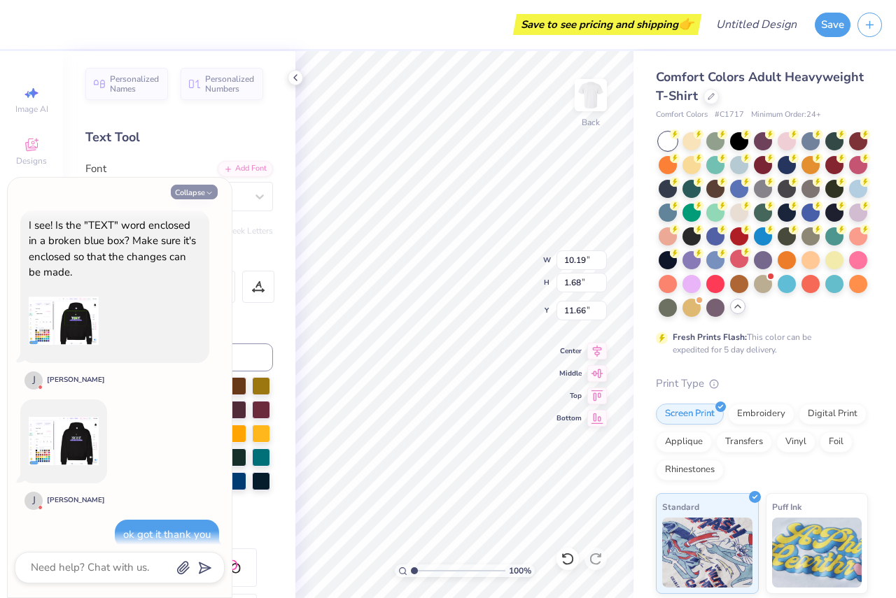
click at [206, 190] on icon "button" at bounding box center [209, 193] width 8 height 8
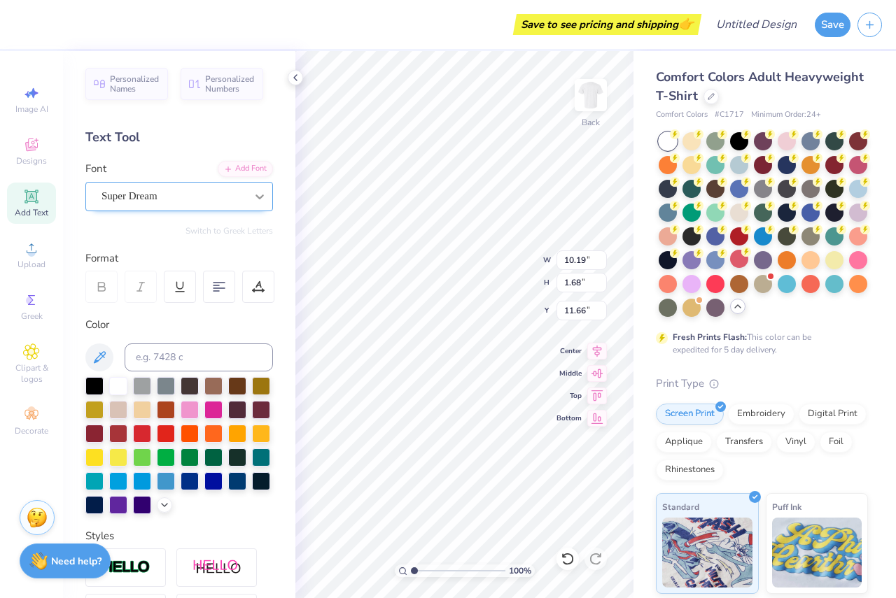
click at [253, 197] on icon at bounding box center [260, 197] width 14 height 14
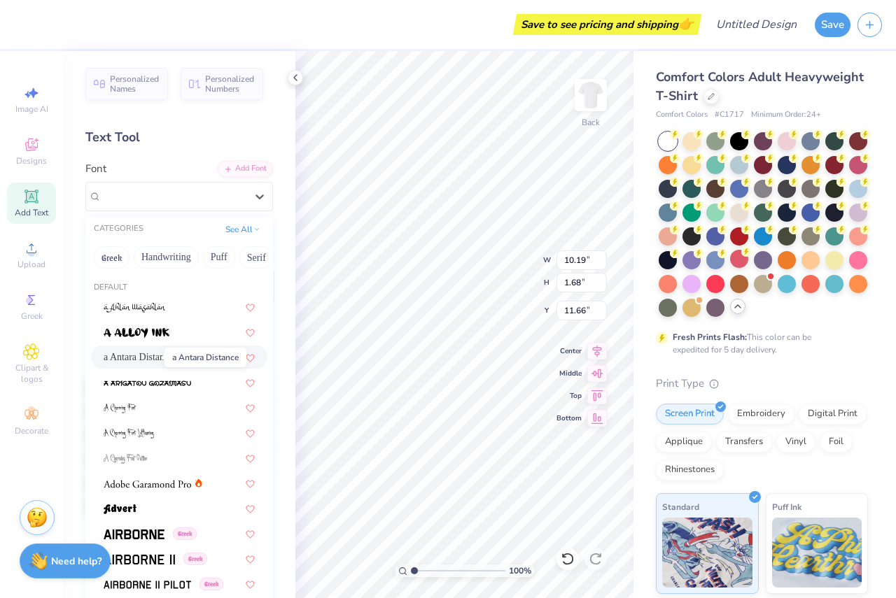
click at [153, 355] on span "a Antara Distance" at bounding box center [139, 357] width 70 height 15
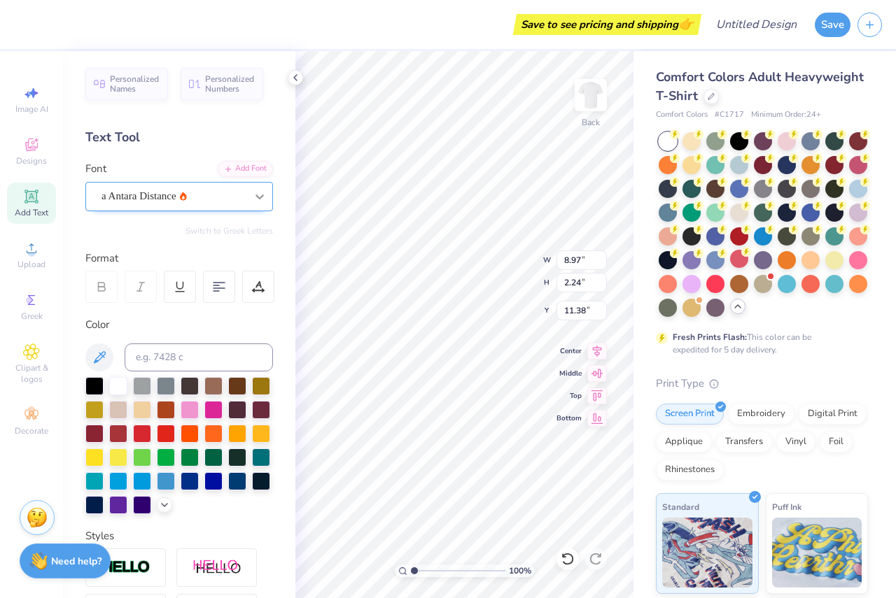
click at [255, 196] on icon at bounding box center [259, 197] width 8 height 5
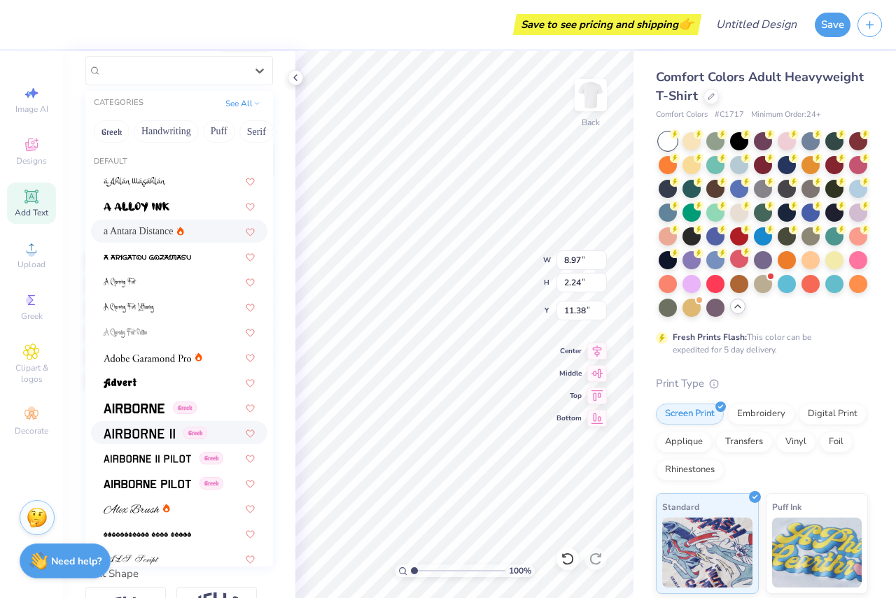
scroll to position [140, 0]
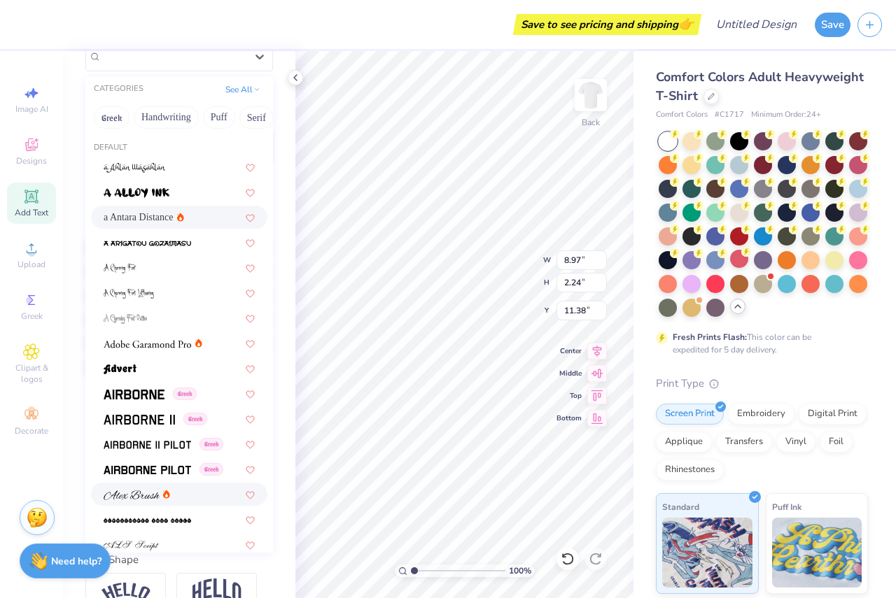
click at [145, 498] on img at bounding box center [132, 496] width 56 height 10
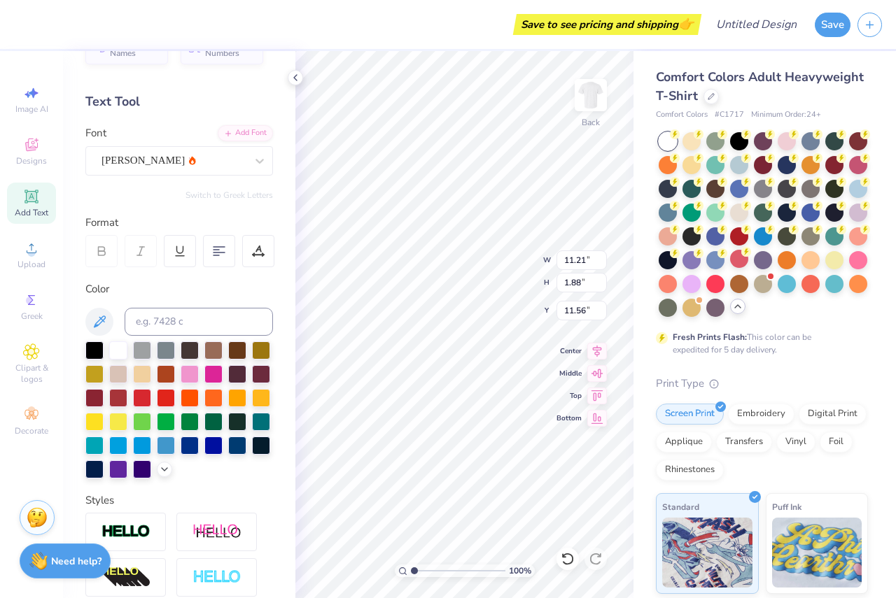
scroll to position [0, 0]
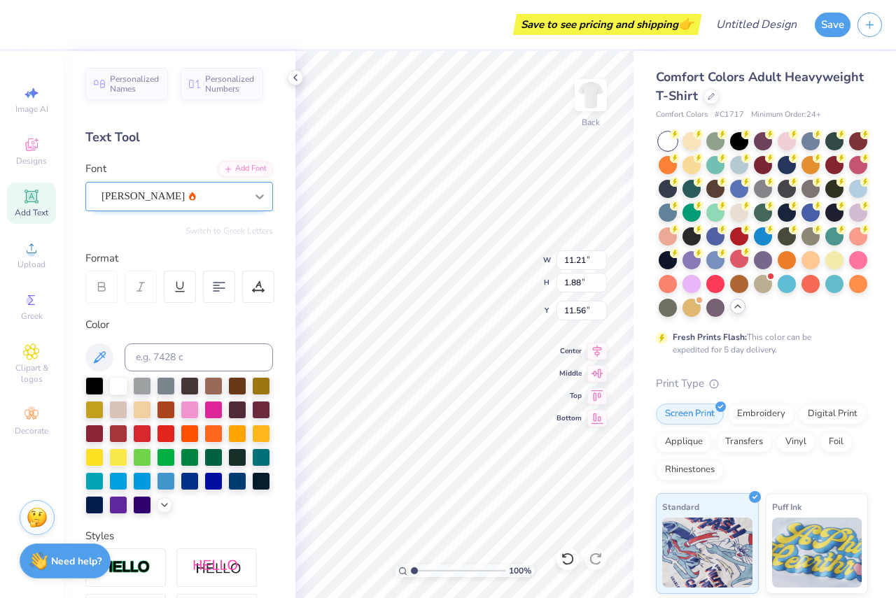
click at [253, 195] on icon at bounding box center [260, 197] width 14 height 14
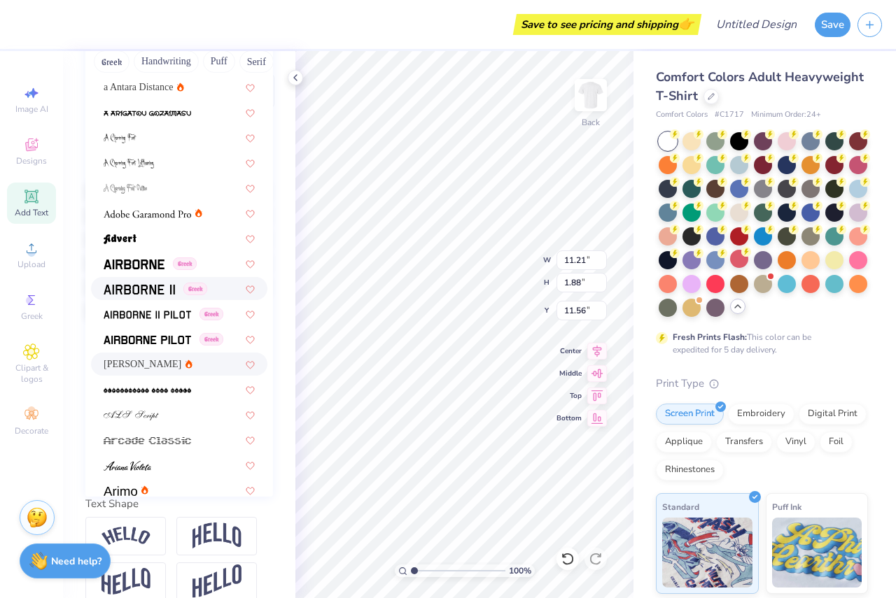
scroll to position [84, 0]
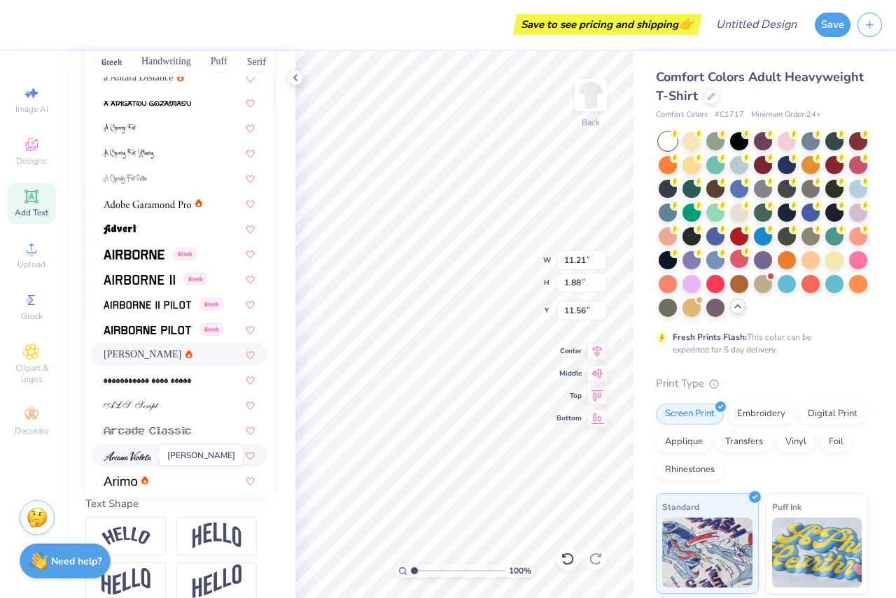
click at [123, 456] on img at bounding box center [128, 456] width 48 height 10
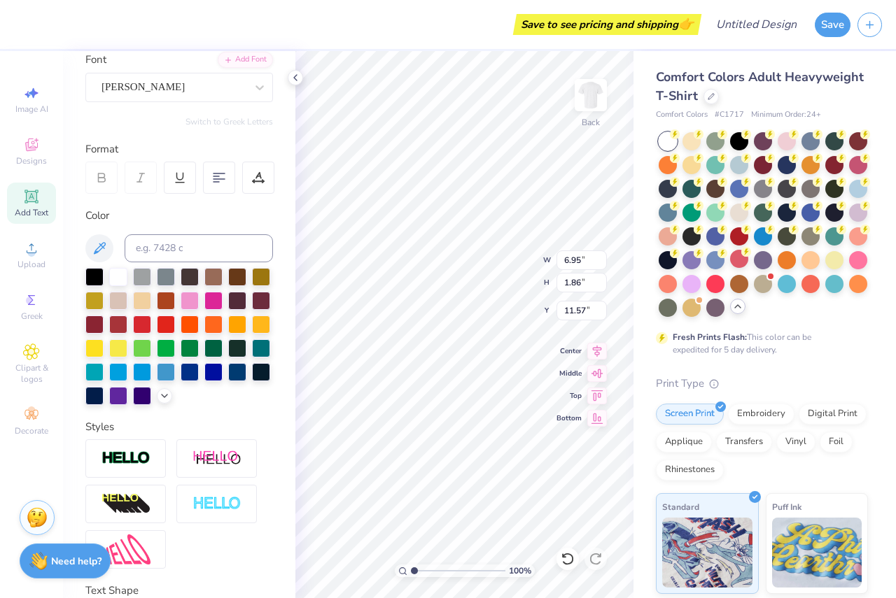
scroll to position [0, 0]
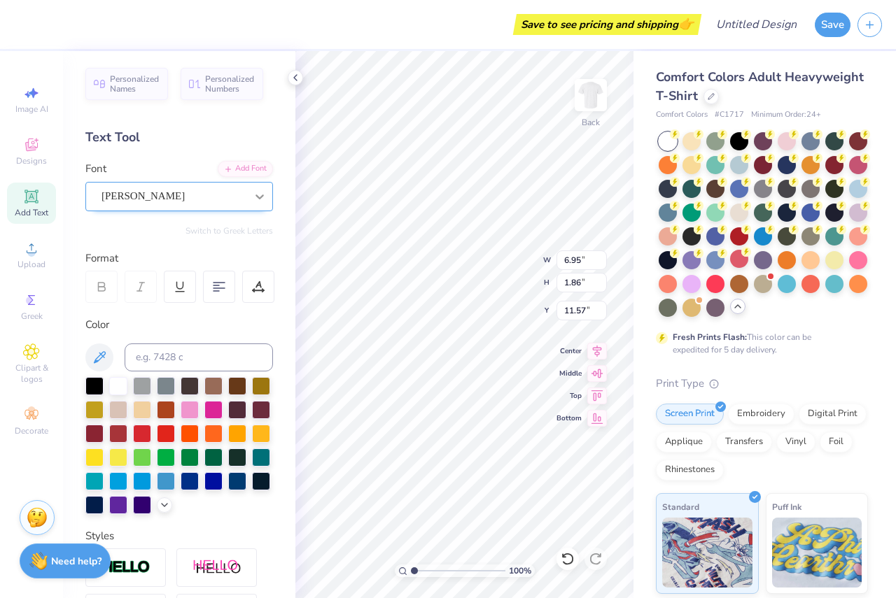
click at [253, 195] on icon at bounding box center [260, 197] width 14 height 14
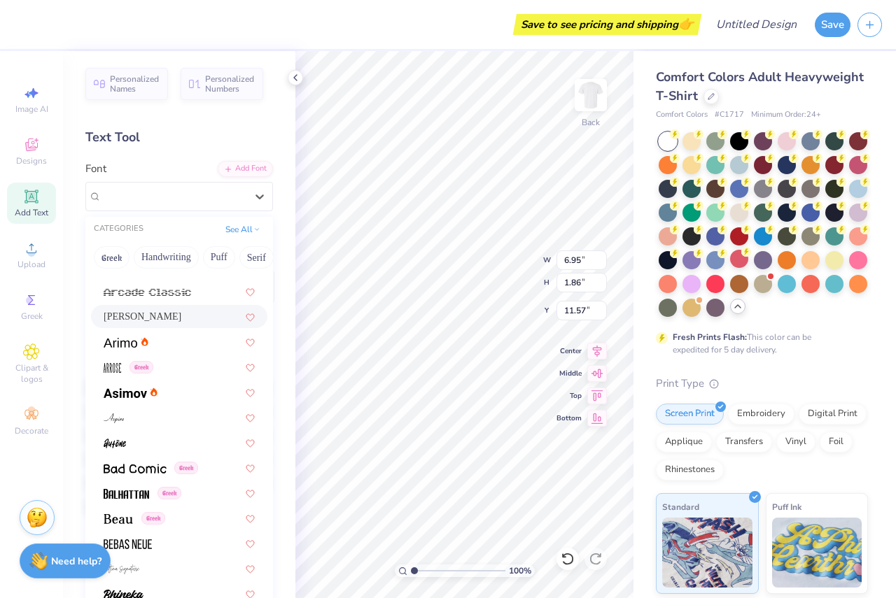
scroll to position [432, 0]
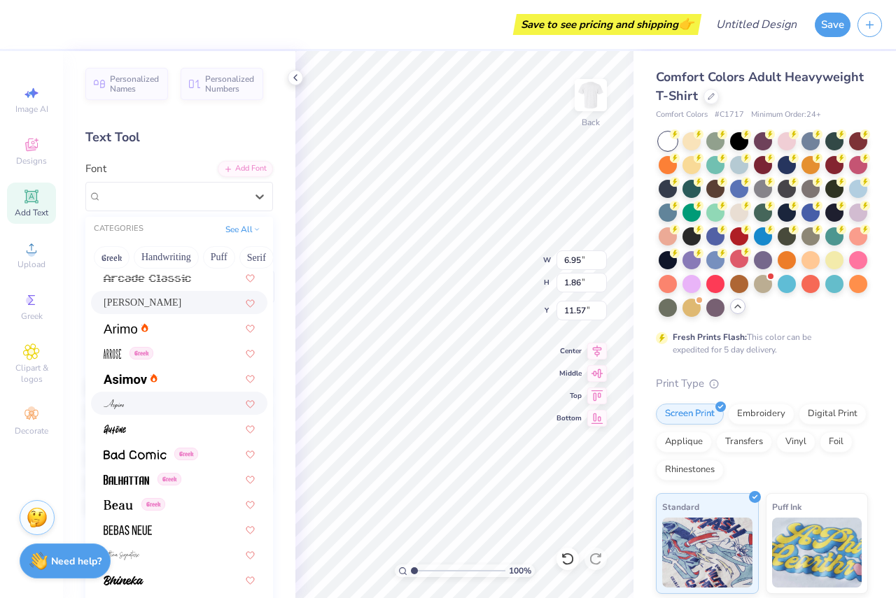
click at [126, 399] on div at bounding box center [179, 403] width 151 height 15
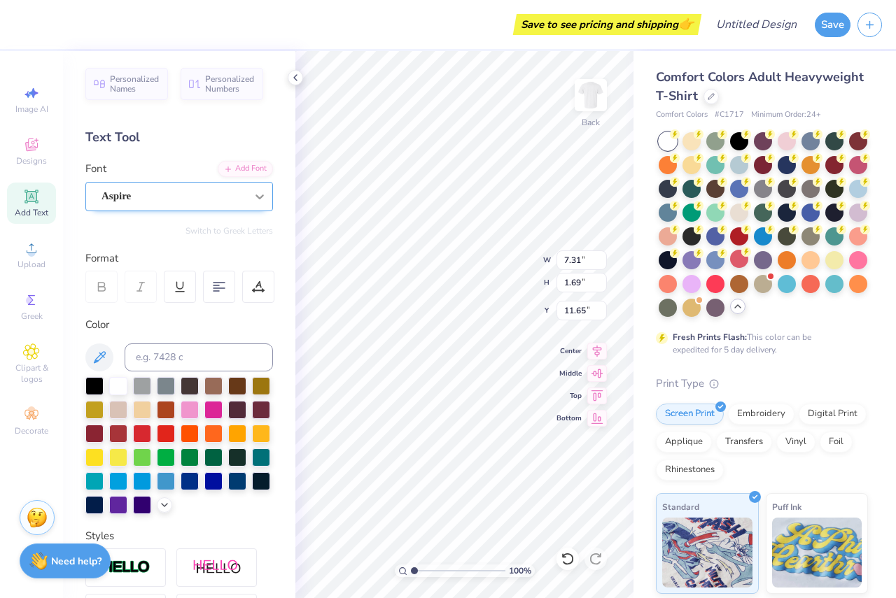
click at [253, 198] on icon at bounding box center [260, 197] width 14 height 14
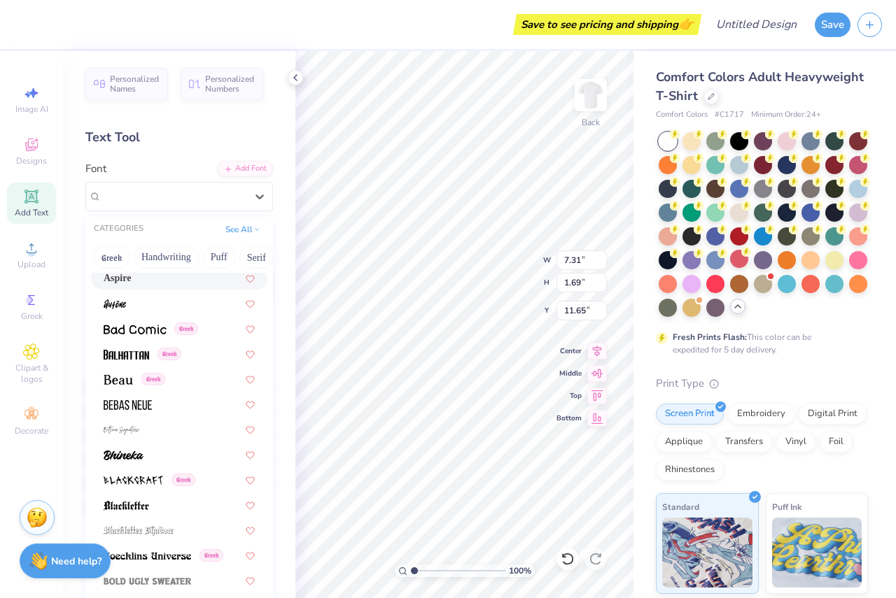
scroll to position [628, 0]
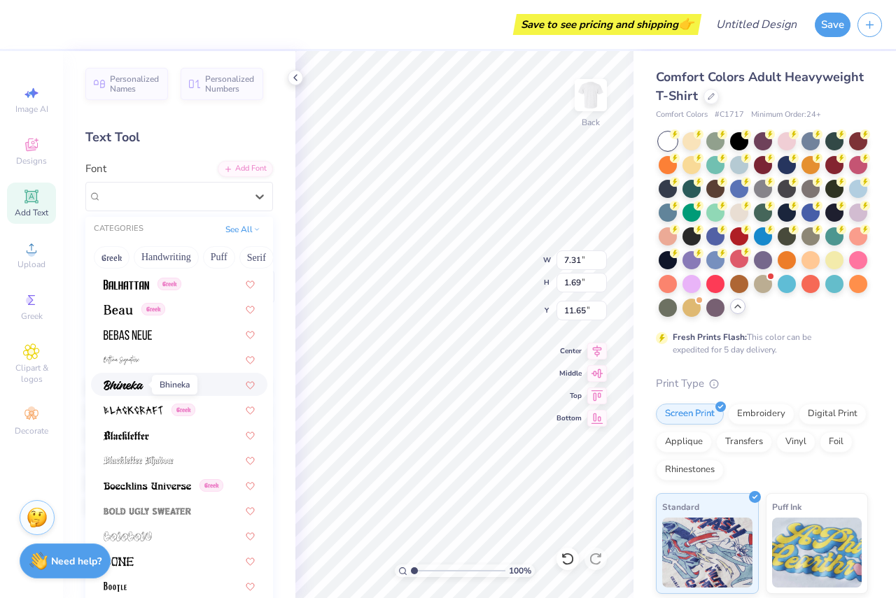
click at [126, 386] on img at bounding box center [124, 386] width 40 height 10
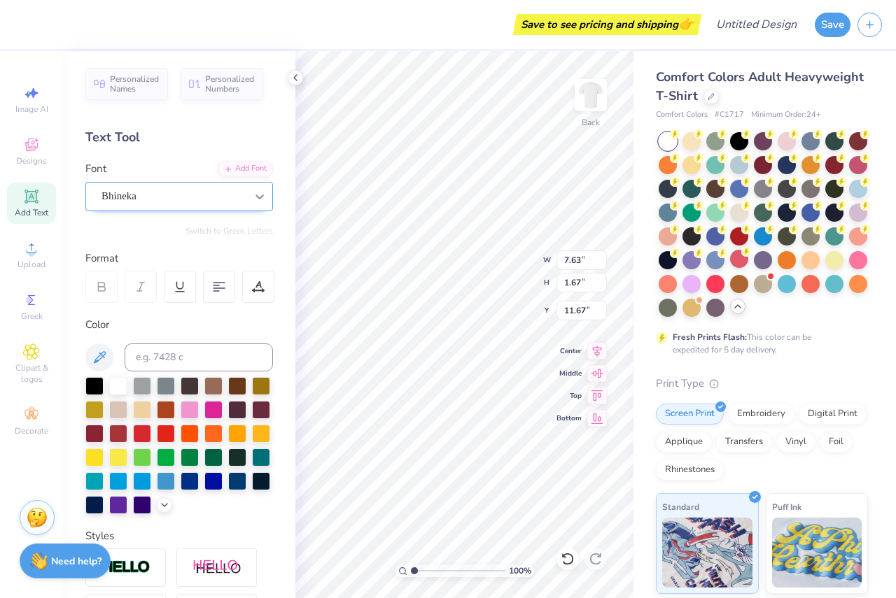
click at [255, 197] on icon at bounding box center [259, 197] width 8 height 5
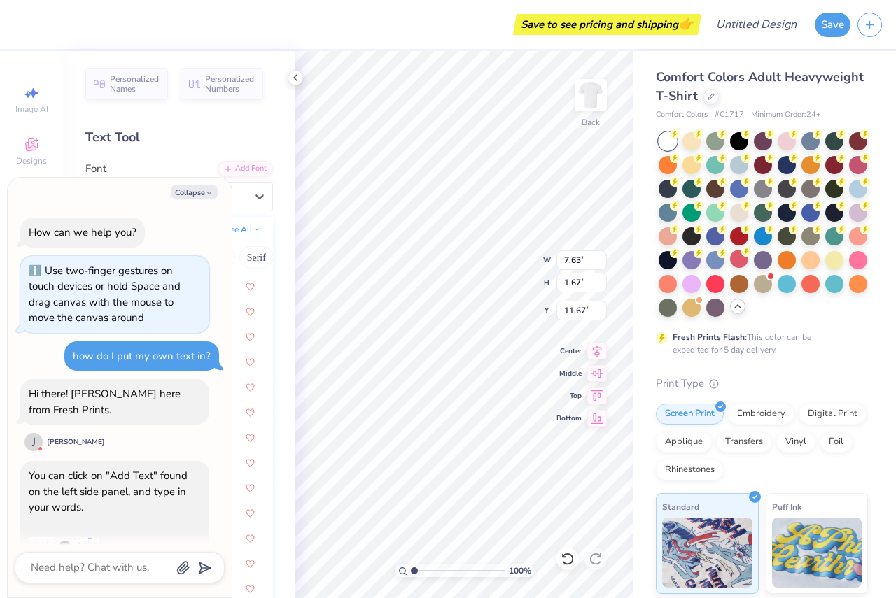
scroll to position [1367, 0]
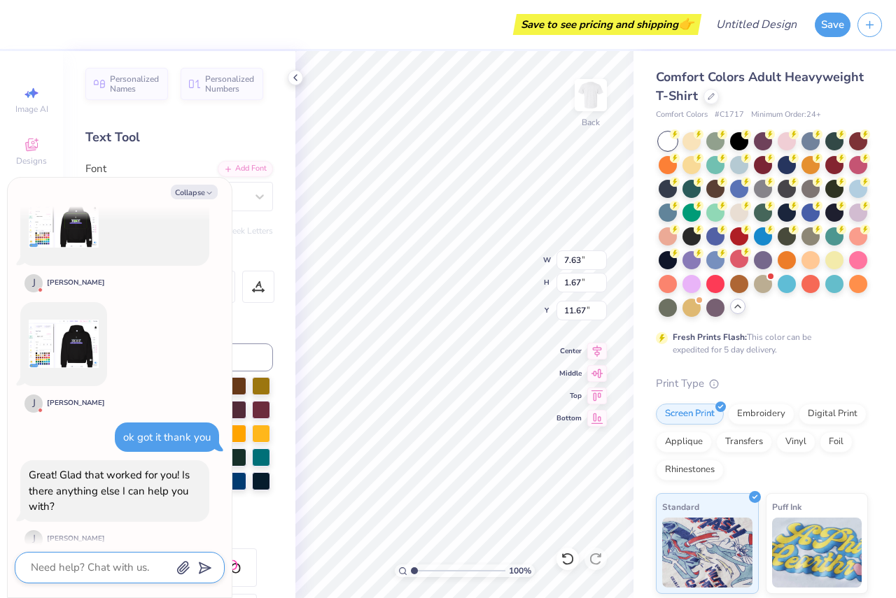
click at [43, 567] on textarea at bounding box center [100, 567] width 142 height 19
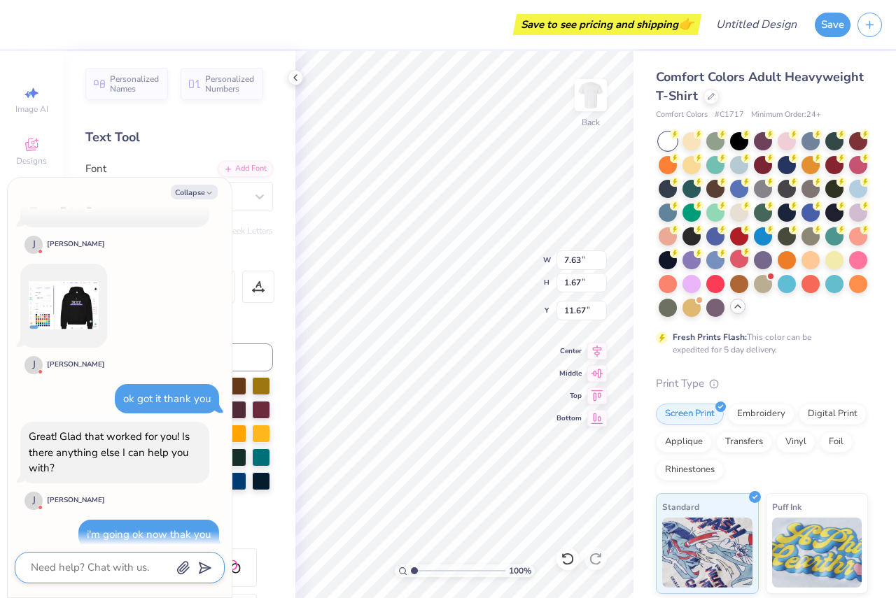
click at [43, 565] on textarea at bounding box center [100, 567] width 142 height 19
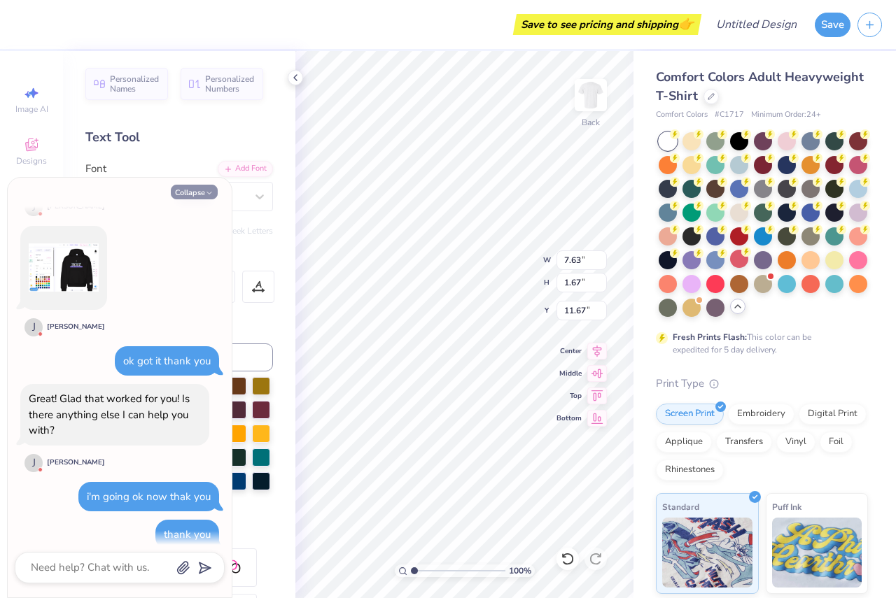
click at [189, 192] on button "Collapse" at bounding box center [194, 192] width 47 height 15
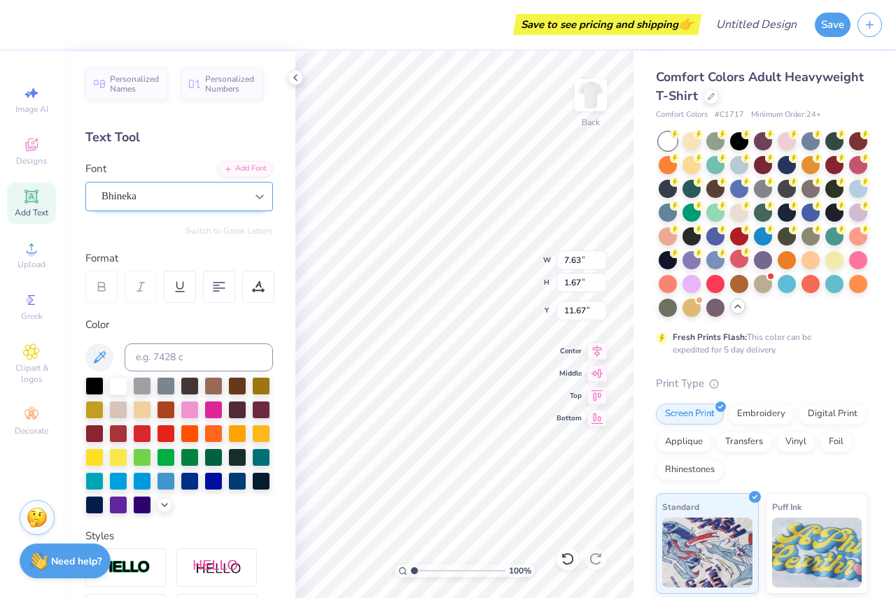
click at [253, 194] on icon at bounding box center [260, 197] width 14 height 14
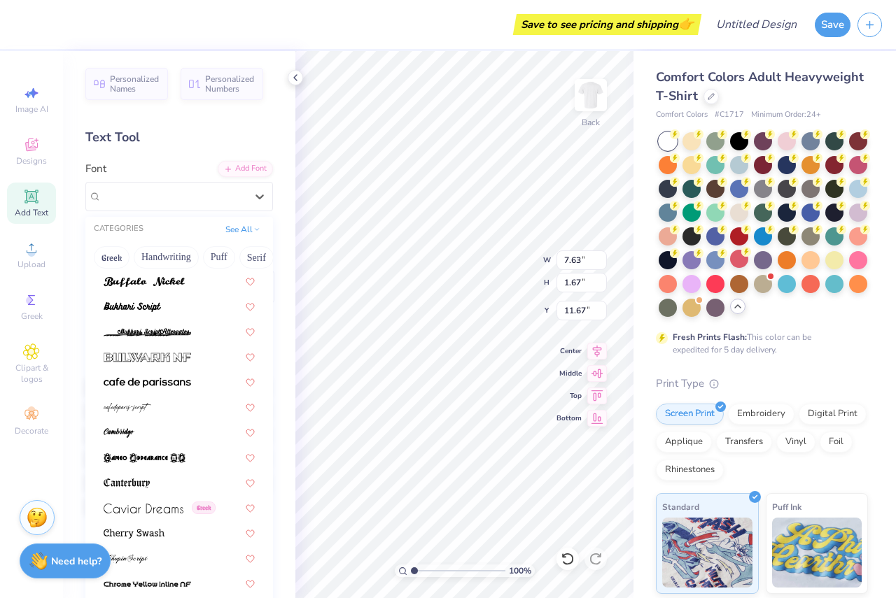
scroll to position [1325, 0]
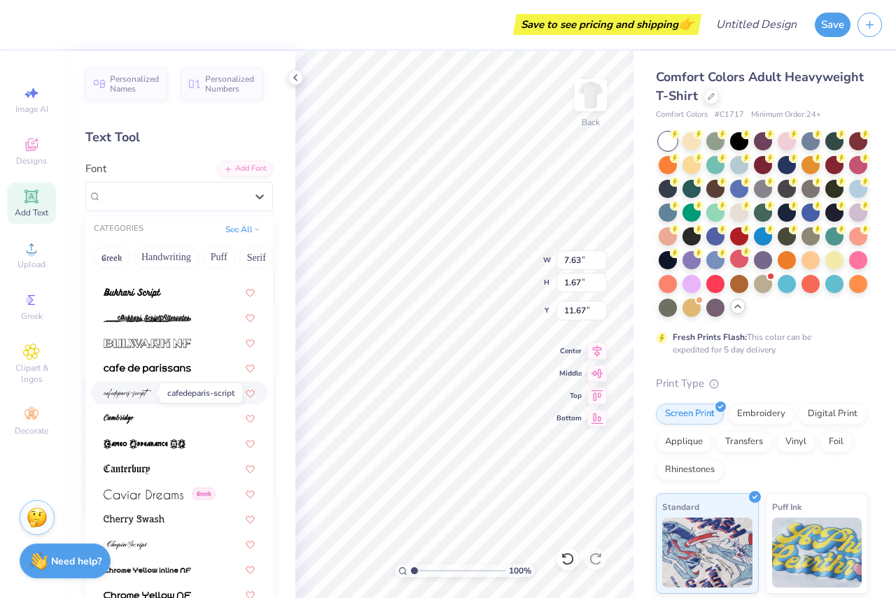
click at [118, 392] on img at bounding box center [128, 394] width 48 height 10
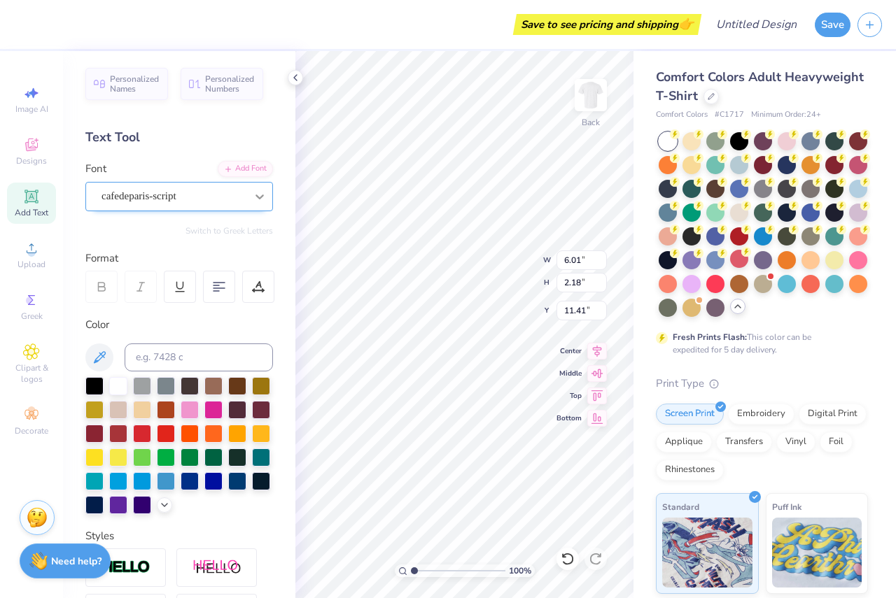
click at [253, 195] on icon at bounding box center [260, 197] width 14 height 14
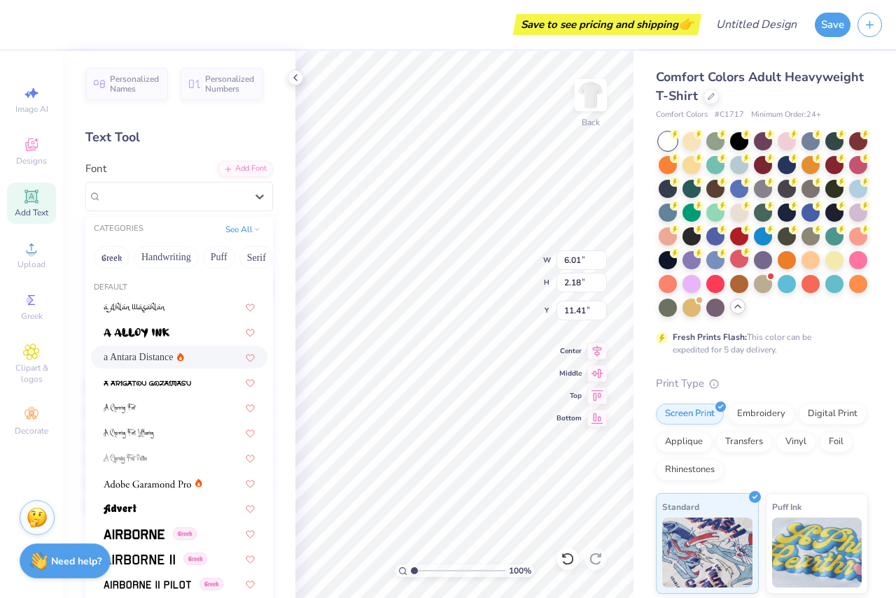
click at [145, 357] on span "a Antara Distance" at bounding box center [139, 357] width 70 height 15
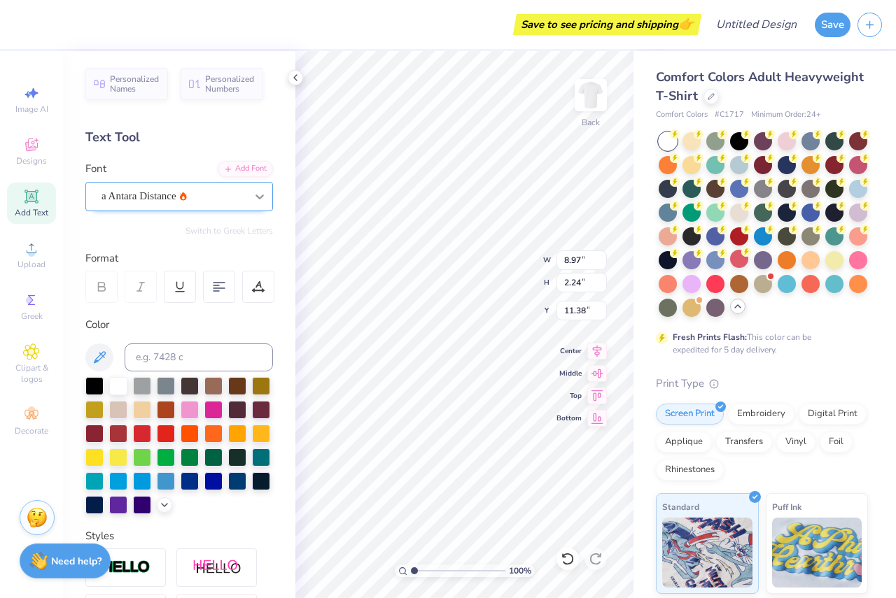
click at [255, 197] on icon at bounding box center [259, 197] width 8 height 5
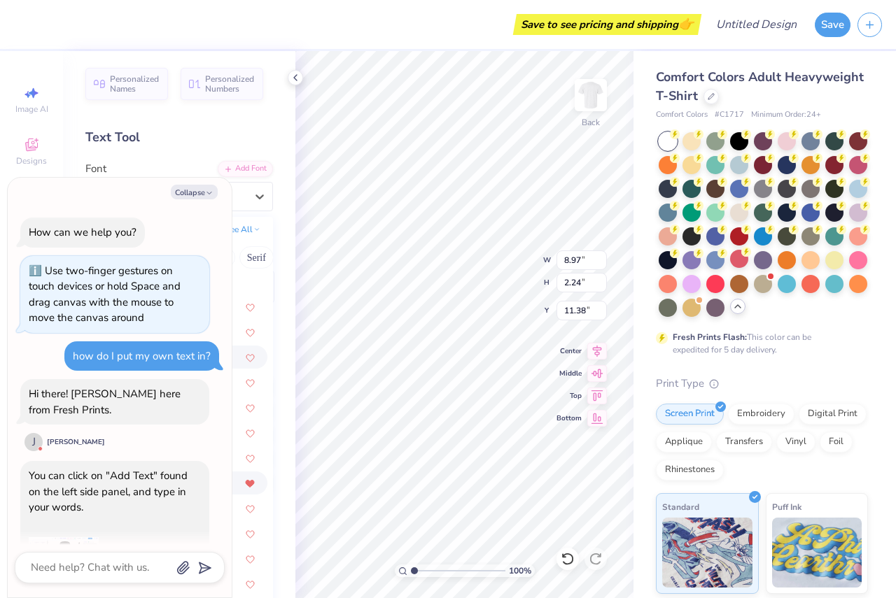
scroll to position [1557, 0]
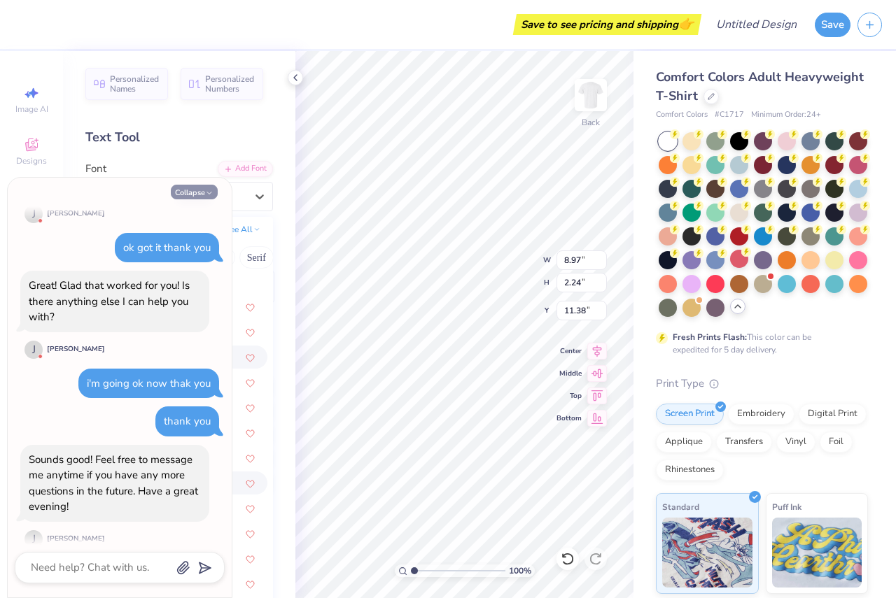
click at [195, 192] on button "Collapse" at bounding box center [194, 192] width 47 height 15
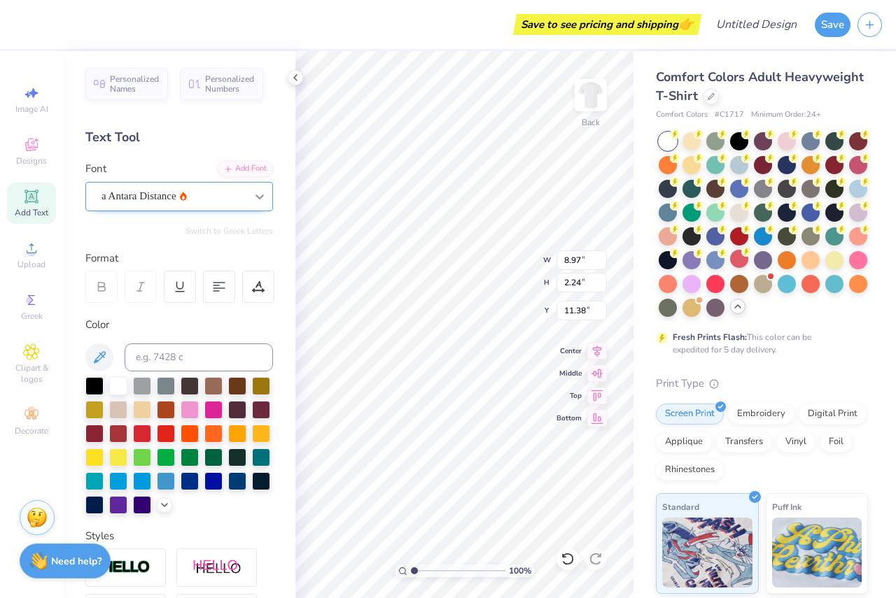
click at [253, 197] on icon at bounding box center [260, 197] width 14 height 14
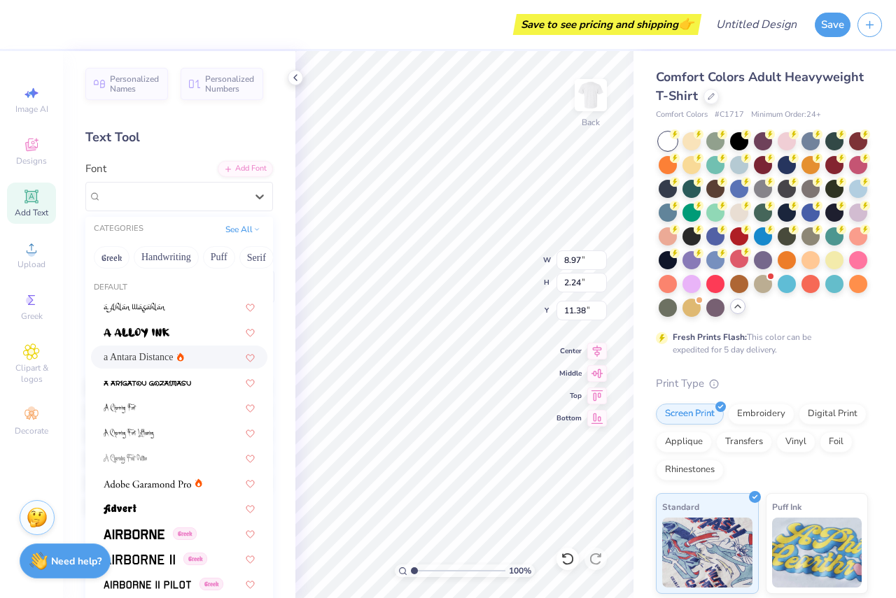
scroll to position [14, 0]
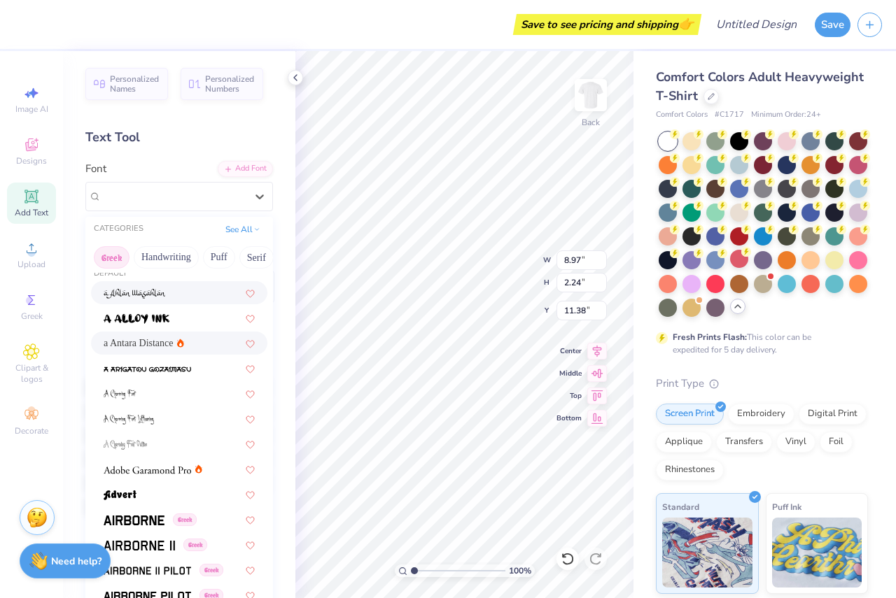
click at [115, 256] on button "Greek" at bounding box center [112, 257] width 36 height 22
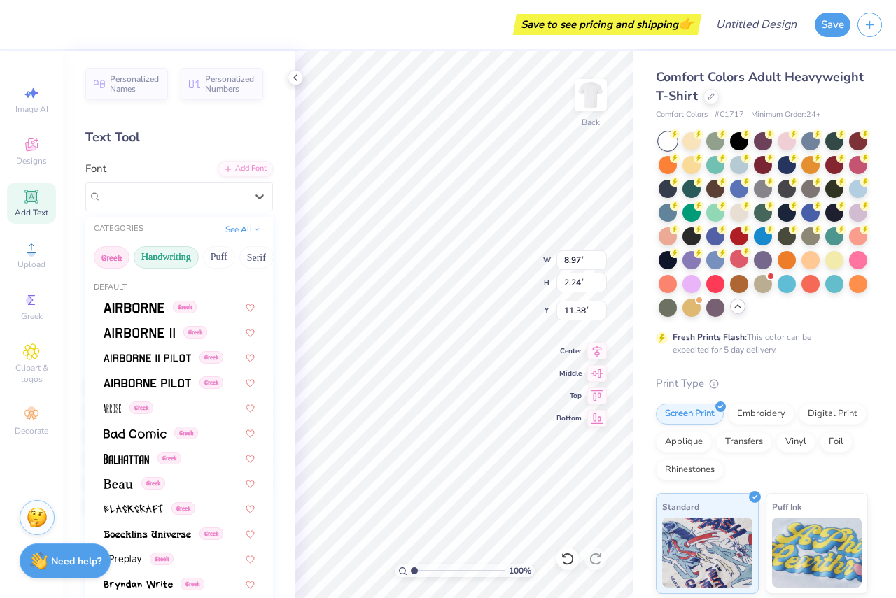
click at [157, 255] on button "Handwriting" at bounding box center [166, 257] width 65 height 22
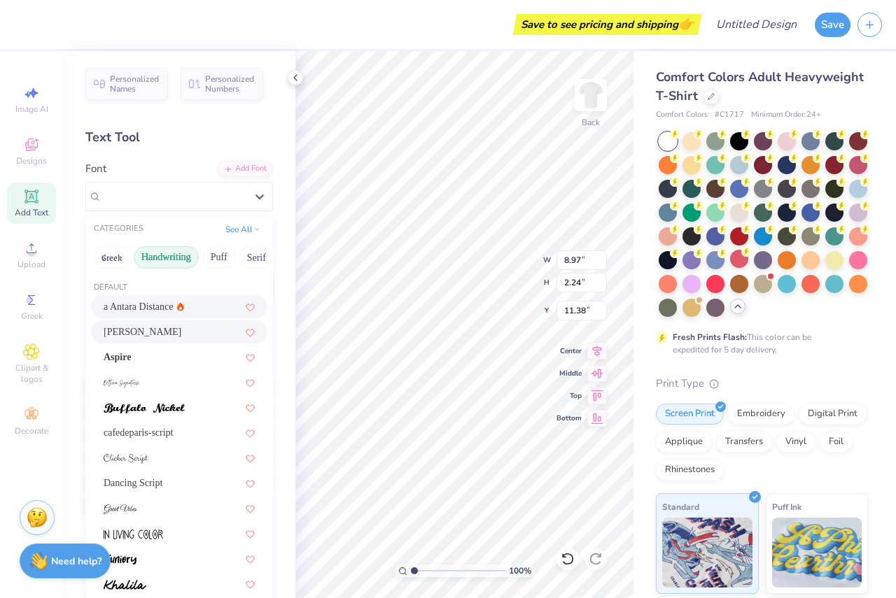
scroll to position [1, 0]
click at [141, 329] on div "[PERSON_NAME]" at bounding box center [179, 330] width 151 height 15
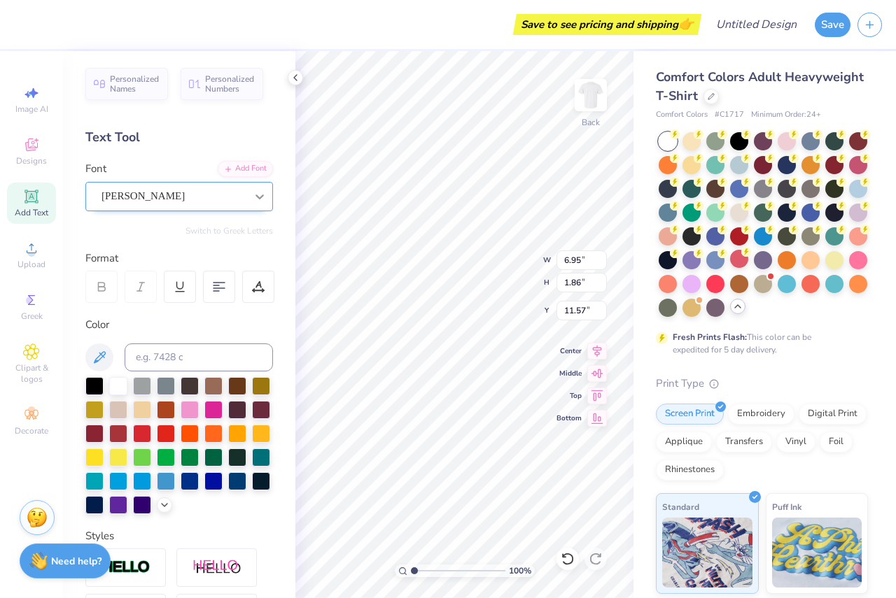
click at [253, 199] on icon at bounding box center [260, 197] width 14 height 14
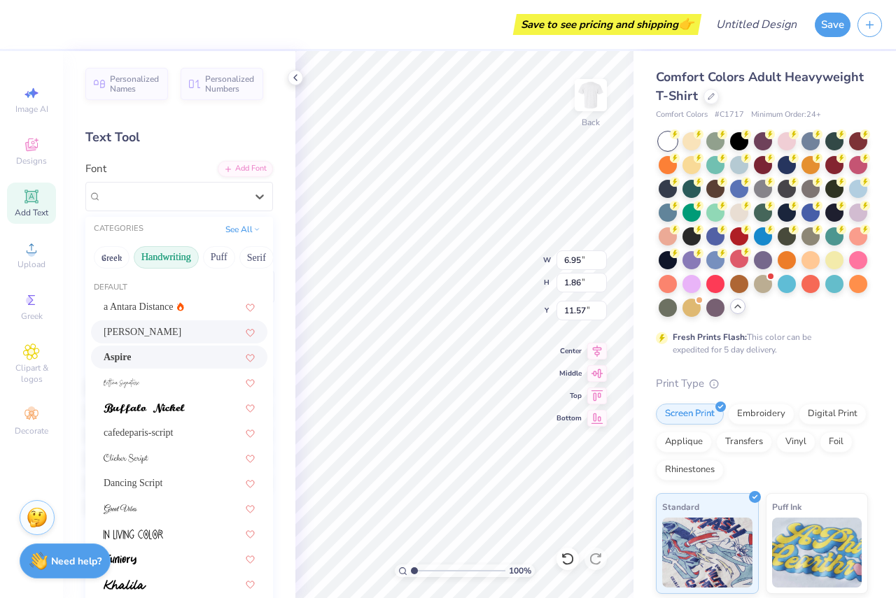
click at [122, 356] on div "Aspire" at bounding box center [179, 357] width 151 height 15
click at [253, 197] on icon at bounding box center [260, 197] width 14 height 14
click at [127, 485] on span "Dancing Script" at bounding box center [133, 483] width 59 height 15
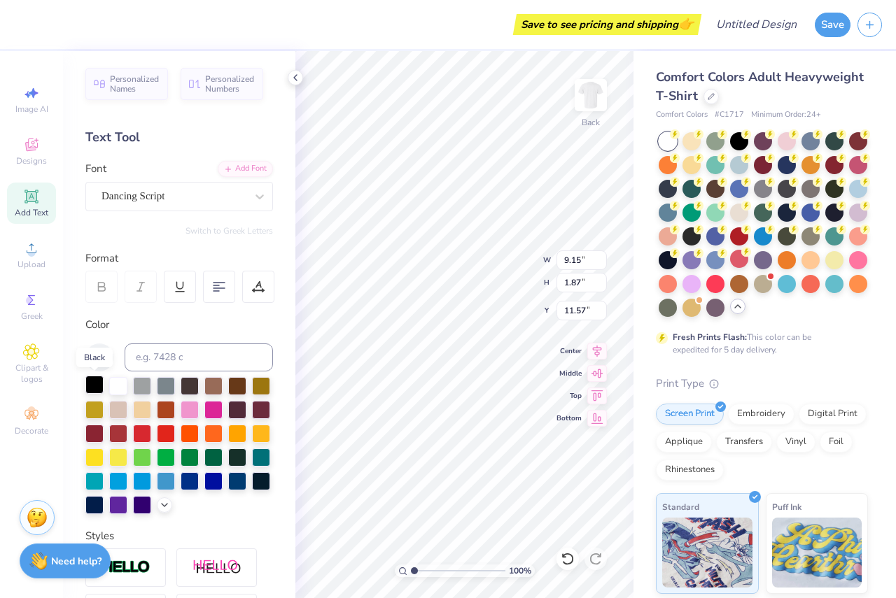
click at [99, 387] on div at bounding box center [94, 385] width 18 height 18
click at [562, 262] on div "100 % Back W 9.15 9.15 " H 1.87 1.87 " Y 3.87 3.87 " Center [GEOGRAPHIC_DATA]" at bounding box center [464, 324] width 338 height 547
click at [33, 200] on icon at bounding box center [31, 196] width 10 height 10
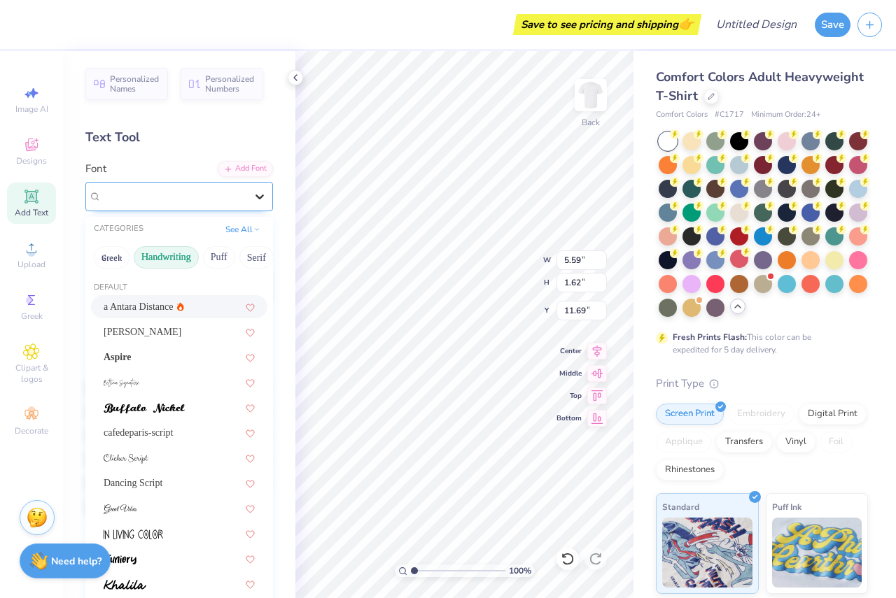
click at [253, 191] on icon at bounding box center [260, 197] width 14 height 14
click at [134, 482] on span "Dancing Script" at bounding box center [133, 483] width 59 height 15
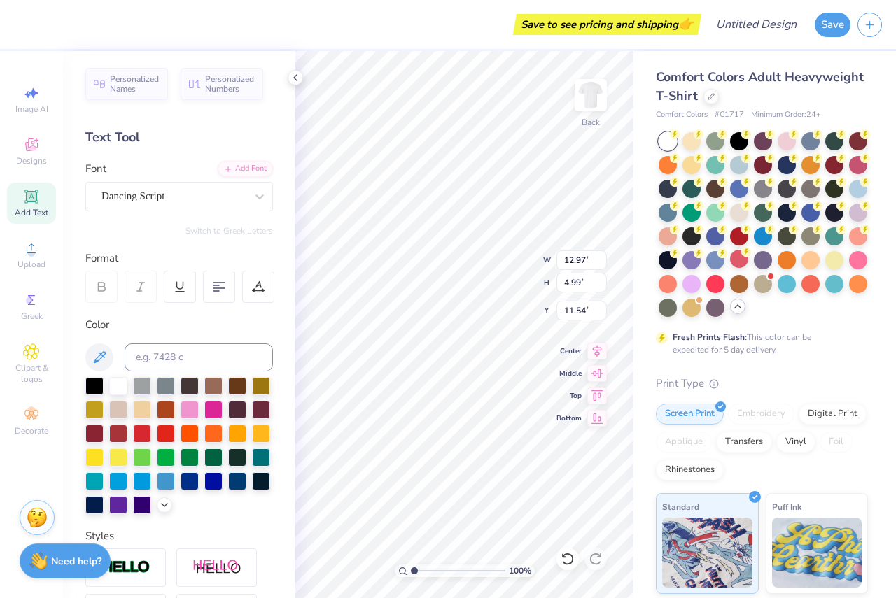
scroll to position [12, 2]
click at [92, 384] on div at bounding box center [94, 385] width 18 height 18
click at [416, 573] on input "range" at bounding box center [458, 571] width 94 height 13
